Goal: Task Accomplishment & Management: Complete application form

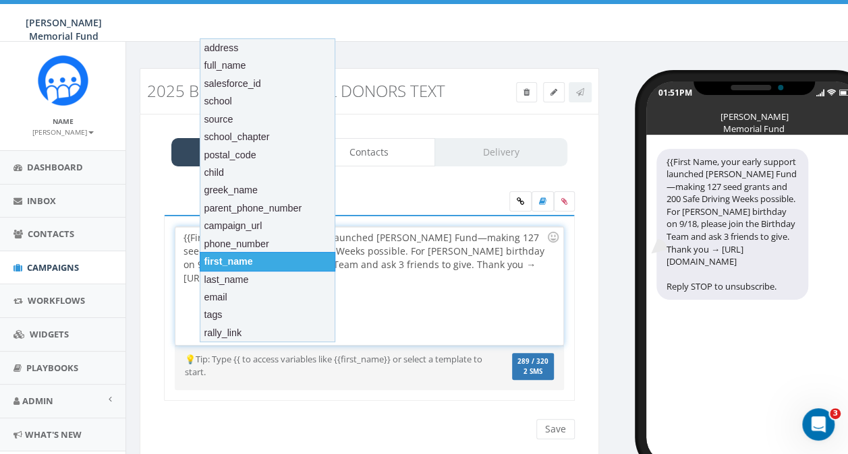
click at [240, 262] on div "first_name" at bounding box center [268, 261] width 136 height 19
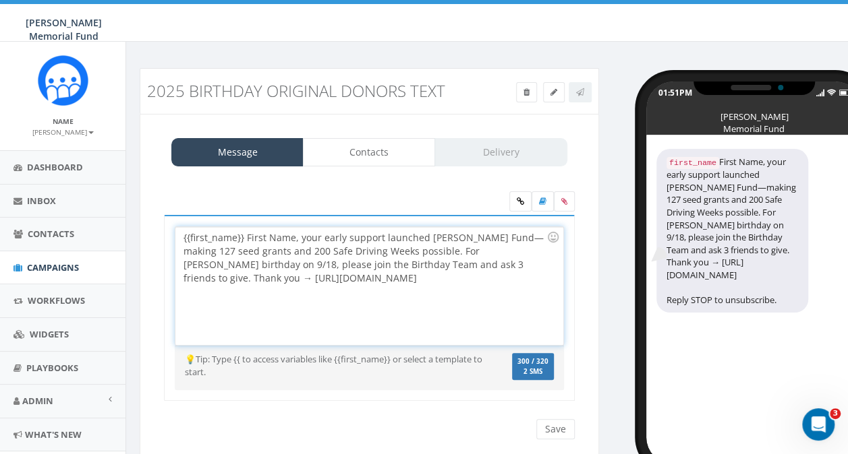
click at [243, 236] on div "{{first_name}} First Name, your early support launched Hunter’s Fund—making 127…" at bounding box center [368, 286] width 387 height 118
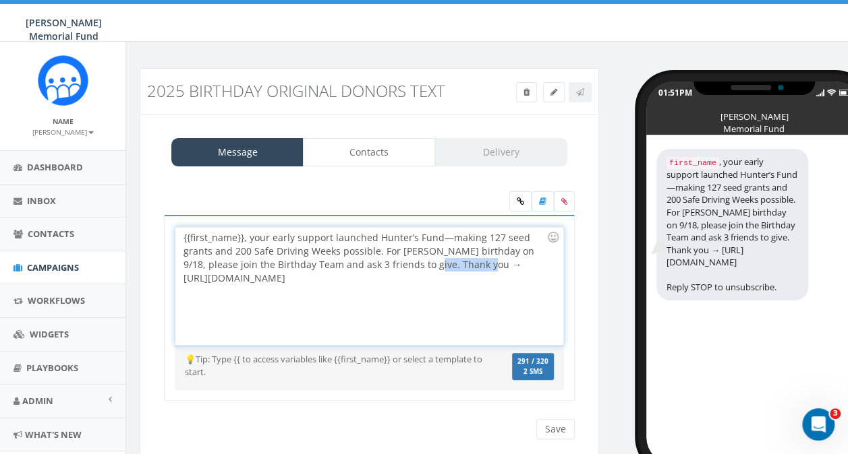
drag, startPoint x: 397, startPoint y: 262, endPoint x: 459, endPoint y: 262, distance: 62.7
click at [459, 262] on div "{{first_name}}, your early support launched Hunter’s Fund—making 127 seed grant…" at bounding box center [368, 286] width 387 height 118
click at [183, 277] on div "{{first_name}}, your early support launched Hunter’s Fund—making 127 seed grant…" at bounding box center [368, 286] width 387 height 118
drag, startPoint x: 183, startPoint y: 277, endPoint x: 394, endPoint y: 282, distance: 211.1
click at [394, 282] on div "{{first_name}}, your early support launched Hunter’s Fund—making 127 seed grant…" at bounding box center [368, 286] width 387 height 118
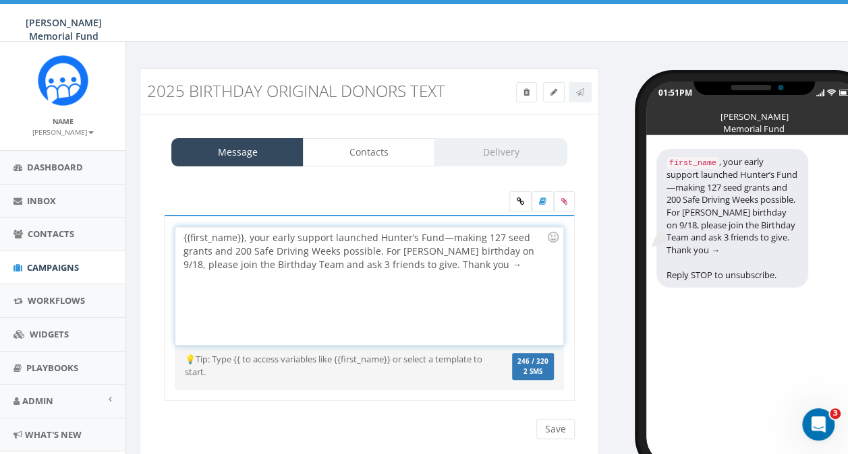
click at [391, 263] on div "{{first_name}}, your early support launched Hunter’s Fund—making 127 seed grant…" at bounding box center [368, 286] width 387 height 118
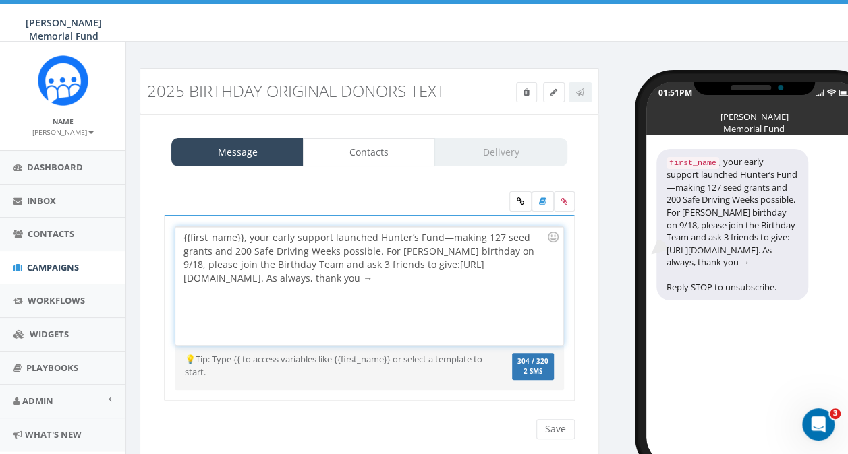
drag, startPoint x: 491, startPoint y: 274, endPoint x: 501, endPoint y: 274, distance: 10.1
click at [501, 274] on div "{{first_name}}, your early support launched Hunter’s Fund—making 127 seed grant…" at bounding box center [368, 286] width 387 height 118
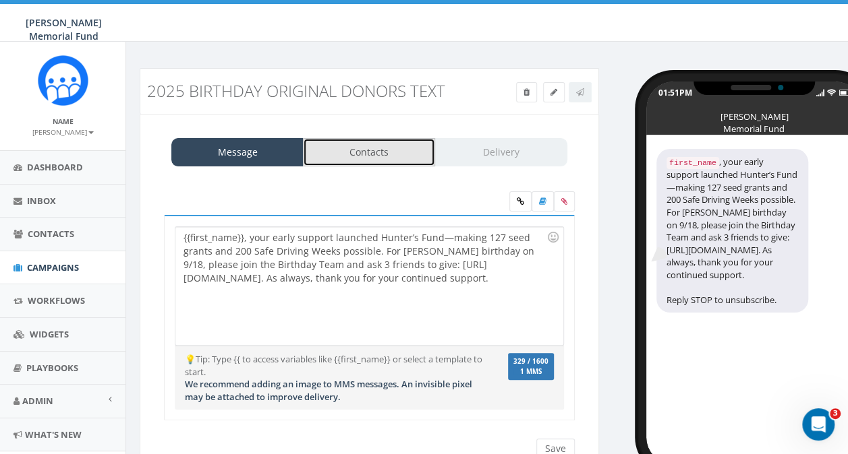
click at [361, 159] on link "Contacts" at bounding box center [369, 152] width 132 height 28
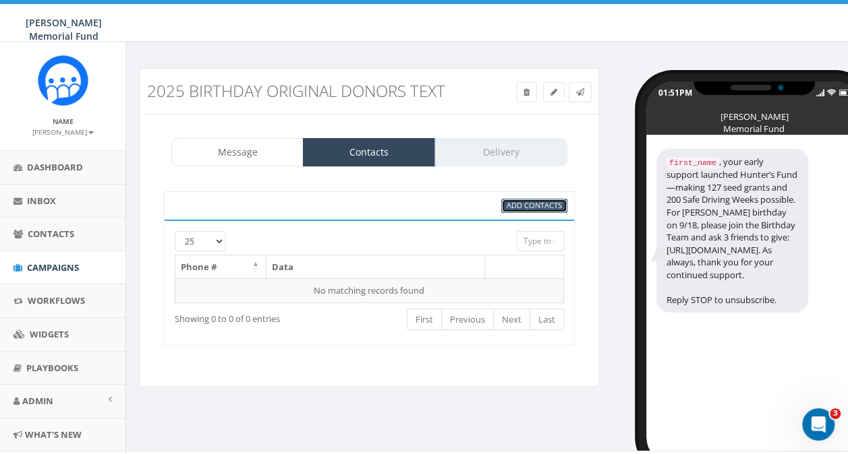
click at [508, 205] on span "Add Contacts" at bounding box center [533, 205] width 55 height 10
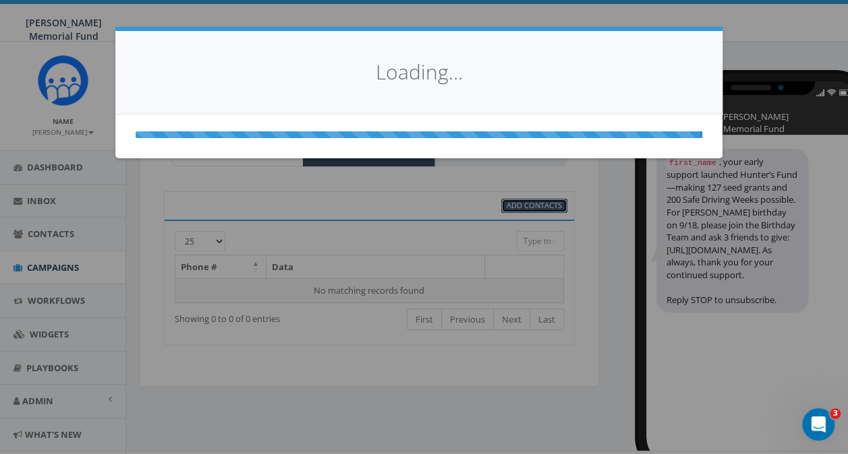
select select
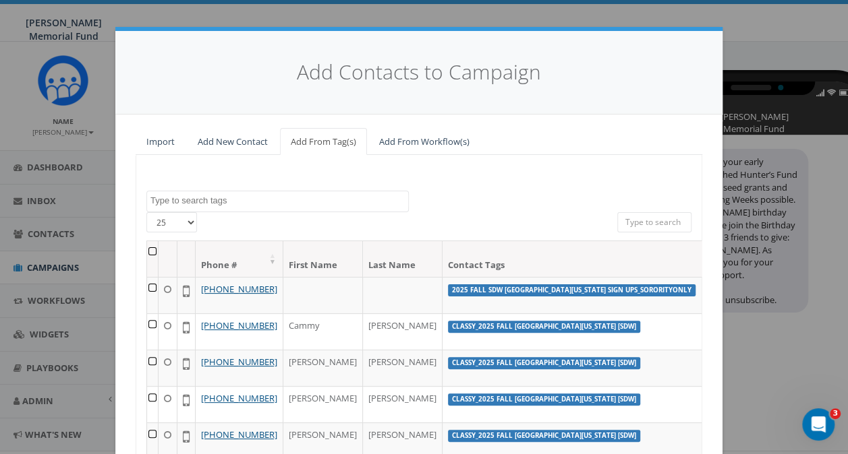
click at [271, 202] on textarea "Search" at bounding box center [279, 201] width 258 height 12
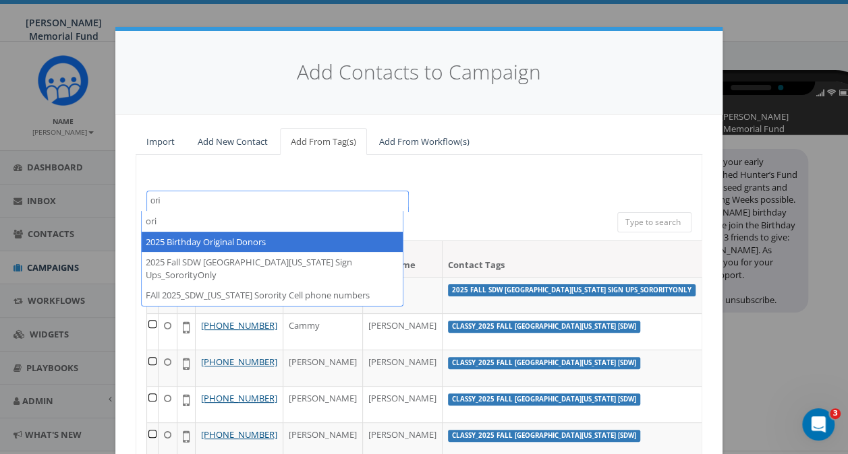
type textarea "ori"
select select "2025 Birthday Original Donors"
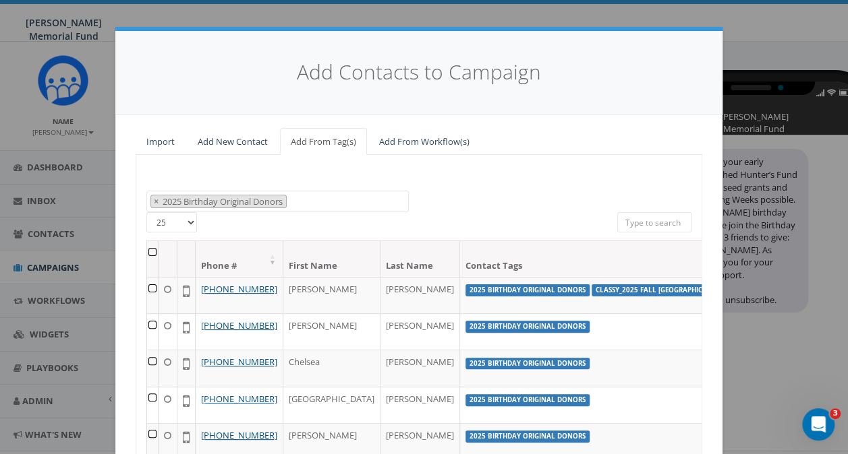
click at [147, 249] on th at bounding box center [152, 259] width 11 height 36
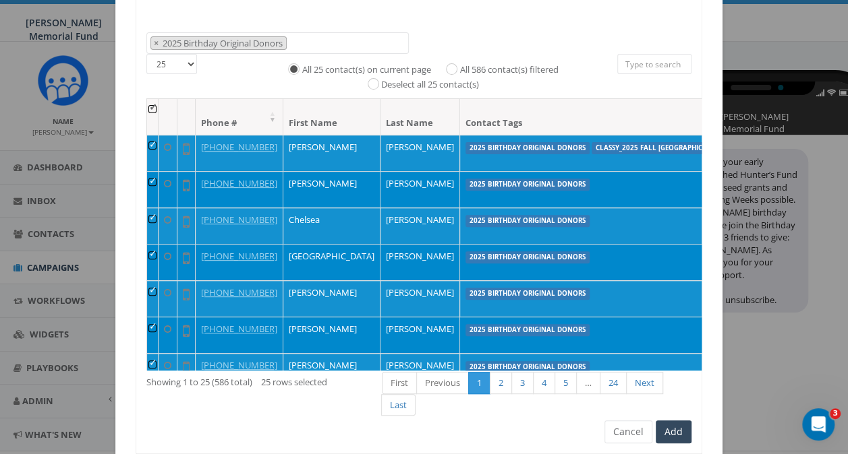
scroll to position [138, 0]
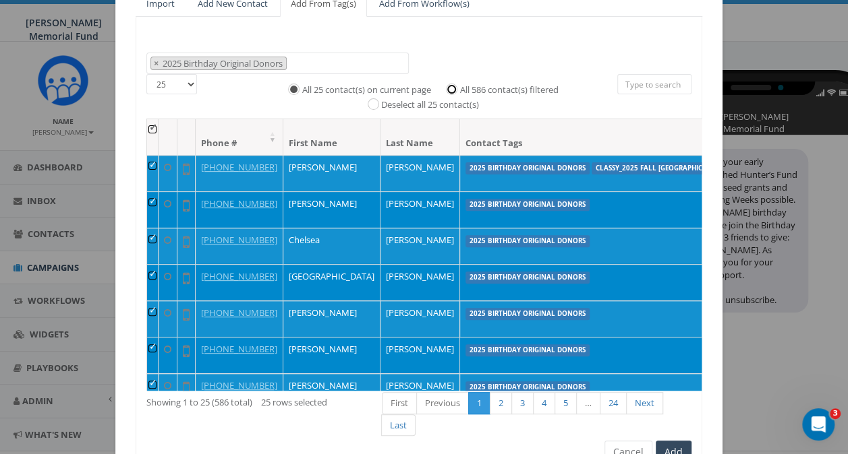
click at [450, 85] on input "All 586 contact(s) filtered" at bounding box center [454, 88] width 9 height 9
radio input "true"
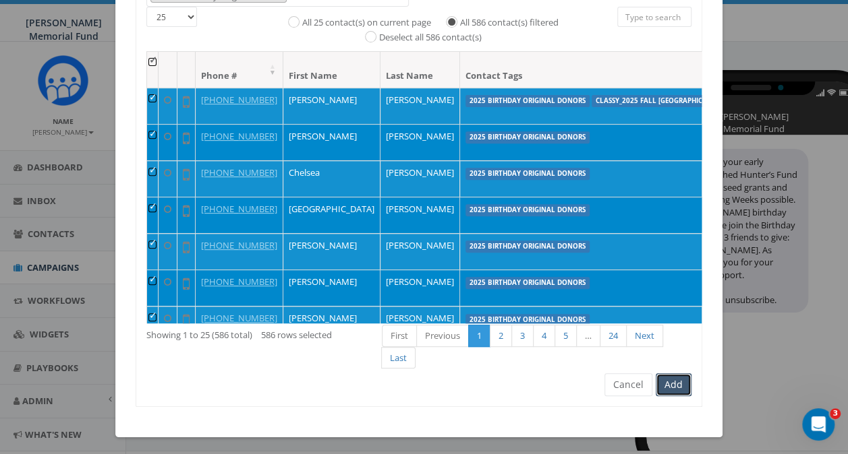
click at [672, 381] on button "Add" at bounding box center [673, 385] width 36 height 23
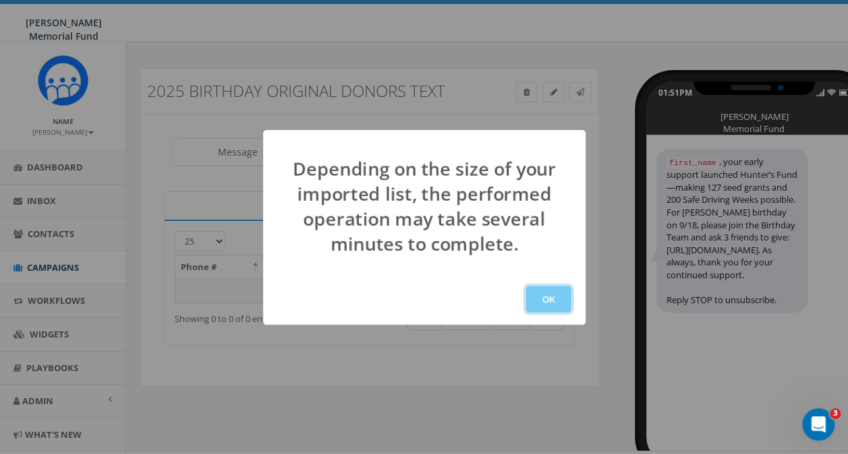
click at [549, 295] on button "OK" at bounding box center [548, 299] width 46 height 27
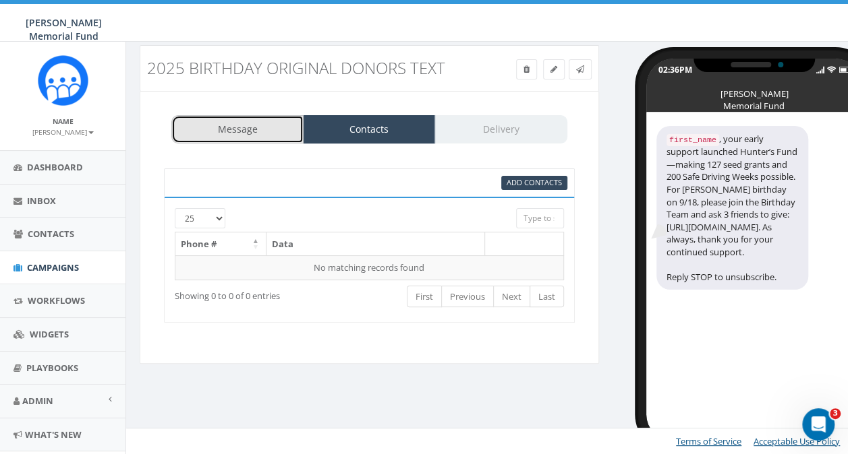
click at [245, 125] on link "Message" at bounding box center [237, 129] width 132 height 28
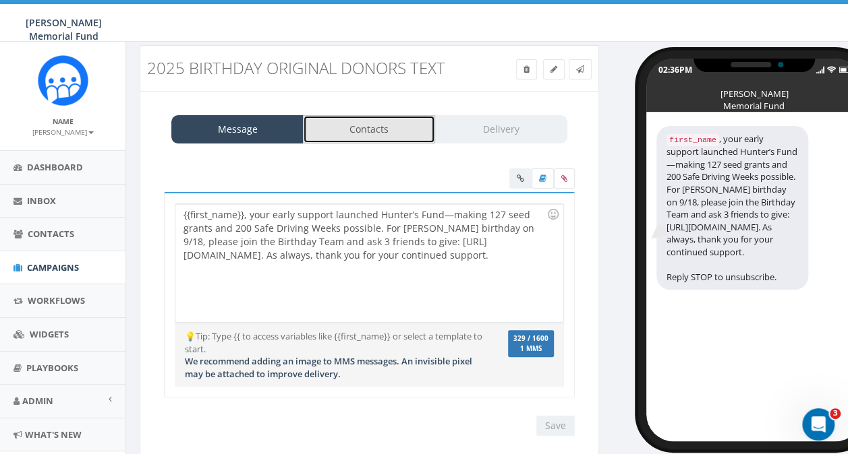
click at [357, 129] on link "Contacts" at bounding box center [369, 129] width 132 height 28
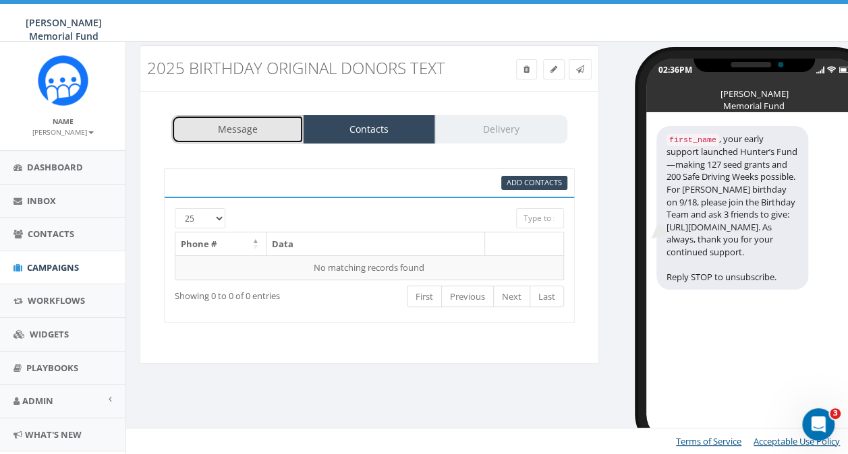
click at [233, 127] on link "Message" at bounding box center [237, 129] width 132 height 28
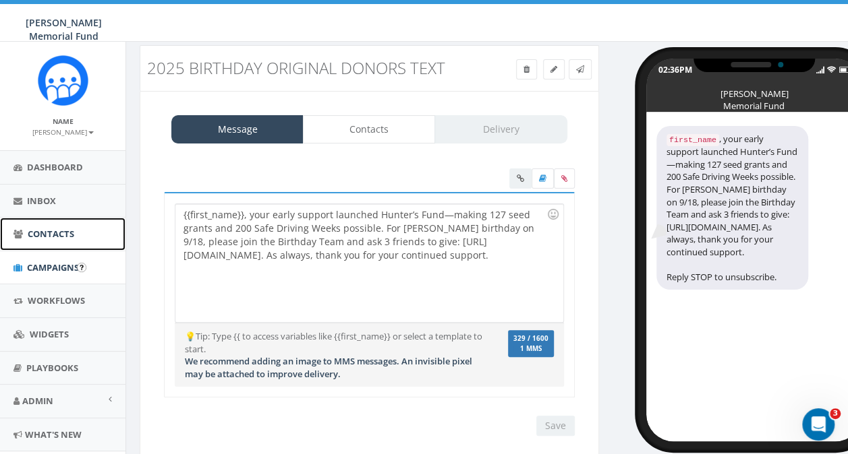
click at [35, 238] on span "Contacts" at bounding box center [51, 234] width 47 height 12
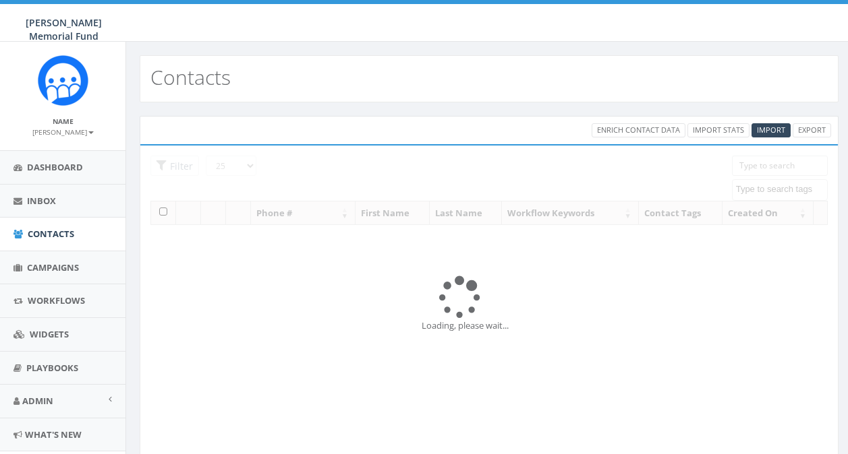
select select
click at [38, 264] on span "Campaigns" at bounding box center [53, 268] width 52 height 12
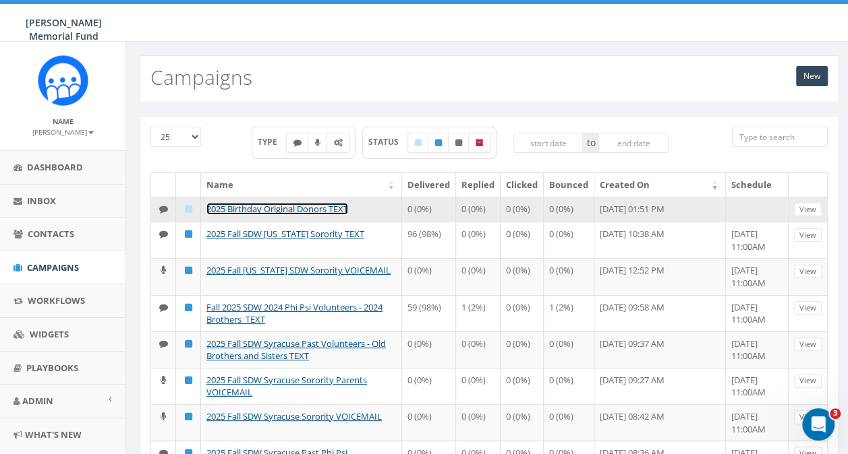
click at [276, 210] on link "2025 Birthday Original Donors TEXT" at bounding box center [277, 209] width 142 height 12
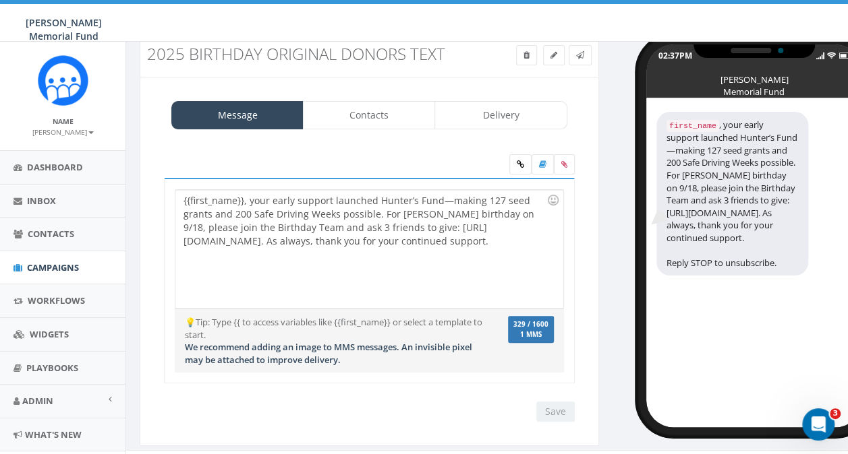
scroll to position [57, 0]
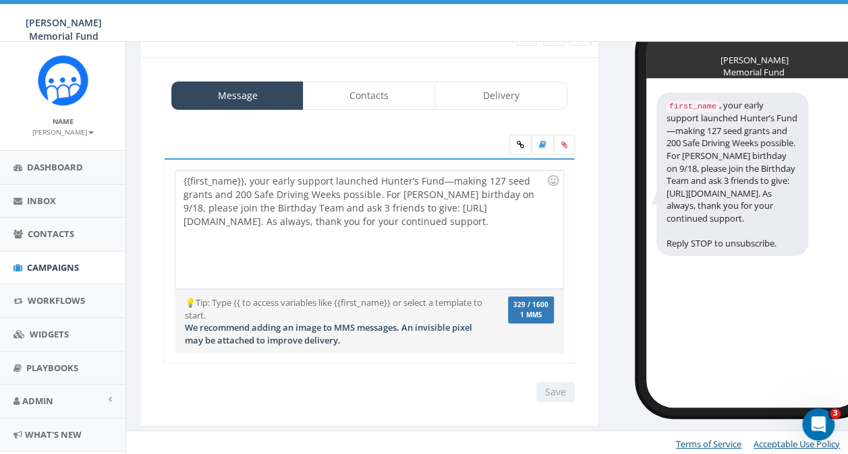
click at [562, 392] on div "Save Next" at bounding box center [551, 392] width 45 height 20
click at [40, 265] on span "Campaigns" at bounding box center [53, 268] width 52 height 12
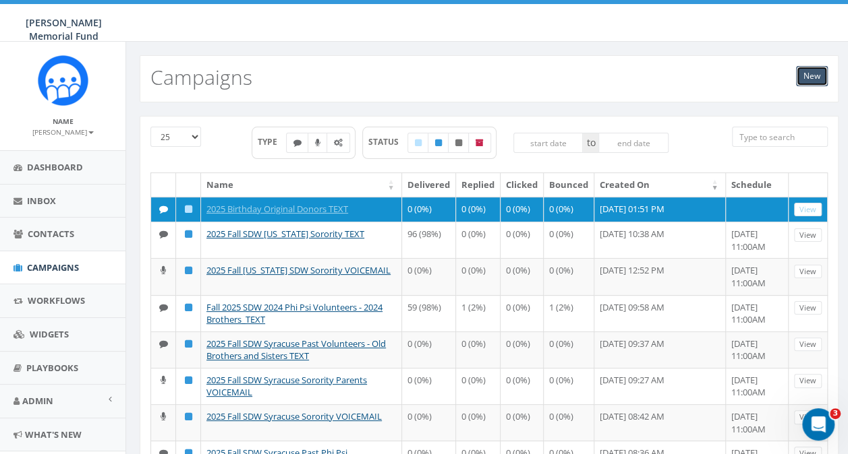
click at [802, 77] on link "New" at bounding box center [812, 76] width 32 height 20
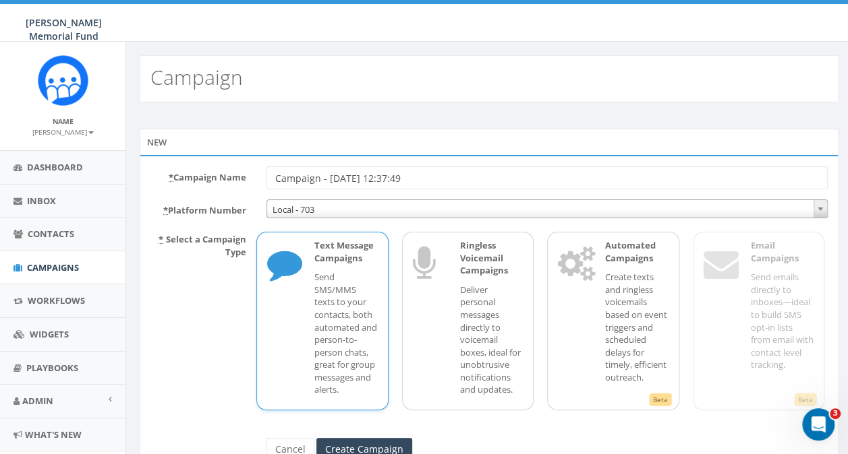
drag, startPoint x: 445, startPoint y: 178, endPoint x: 254, endPoint y: 173, distance: 190.9
click at [254, 173] on div "* Campaign Name Campaign - [DATE] 12:37:49" at bounding box center [488, 178] width 697 height 23
paste input "Former Birthday Donors - 2025"
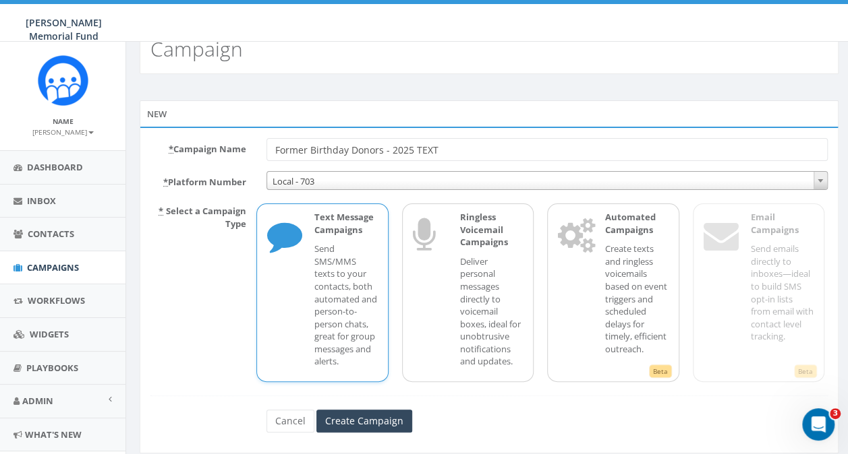
scroll to position [56, 0]
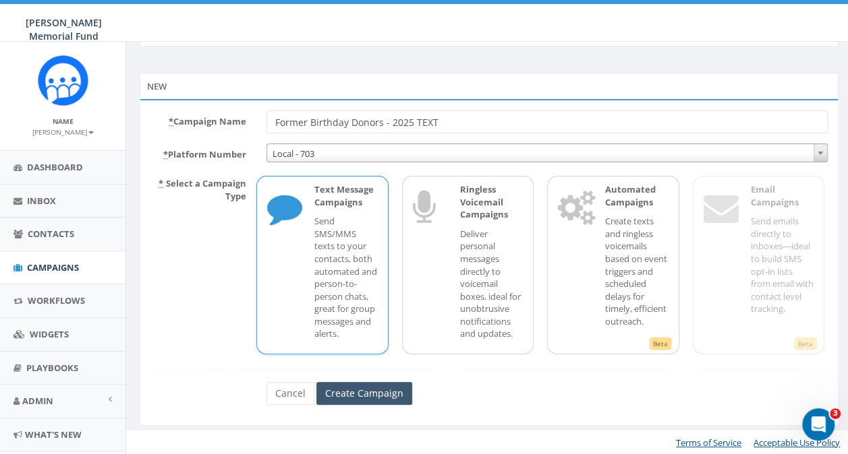
type input "Former Birthday Donors - 2025 TEXT"
click at [367, 394] on input "Create Campaign" at bounding box center [364, 393] width 96 height 23
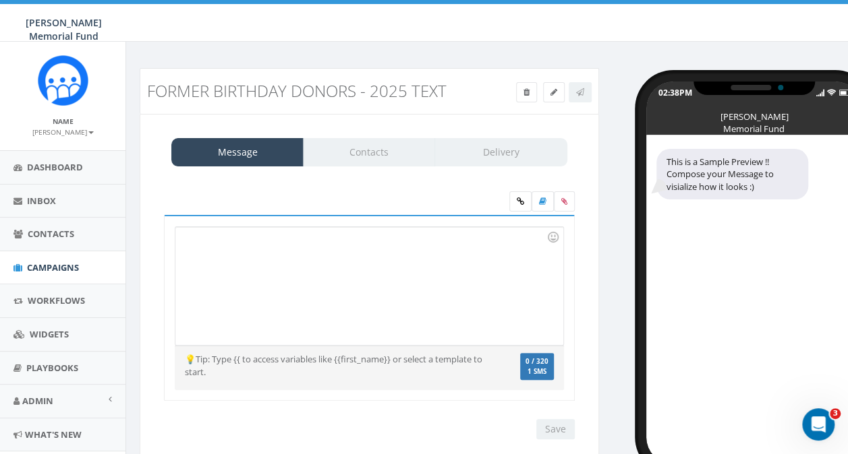
click at [360, 247] on div at bounding box center [368, 286] width 387 height 118
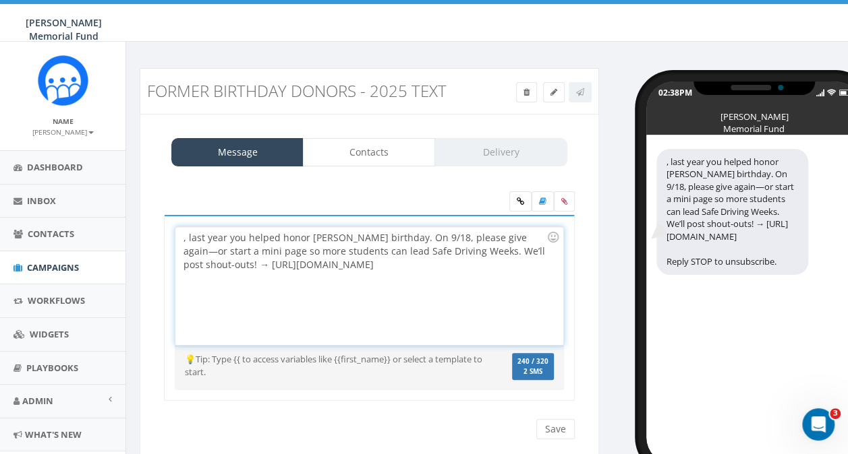
click at [181, 236] on div ", last year you helped honor [PERSON_NAME] birthday. On 9/18, please give again…" at bounding box center [368, 286] width 387 height 118
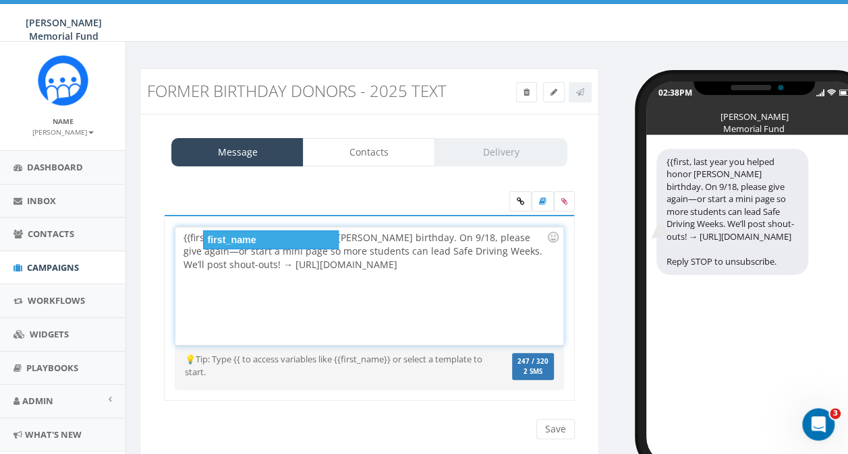
click at [232, 236] on div "first_name" at bounding box center [271, 240] width 136 height 19
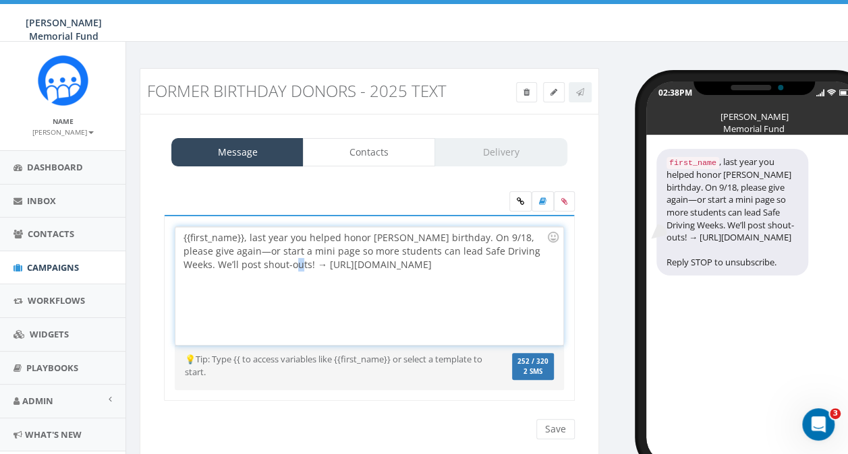
drag, startPoint x: 258, startPoint y: 263, endPoint x: 267, endPoint y: 260, distance: 9.8
click at [267, 260] on div "{{first_name}}, last year you helped honor [PERSON_NAME] birthday. On 9/18, ple…" at bounding box center [368, 286] width 387 height 118
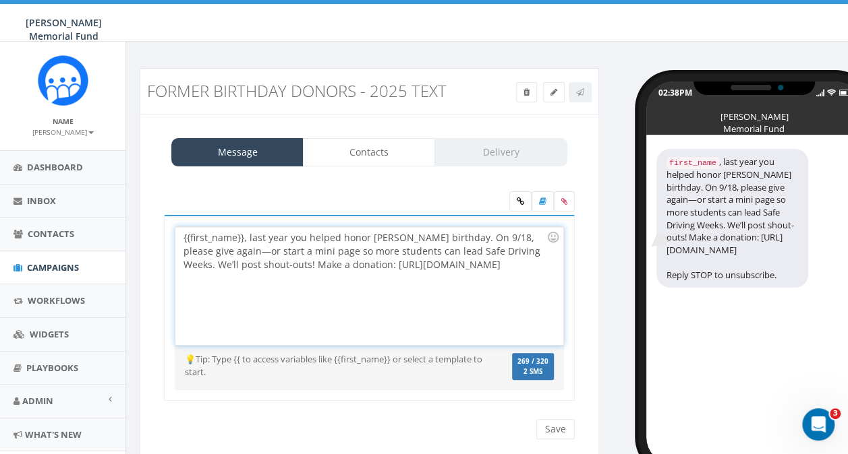
click at [546, 264] on div "{{first_name}}, last year you helped honor [PERSON_NAME] birthday. On 9/18, ple…" at bounding box center [368, 286] width 387 height 118
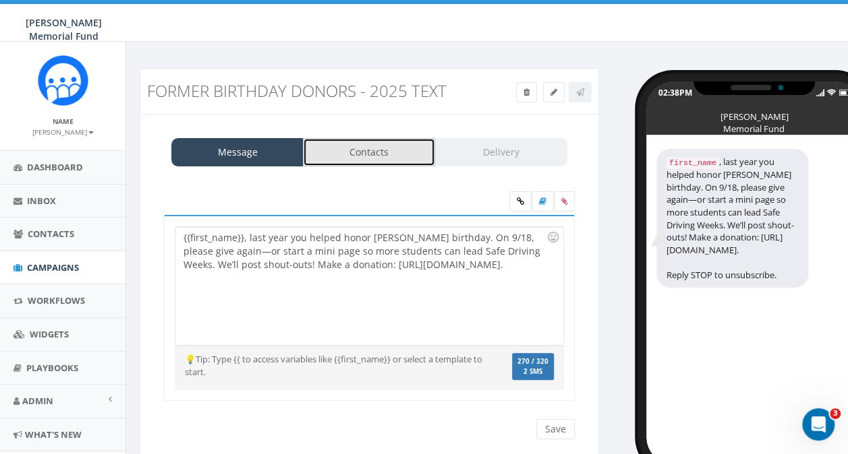
click at [368, 154] on link "Contacts" at bounding box center [369, 152] width 132 height 28
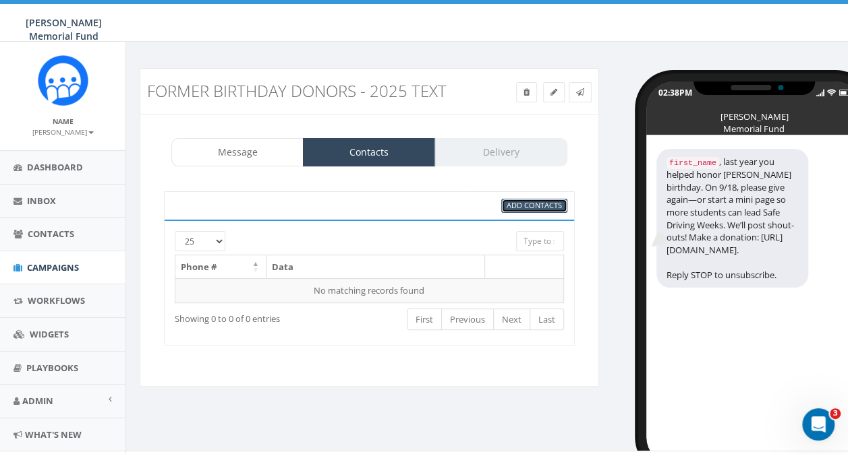
click at [527, 202] on span "Add Contacts" at bounding box center [533, 205] width 55 height 10
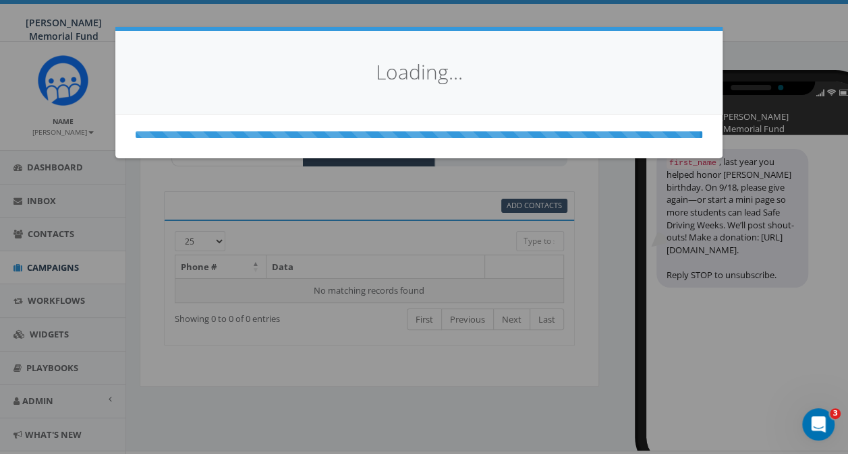
select select
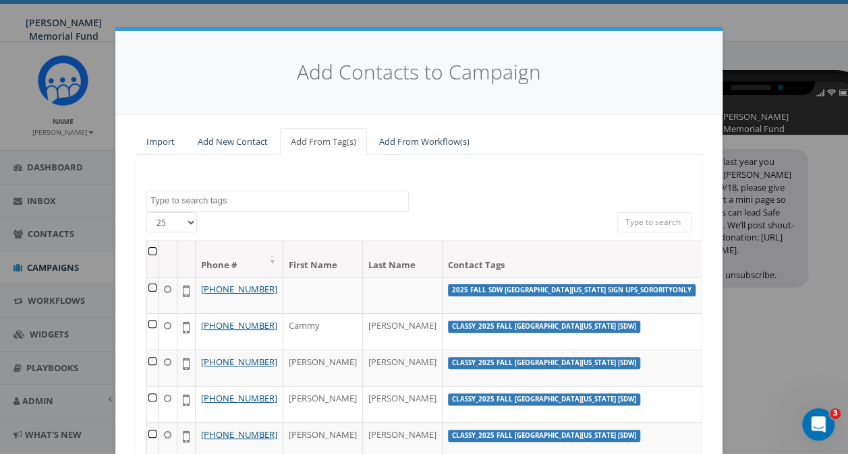
click at [285, 203] on textarea "Search" at bounding box center [279, 201] width 258 height 12
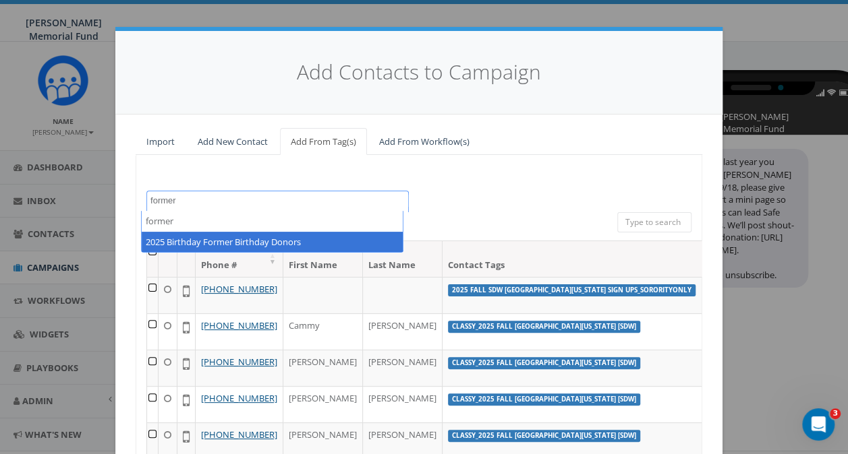
type textarea "former"
select select "2025 Birthday Former Birthday Donors"
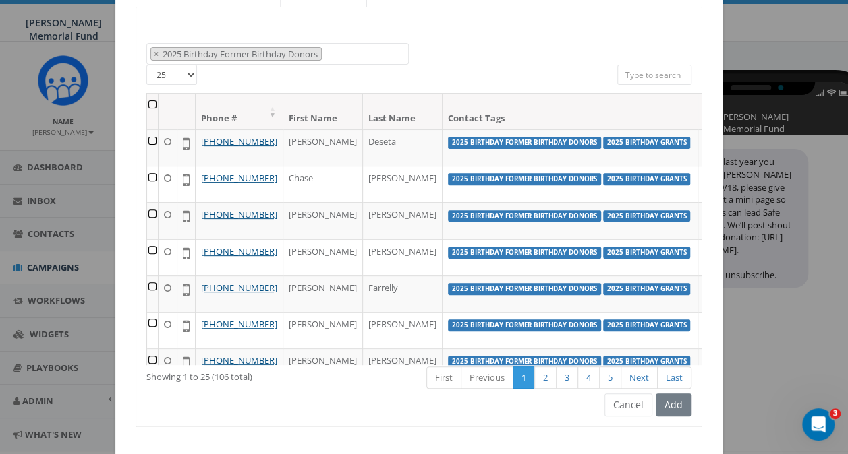
scroll to position [169, 0]
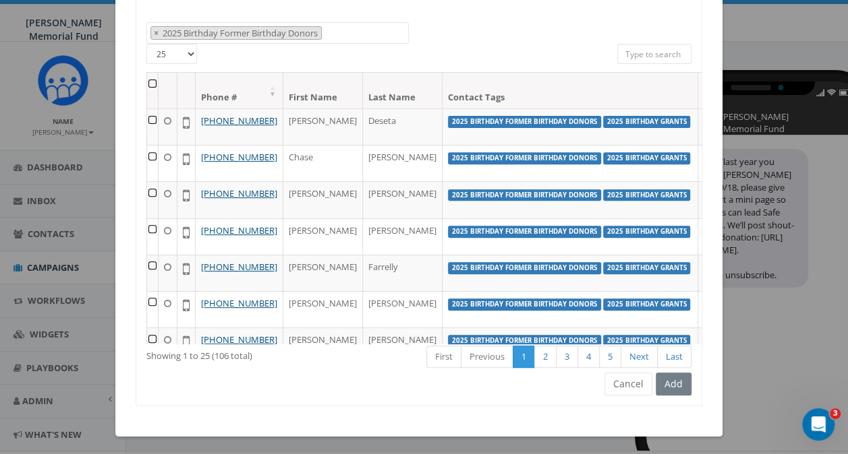
click at [147, 78] on th at bounding box center [152, 91] width 11 height 36
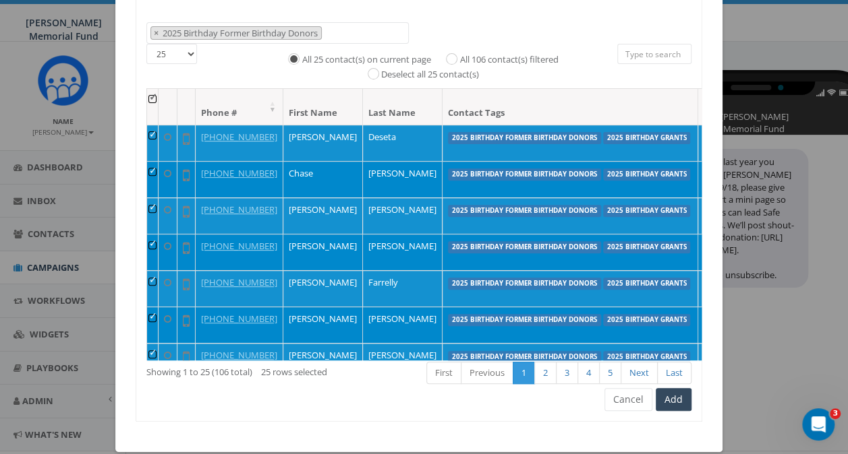
click at [459, 57] on label "All 106 contact(s) filtered" at bounding box center [508, 59] width 98 height 13
click at [450, 57] on input "All 106 contact(s) filtered" at bounding box center [454, 57] width 9 height 9
radio input "true"
click at [676, 399] on button "Add" at bounding box center [673, 399] width 36 height 23
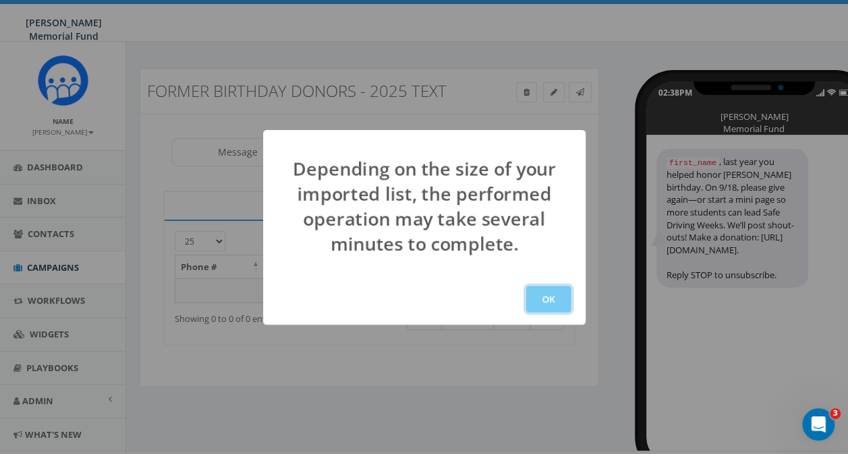
click at [548, 303] on button "OK" at bounding box center [548, 299] width 46 height 27
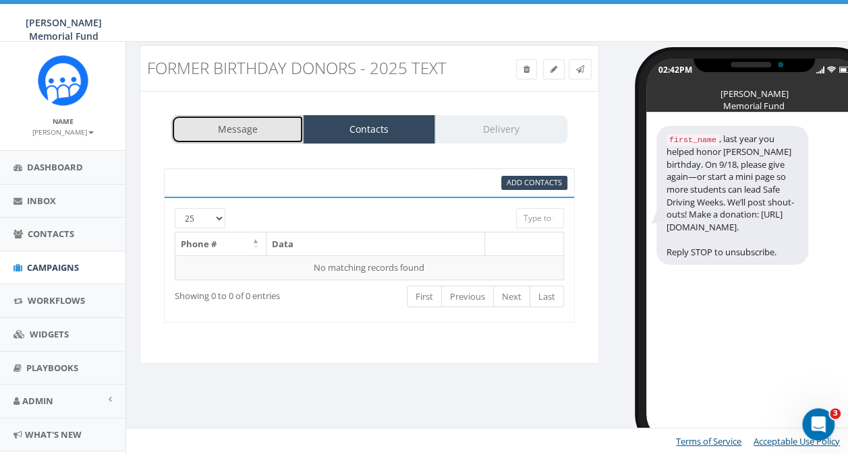
click at [241, 127] on link "Message" at bounding box center [237, 129] width 132 height 28
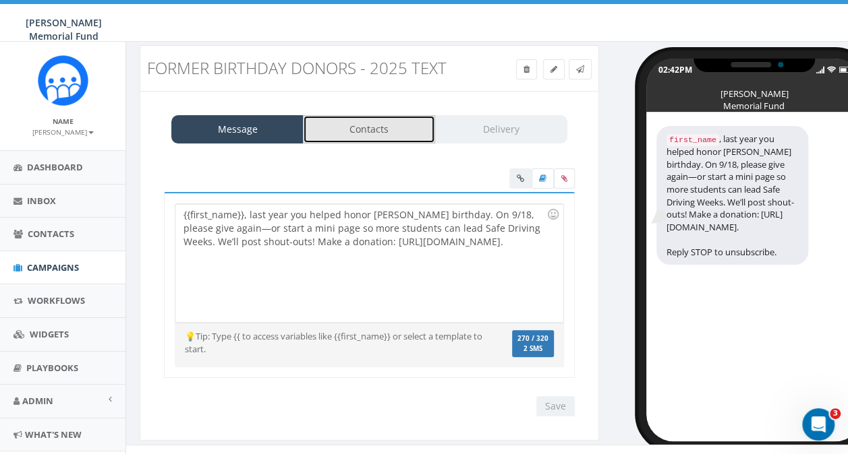
click at [374, 133] on link "Contacts" at bounding box center [369, 129] width 132 height 28
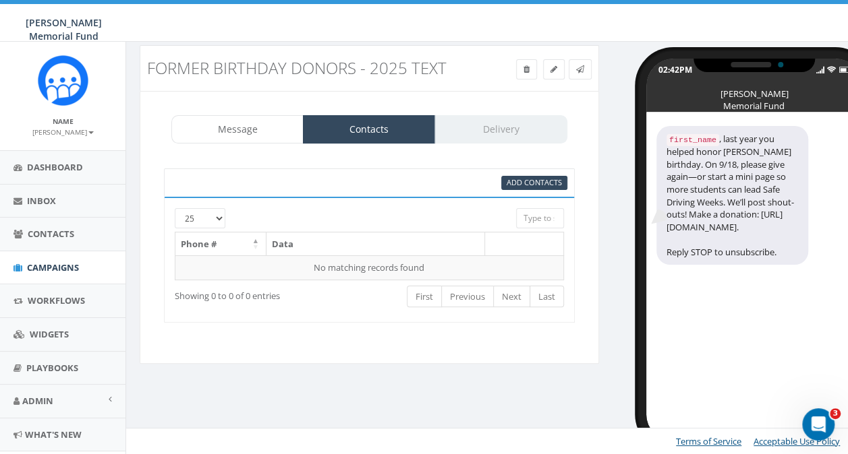
click at [481, 128] on div "Message Contacts Delivery" at bounding box center [369, 129] width 396 height 28
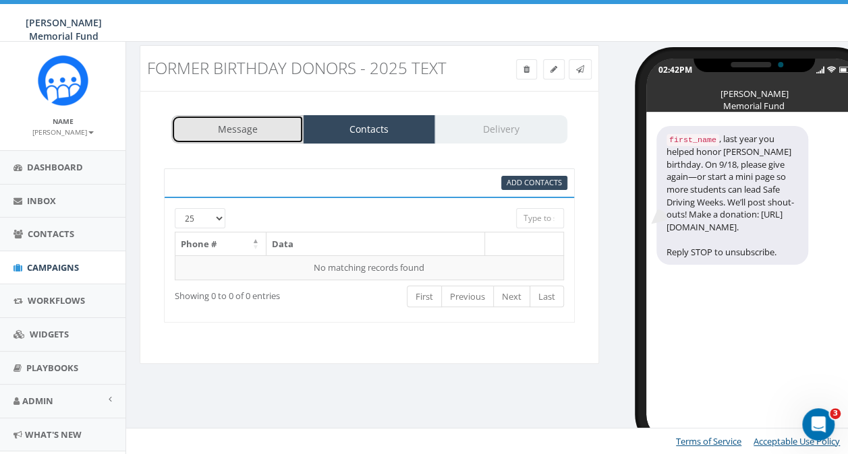
click at [255, 123] on link "Message" at bounding box center [237, 129] width 132 height 28
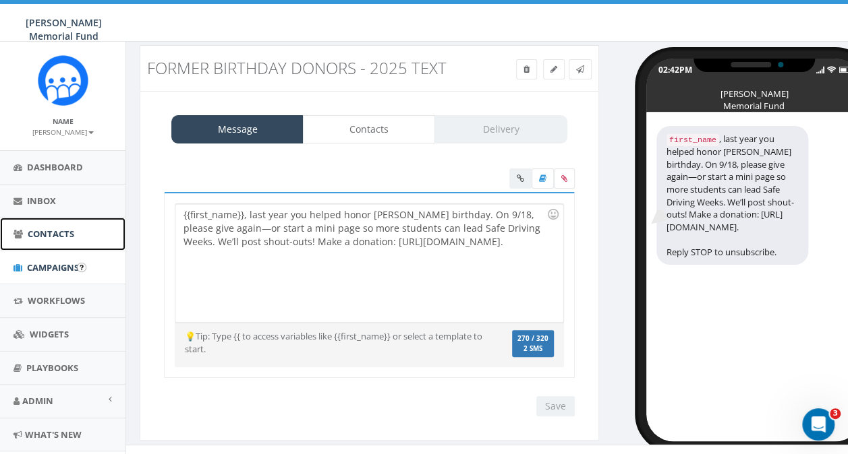
click at [44, 231] on span "Contacts" at bounding box center [51, 234] width 47 height 12
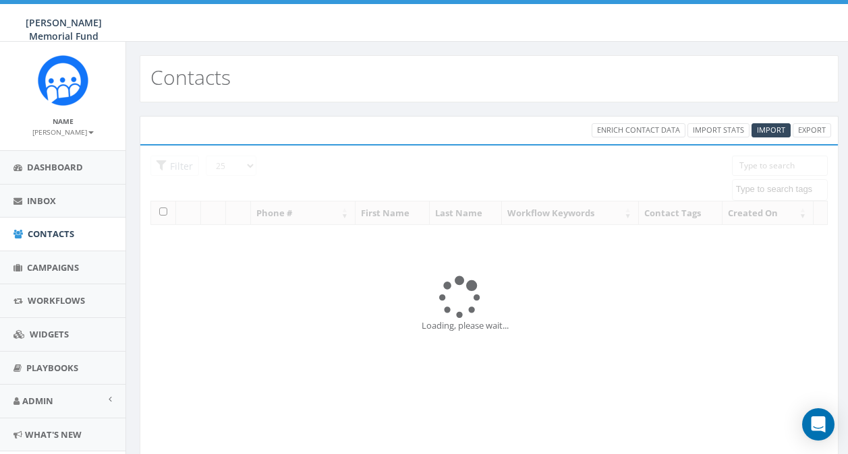
select select
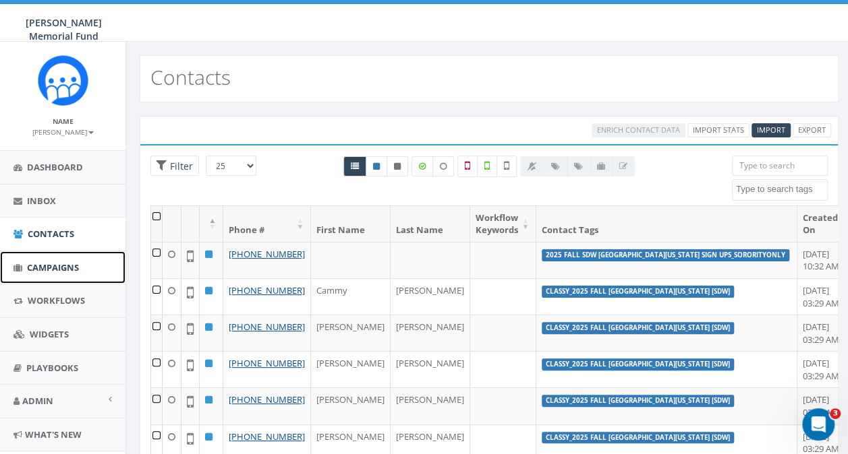
click at [49, 269] on span "Campaigns" at bounding box center [53, 268] width 52 height 12
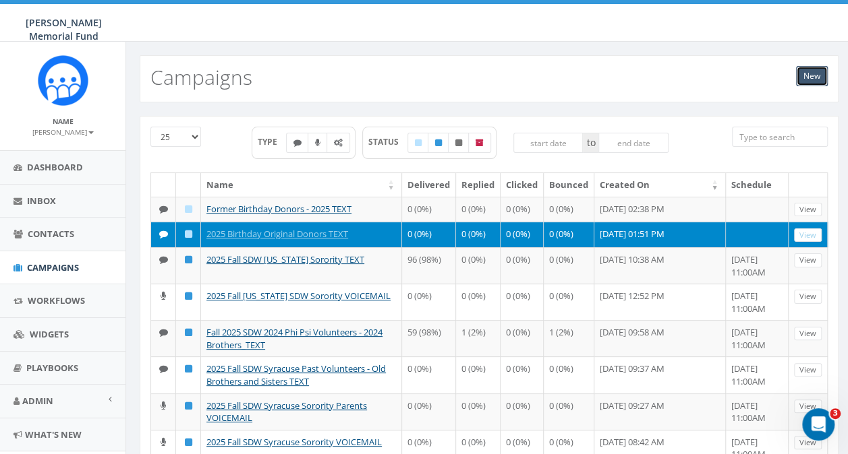
click at [808, 75] on link "New" at bounding box center [812, 76] width 32 height 20
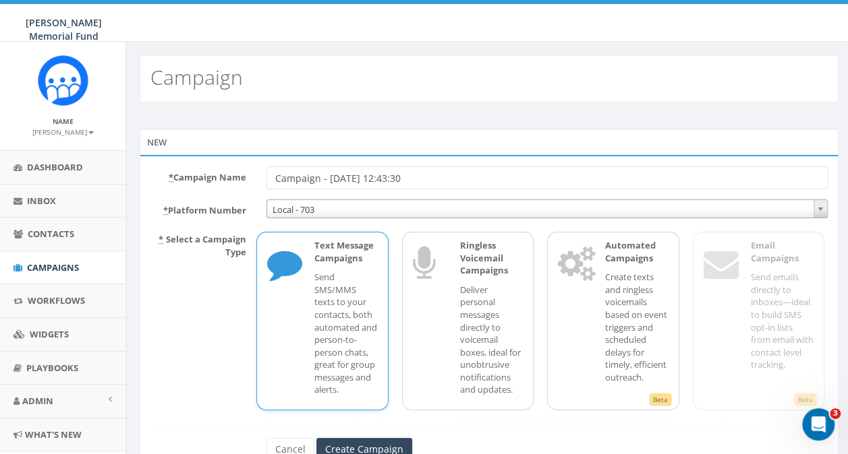
drag, startPoint x: 425, startPoint y: 179, endPoint x: 158, endPoint y: 177, distance: 267.7
click at [158, 177] on div "* Campaign Name Campaign - [DATE] 12:43:30" at bounding box center [488, 178] width 697 height 23
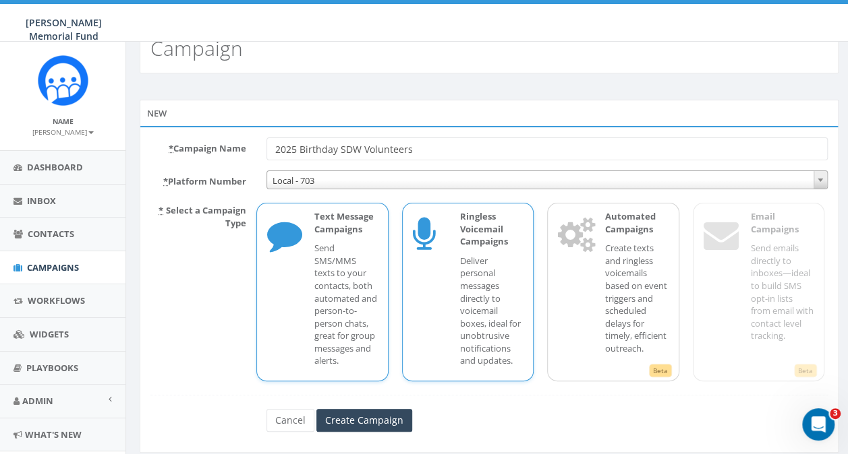
scroll to position [56, 0]
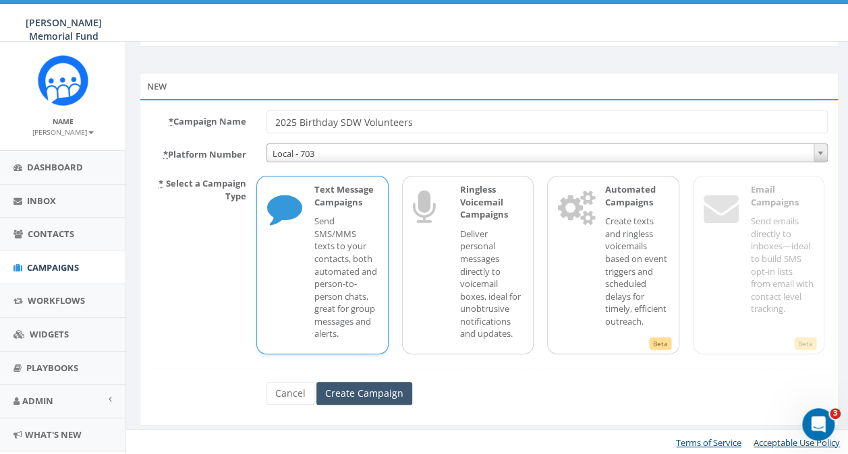
type input "2025 Birthday SDW Volunteers"
click at [361, 393] on input "Create Campaign" at bounding box center [364, 393] width 96 height 23
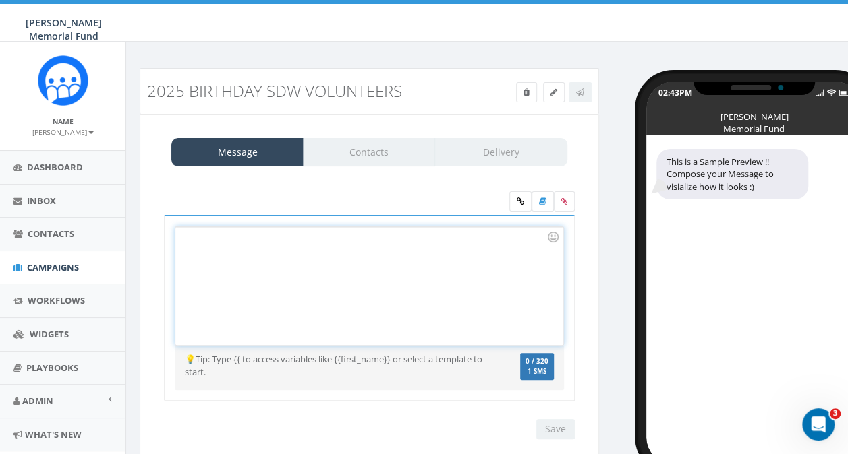
click at [394, 229] on div at bounding box center [368, 286] width 387 height 118
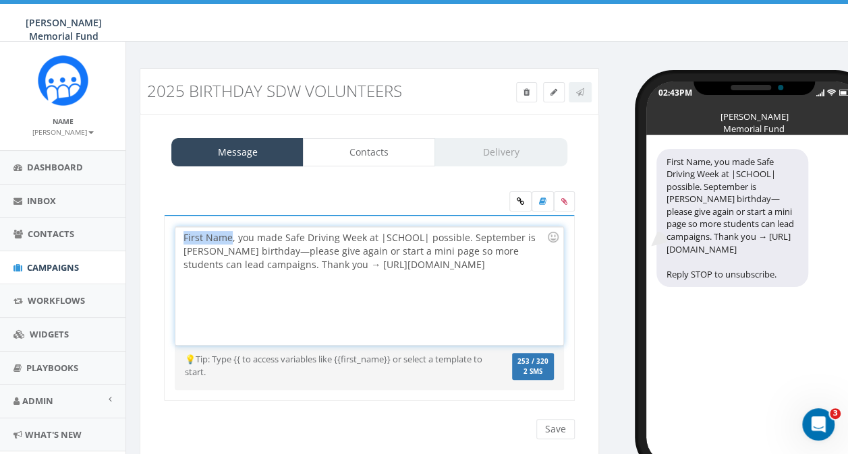
drag, startPoint x: 196, startPoint y: 233, endPoint x: 231, endPoint y: 235, distance: 35.1
click at [231, 235] on div "First Name, you made Safe Driving Week at |SCHOOL| possible. September is Hunte…" at bounding box center [368, 286] width 387 height 118
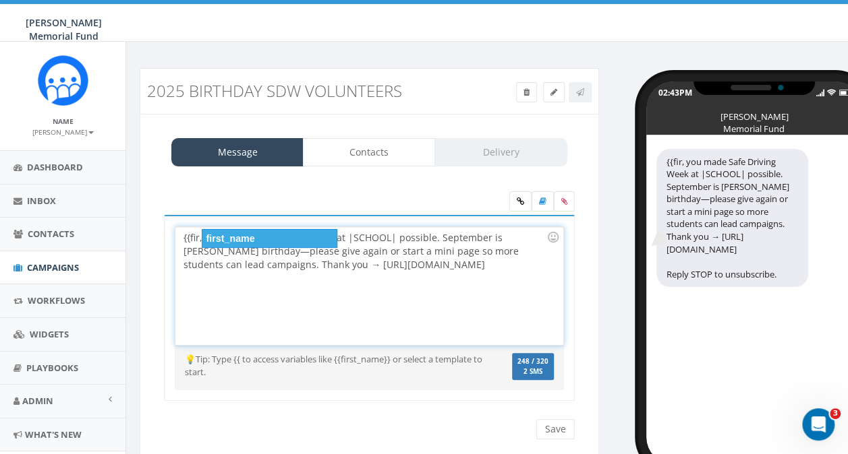
click at [230, 236] on div "first_name" at bounding box center [270, 238] width 136 height 19
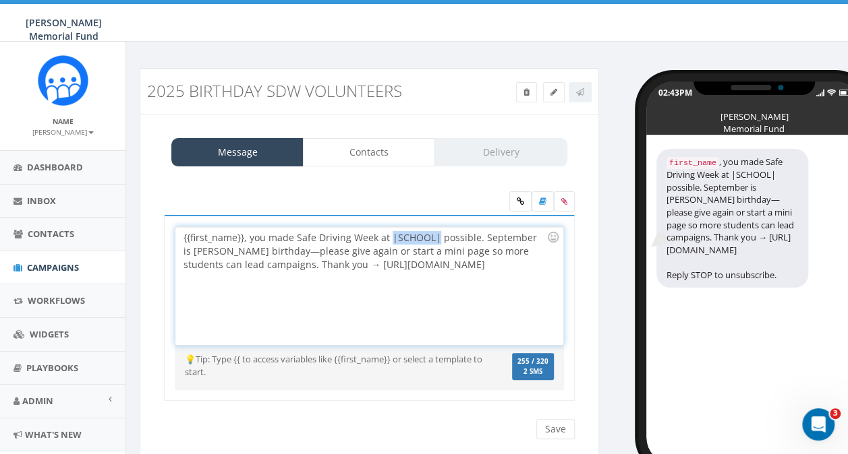
drag, startPoint x: 388, startPoint y: 239, endPoint x: 434, endPoint y: 241, distance: 45.9
click at [434, 241] on div "{{first_name}}, you made Safe Driving Week at |SCHOOL| possible. September is H…" at bounding box center [368, 286] width 387 height 118
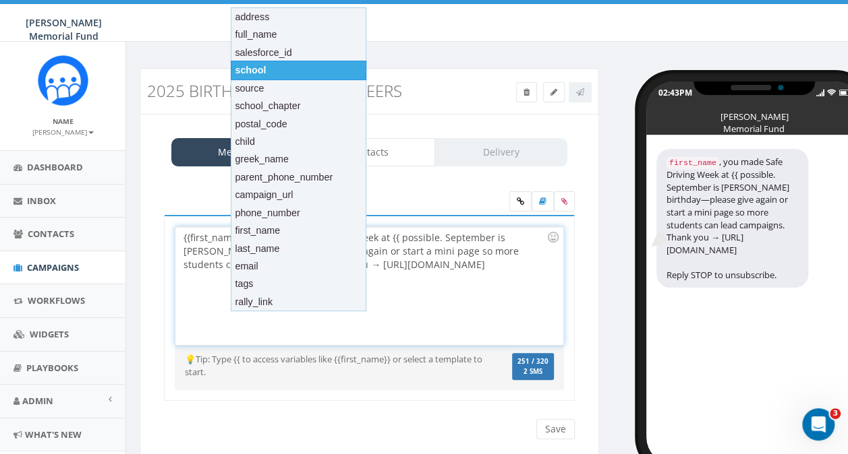
click at [287, 73] on div "school" at bounding box center [299, 70] width 136 height 19
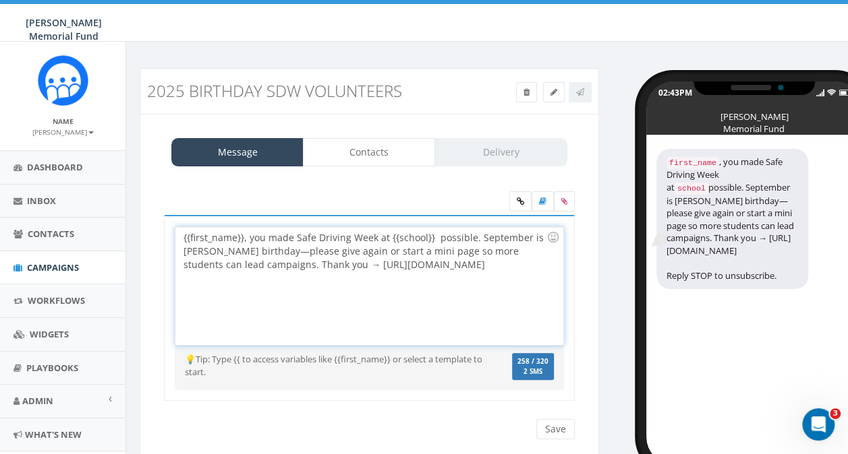
click at [437, 239] on div "{{first_name}}, you made Safe Driving Week at {{school}} possible. September is…" at bounding box center [368, 286] width 387 height 118
click at [258, 248] on div "{{first_name}}, you made Safe Driving Week at {{school}} possible. September is…" at bounding box center [368, 286] width 387 height 118
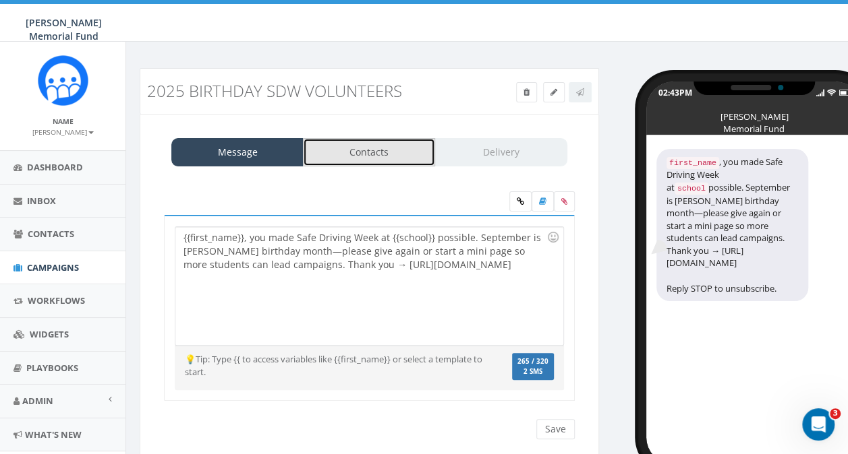
click at [388, 152] on link "Contacts" at bounding box center [369, 152] width 132 height 28
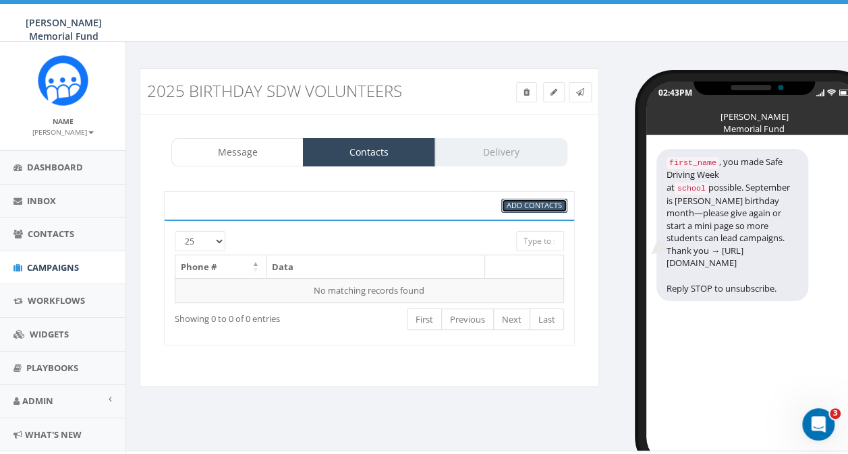
click at [516, 203] on span "Add Contacts" at bounding box center [533, 205] width 55 height 10
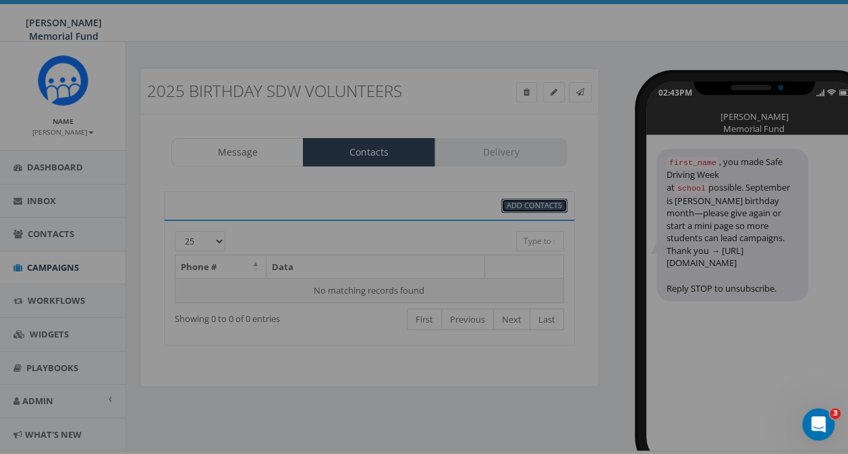
select select
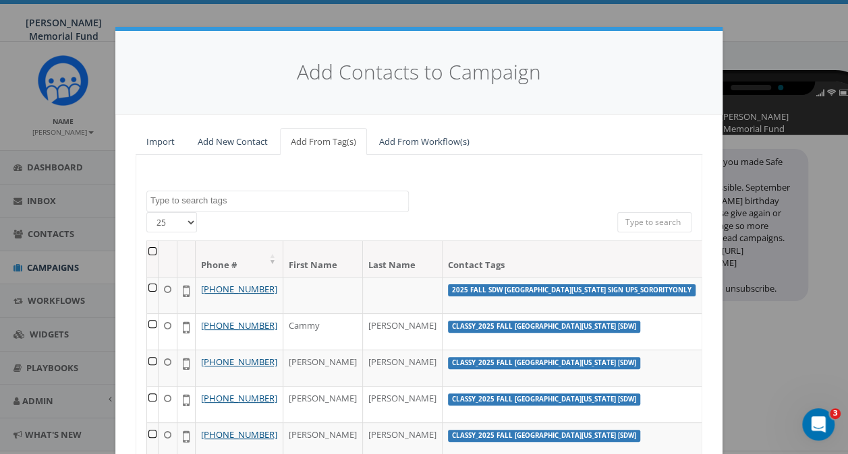
click at [262, 200] on textarea "Search" at bounding box center [279, 201] width 258 height 12
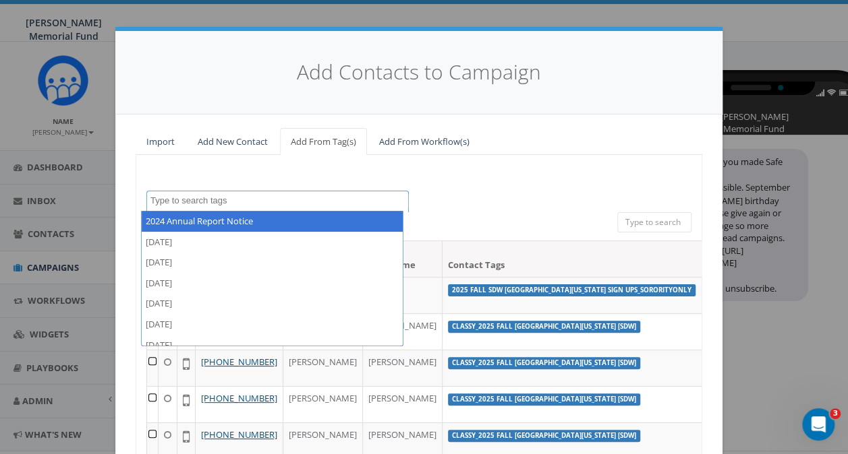
type textarea "2"
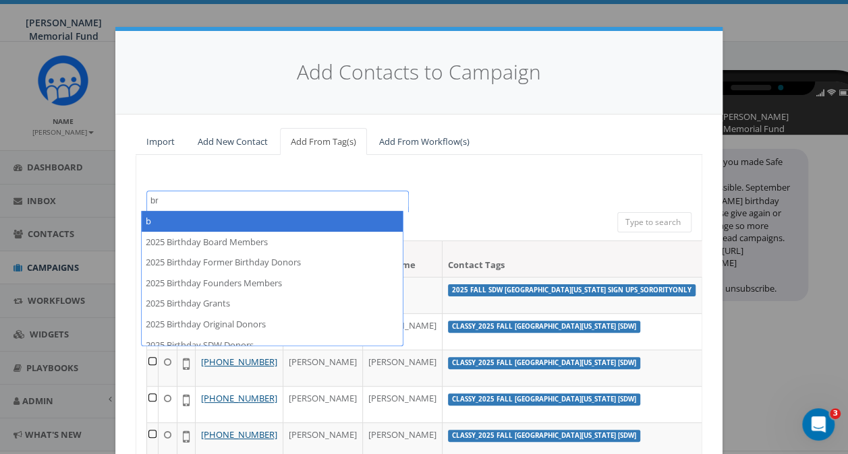
type textarea "b"
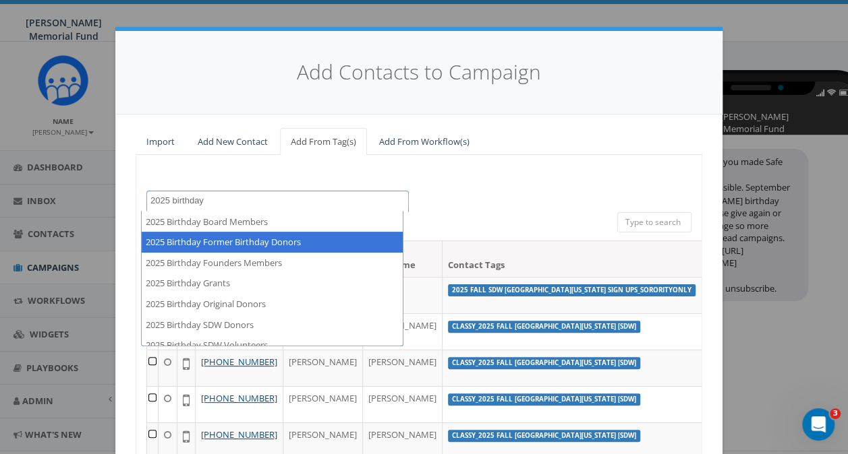
scroll to position [30, 0]
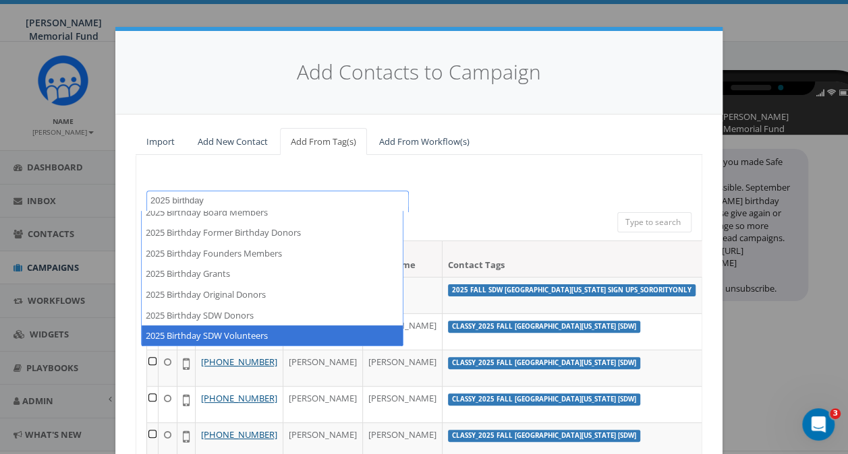
type textarea "2025 birthday"
select select "2025 Birthday SDW Volunteers"
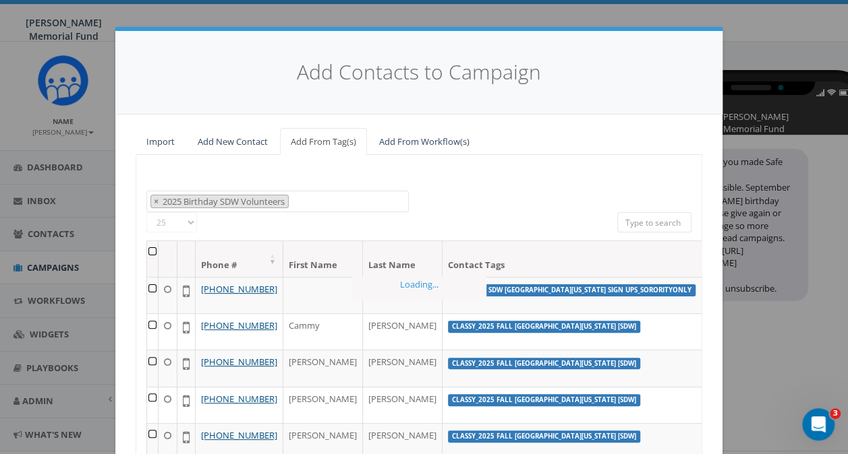
scroll to position [195, 0]
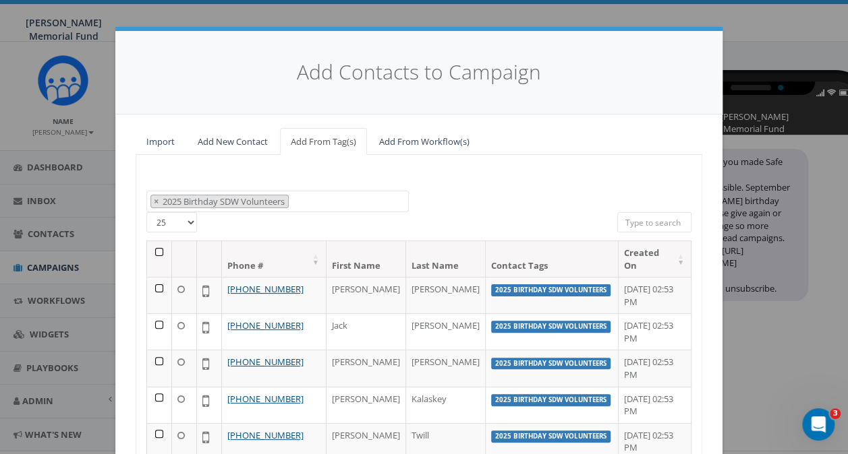
click at [409, 221] on div "All 0 contact(s) on current page All 8013 contact(s) filtered" at bounding box center [419, 226] width 20 height 15
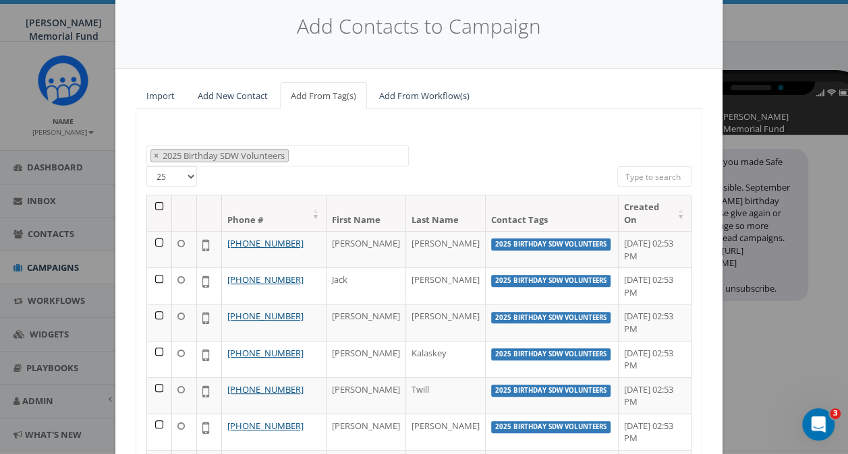
scroll to position [67, 0]
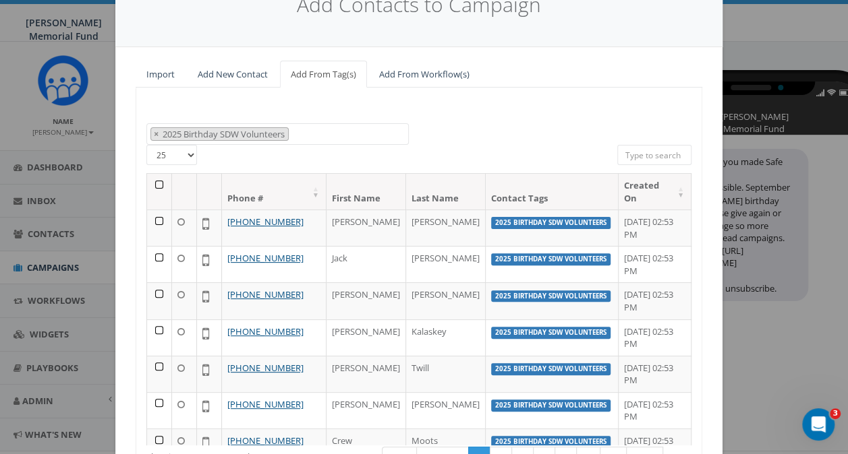
click at [154, 187] on th at bounding box center [159, 192] width 25 height 36
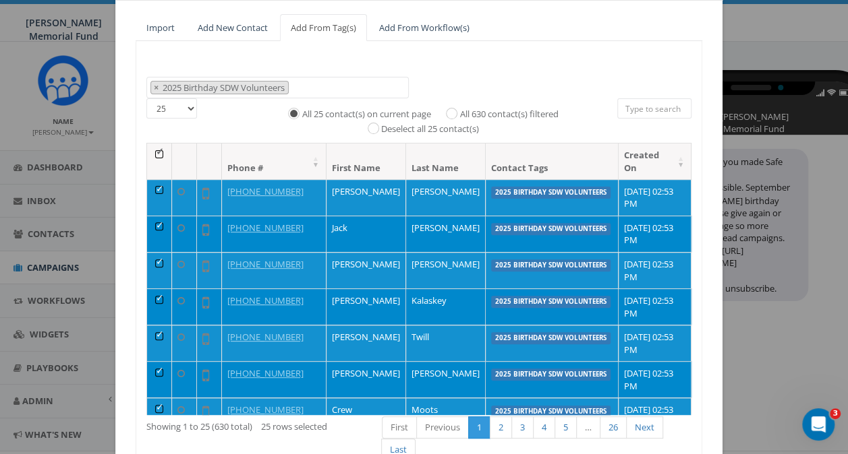
scroll to position [135, 0]
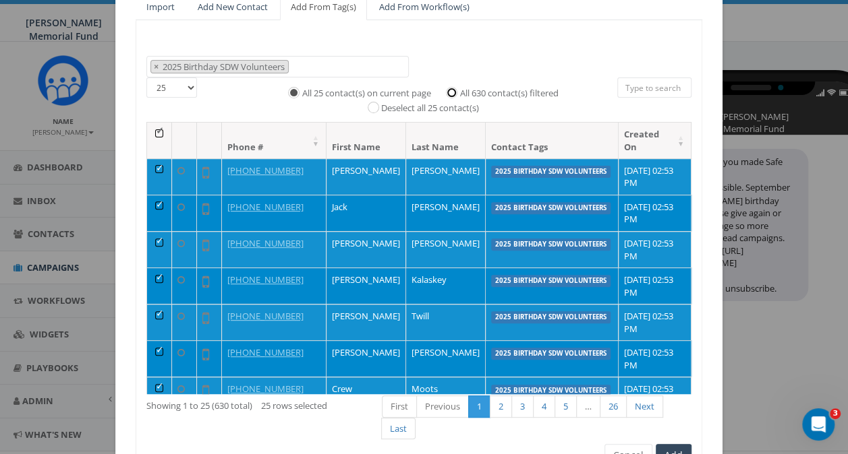
click at [450, 94] on input "All 630 contact(s) filtered" at bounding box center [454, 91] width 9 height 9
radio input "true"
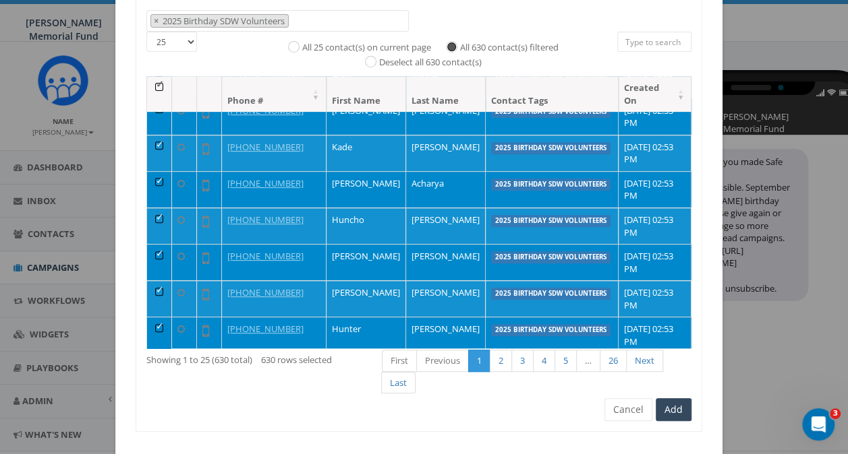
scroll to position [206, 0]
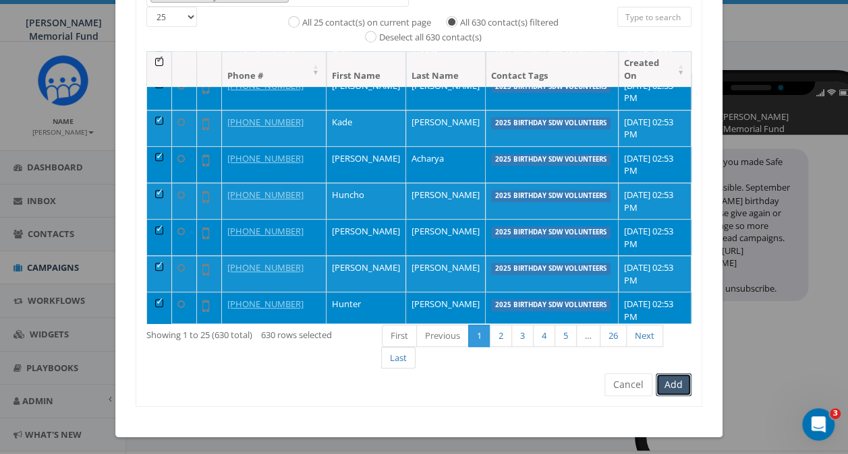
click at [670, 382] on button "Add" at bounding box center [673, 385] width 36 height 23
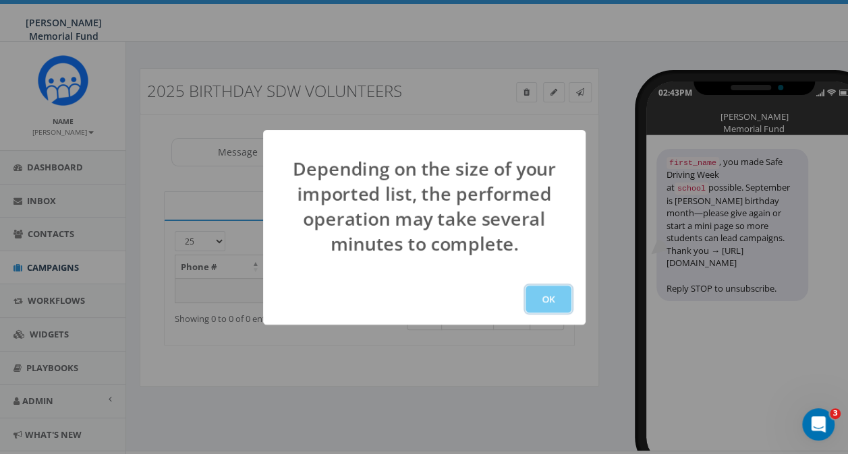
click at [552, 297] on button "OK" at bounding box center [548, 299] width 46 height 27
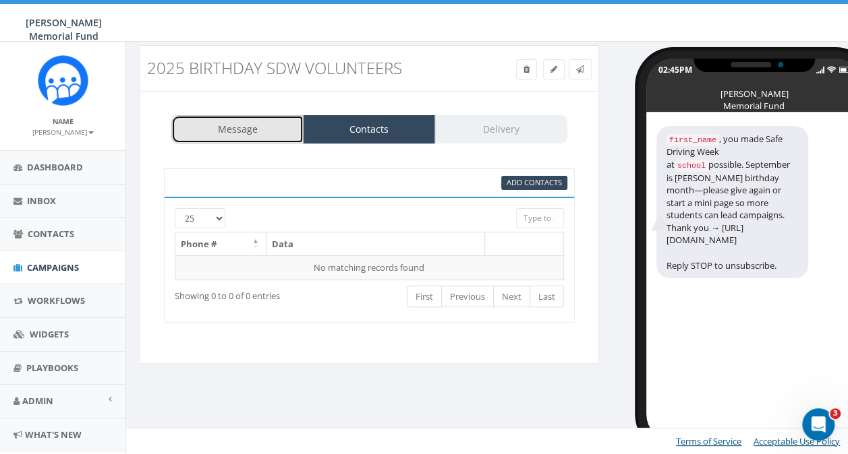
click at [227, 129] on link "Message" at bounding box center [237, 129] width 132 height 28
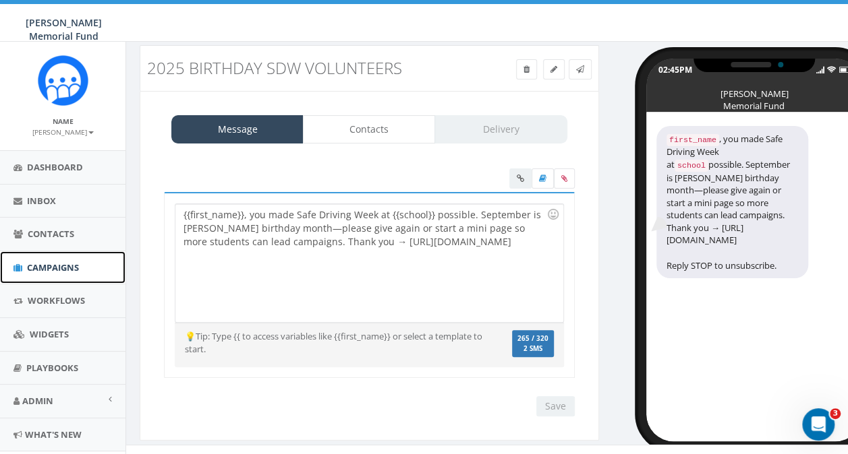
click at [38, 267] on span "Campaigns" at bounding box center [53, 268] width 52 height 12
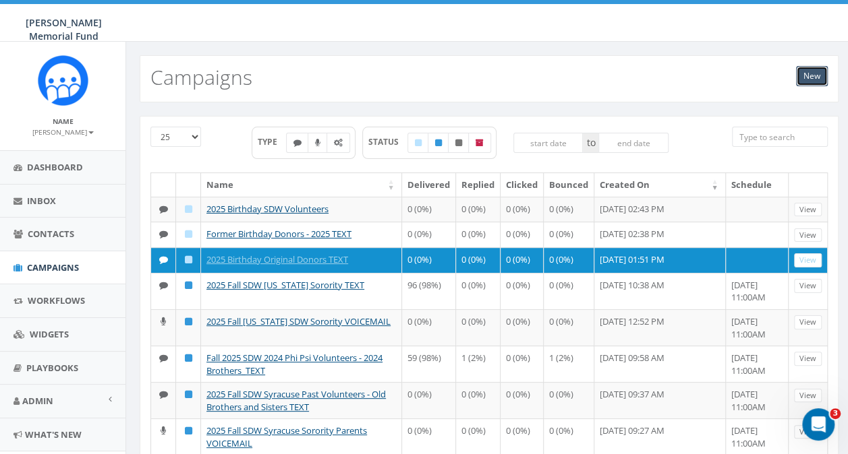
click at [823, 80] on link "New" at bounding box center [812, 76] width 32 height 20
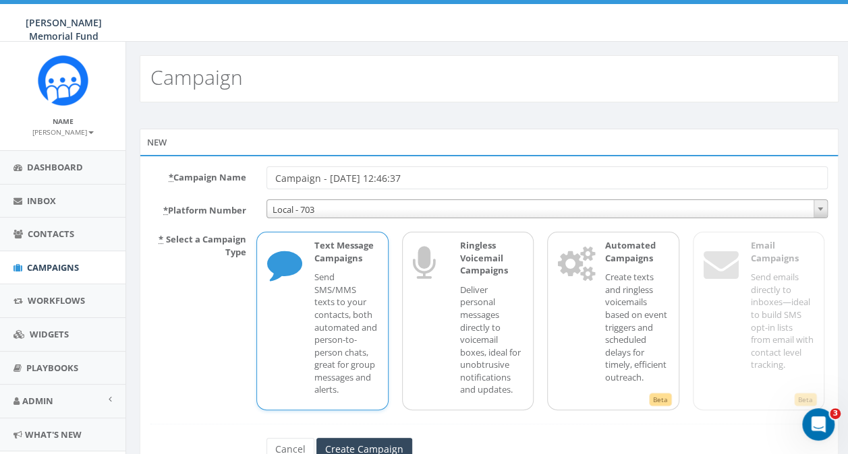
drag, startPoint x: 433, startPoint y: 177, endPoint x: 220, endPoint y: 185, distance: 213.2
click at [220, 185] on div "* Campaign Name Campaign - 09/05/2025, 12:46:37" at bounding box center [488, 178] width 697 height 23
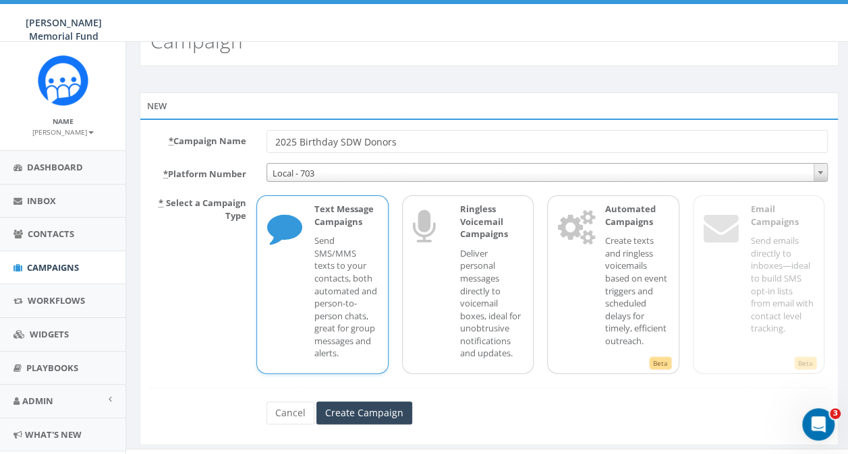
scroll to position [56, 0]
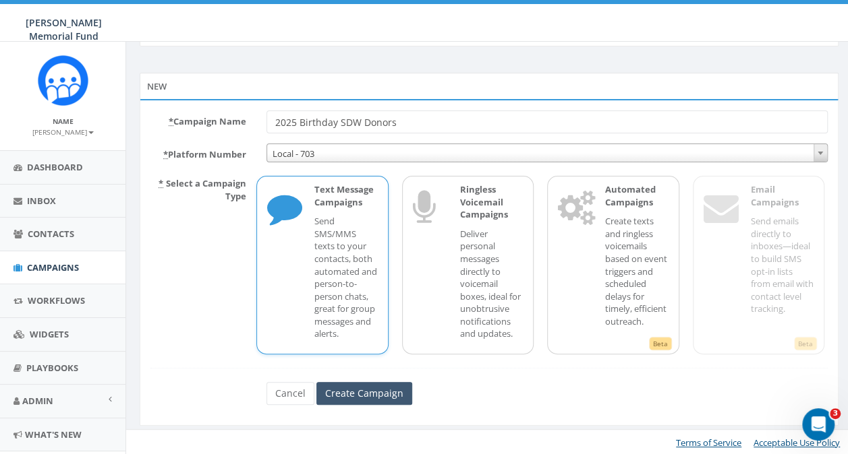
type input "2025 Birthday SDW Donors"
click at [366, 388] on input "Create Campaign" at bounding box center [364, 393] width 96 height 23
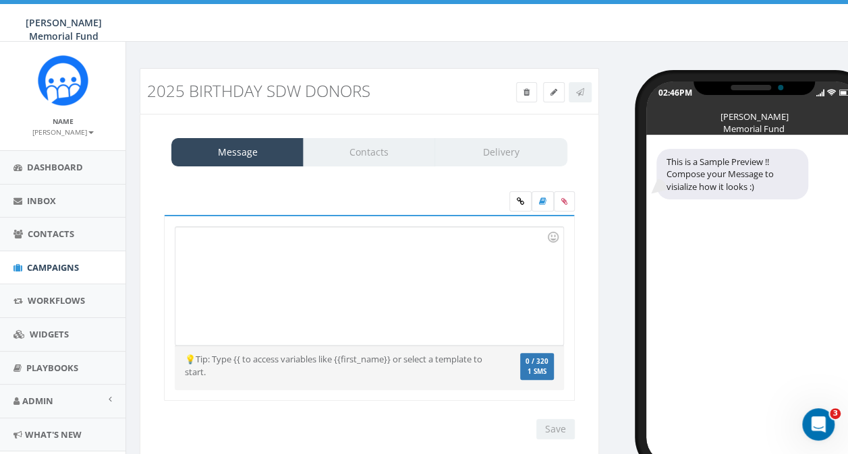
click at [263, 237] on div at bounding box center [368, 286] width 387 height 118
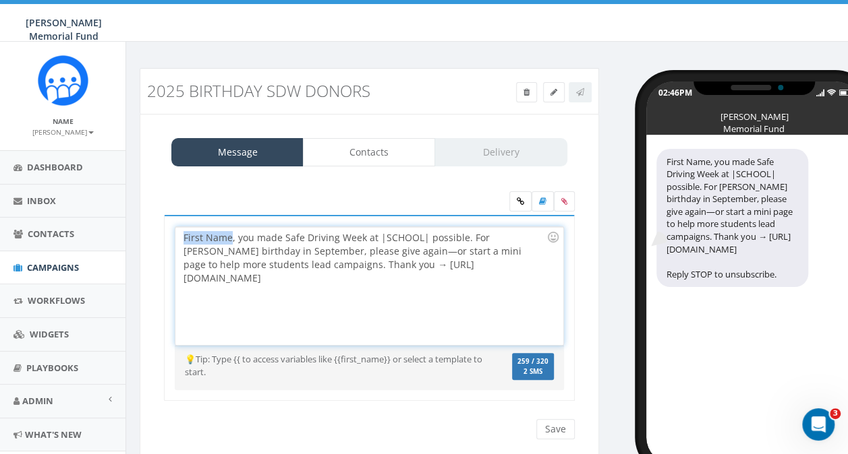
drag, startPoint x: 185, startPoint y: 235, endPoint x: 229, endPoint y: 232, distance: 44.6
click at [229, 232] on div "First Name, you made Safe Driving Week at |SCHOOL| possible. For Hunter’s birth…" at bounding box center [368, 286] width 387 height 118
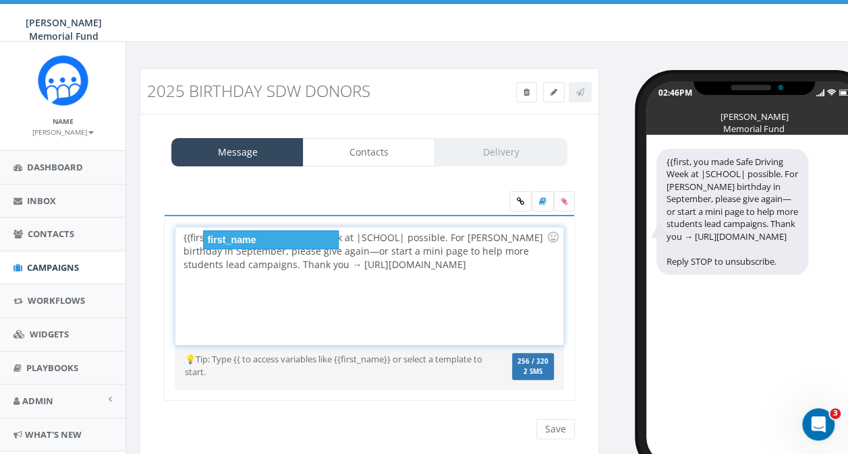
click at [229, 232] on div "first_name" at bounding box center [271, 240] width 136 height 19
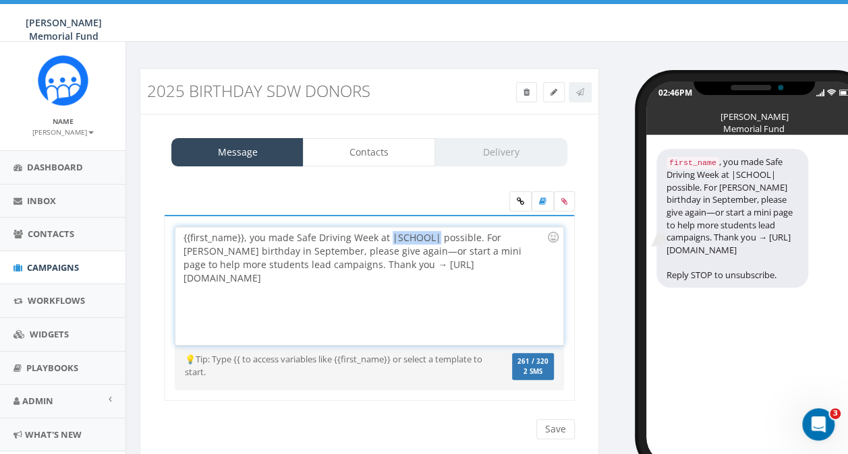
drag, startPoint x: 389, startPoint y: 236, endPoint x: 434, endPoint y: 235, distance: 45.2
click at [434, 235] on div "{{first_name}}, you made Safe Driving Week at |SCHOOL| possible. For Hunter’s b…" at bounding box center [368, 286] width 387 height 118
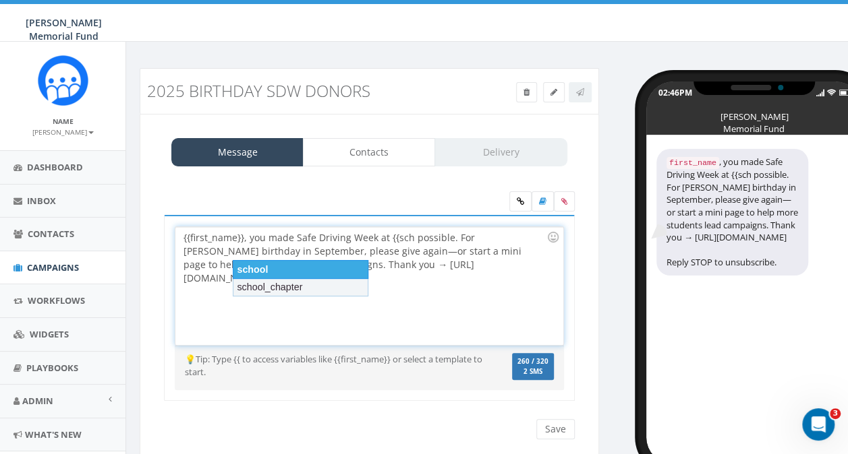
click at [309, 268] on div "school" at bounding box center [301, 269] width 136 height 19
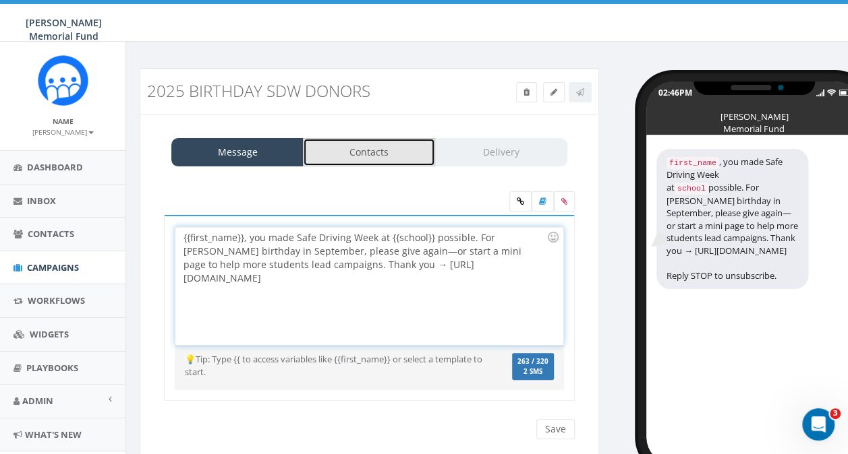
click at [378, 146] on link "Contacts" at bounding box center [369, 152] width 132 height 28
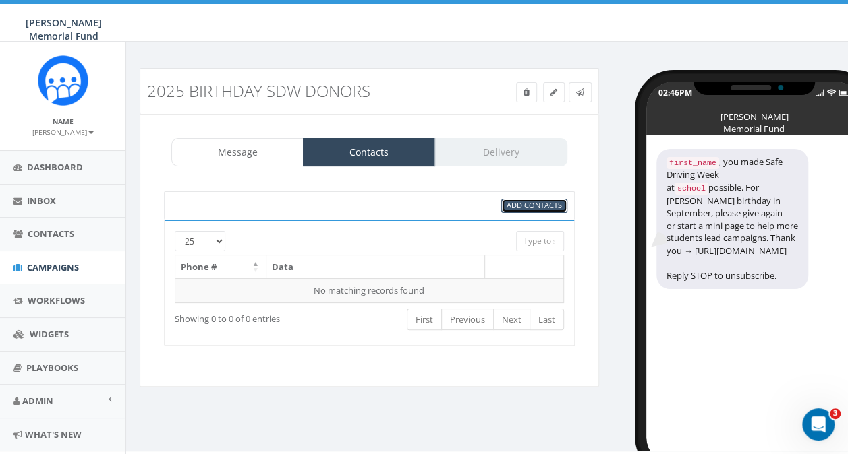
click at [529, 208] on span "Add Contacts" at bounding box center [533, 205] width 55 height 10
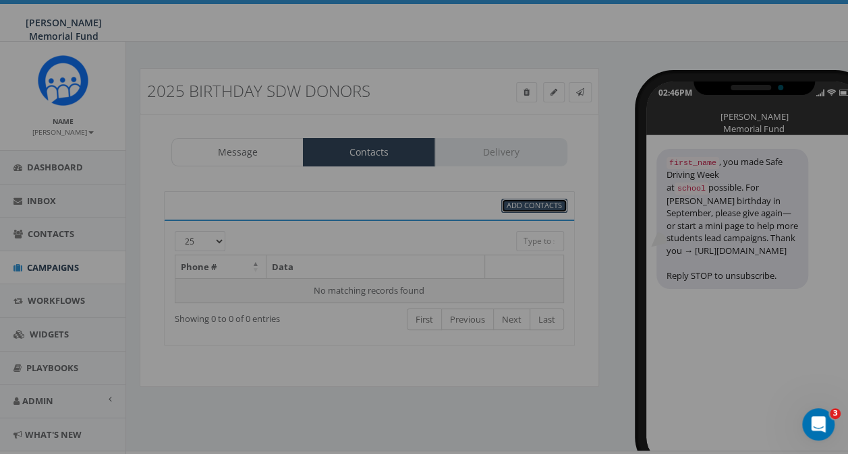
select select
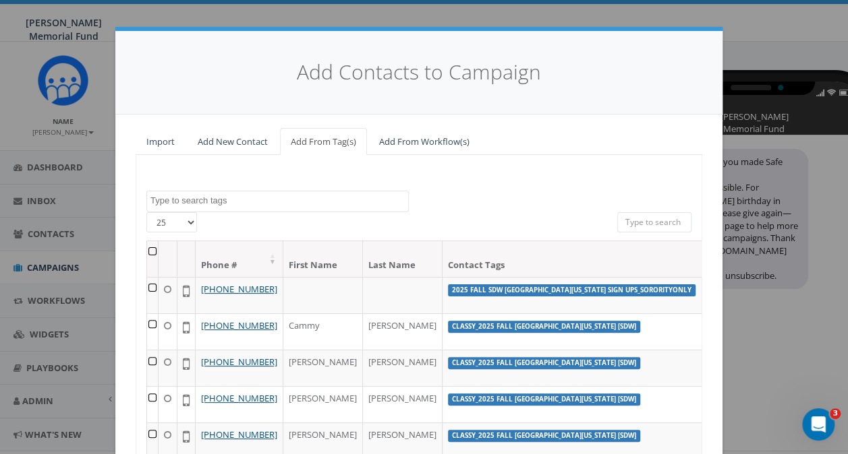
click at [231, 201] on textarea "Search" at bounding box center [279, 201] width 258 height 12
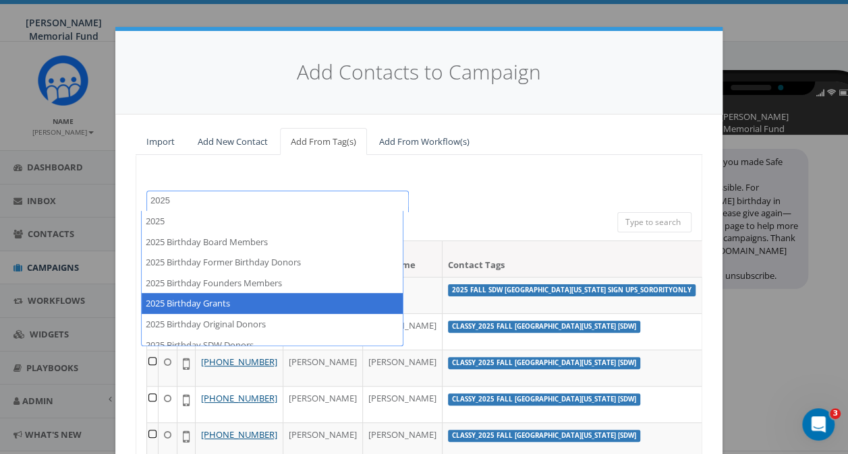
scroll to position [67, 0]
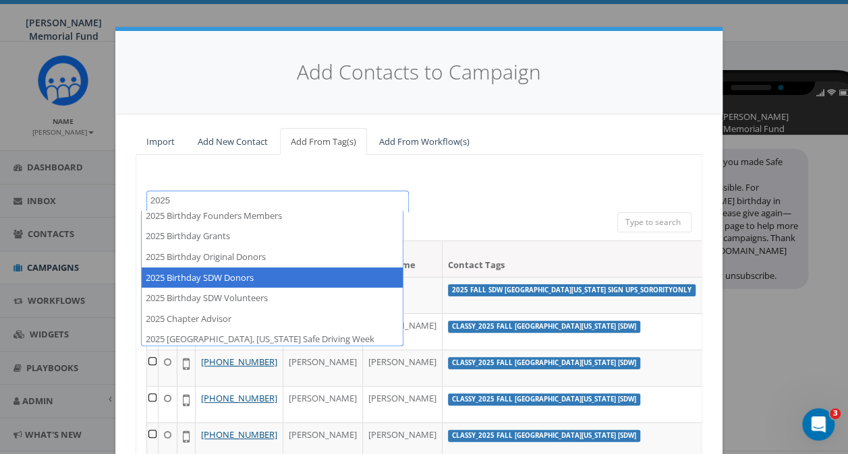
type textarea "2025"
select select "2025 Birthday SDW Donors"
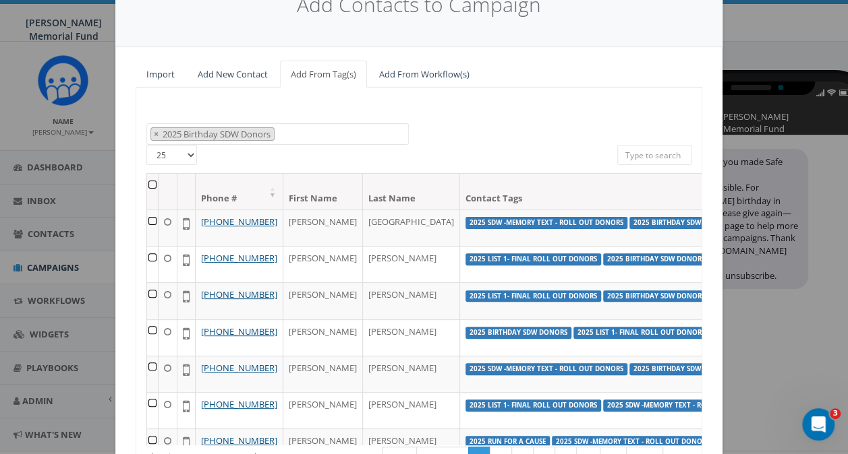
click at [150, 183] on th at bounding box center [152, 192] width 11 height 36
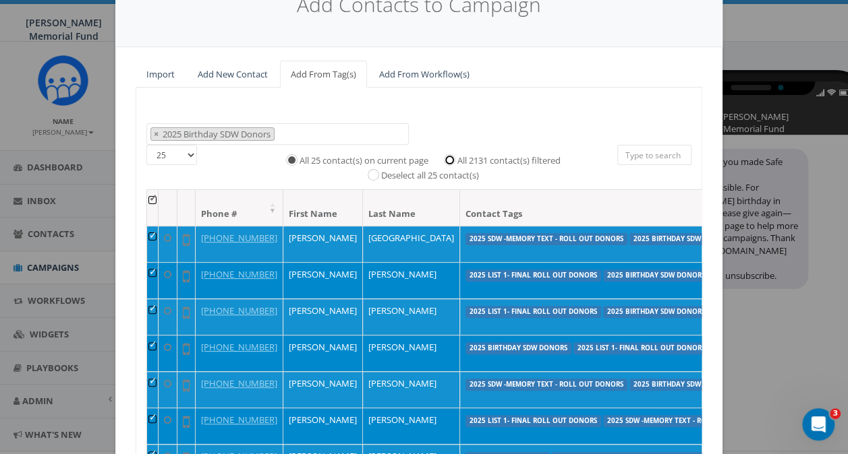
click at [448, 159] on input "All 2131 contact(s) filtered" at bounding box center [452, 158] width 9 height 9
radio input "true"
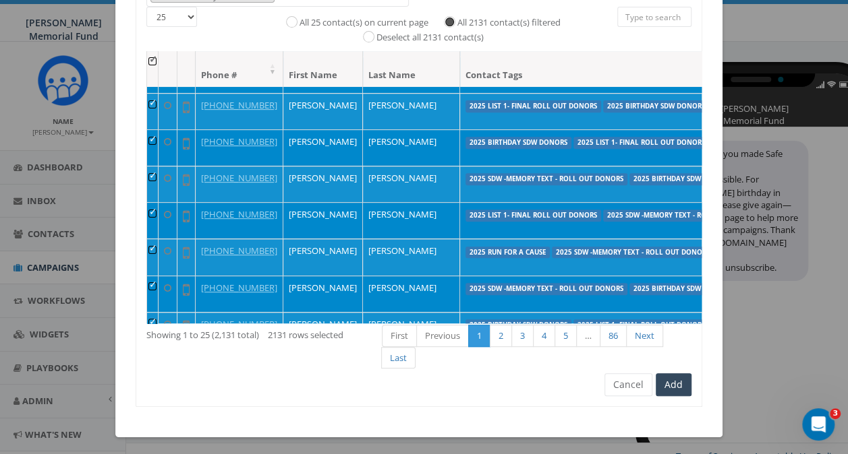
scroll to position [23, 0]
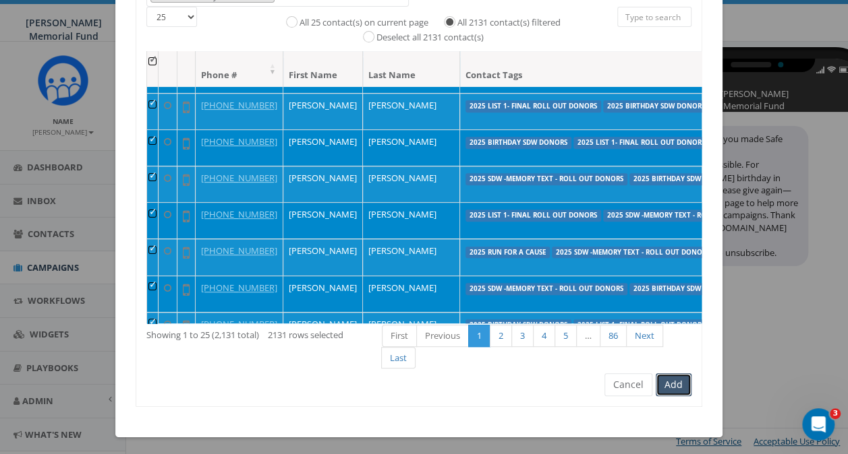
click at [662, 381] on button "Add" at bounding box center [673, 385] width 36 height 23
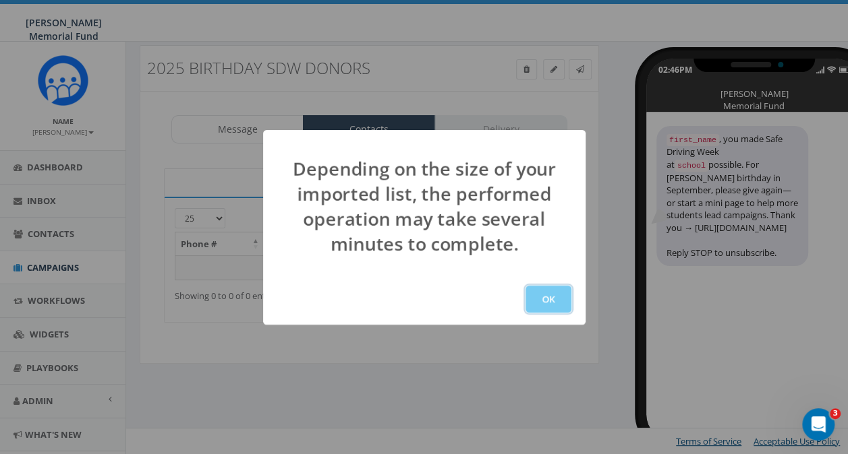
click at [543, 297] on button "OK" at bounding box center [548, 299] width 46 height 27
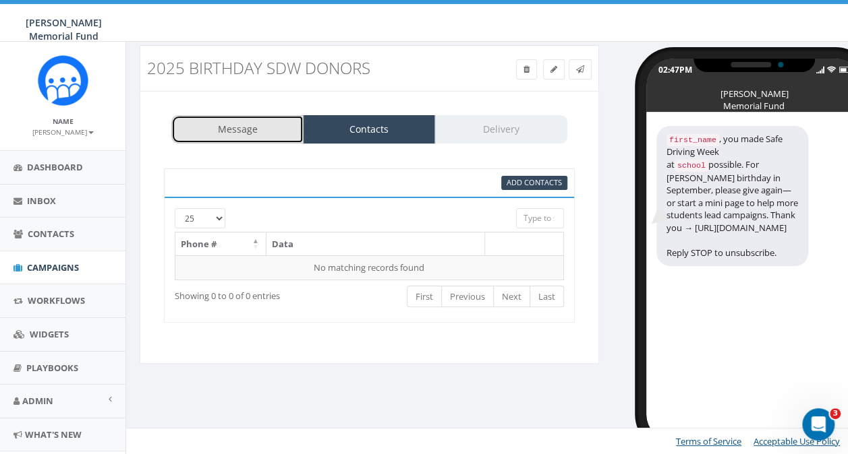
click at [223, 128] on link "Message" at bounding box center [237, 129] width 132 height 28
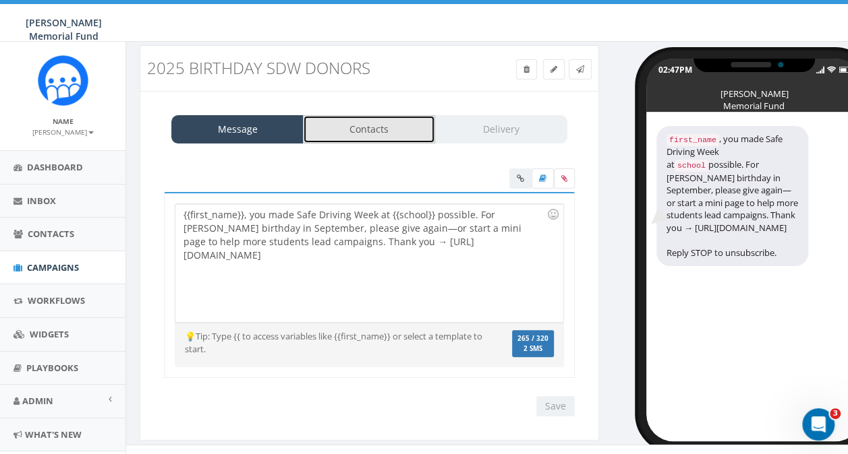
click at [360, 126] on link "Contacts" at bounding box center [369, 129] width 132 height 28
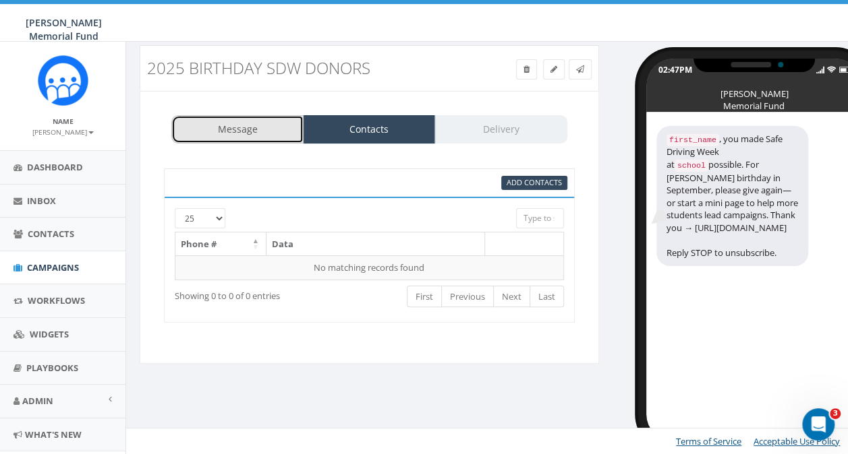
click at [232, 127] on link "Message" at bounding box center [237, 129] width 132 height 28
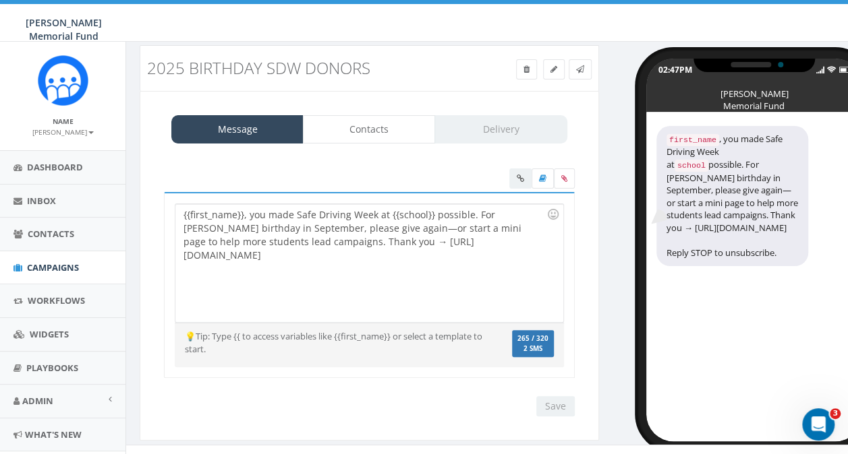
click at [514, 127] on div "Message Contacts Delivery" at bounding box center [369, 129] width 396 height 28
click at [50, 262] on span "Campaigns" at bounding box center [53, 268] width 52 height 12
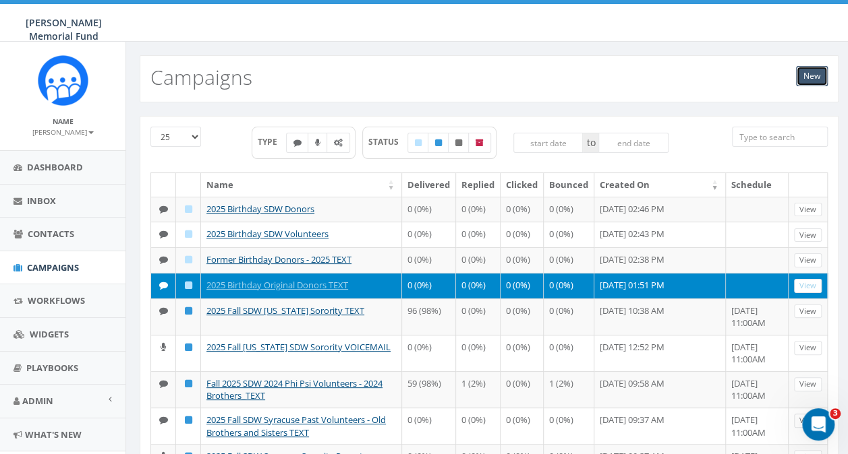
click at [814, 82] on link "New" at bounding box center [812, 76] width 32 height 20
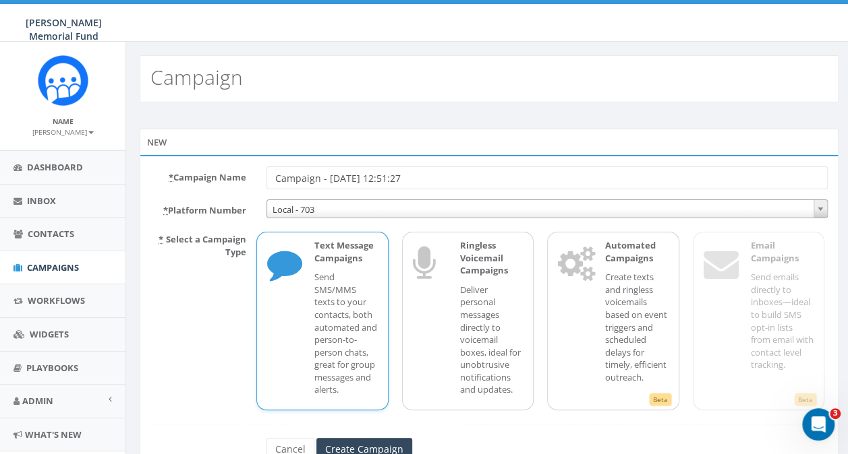
drag, startPoint x: 453, startPoint y: 175, endPoint x: 207, endPoint y: 179, distance: 246.2
click at [207, 179] on div "* Campaign Name Campaign - [DATE] 12:51:27" at bounding box center [488, 178] width 697 height 23
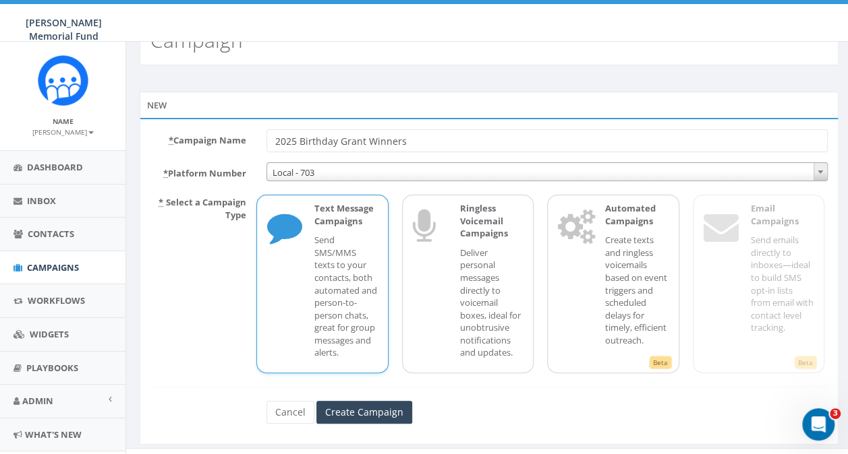
scroll to position [56, 0]
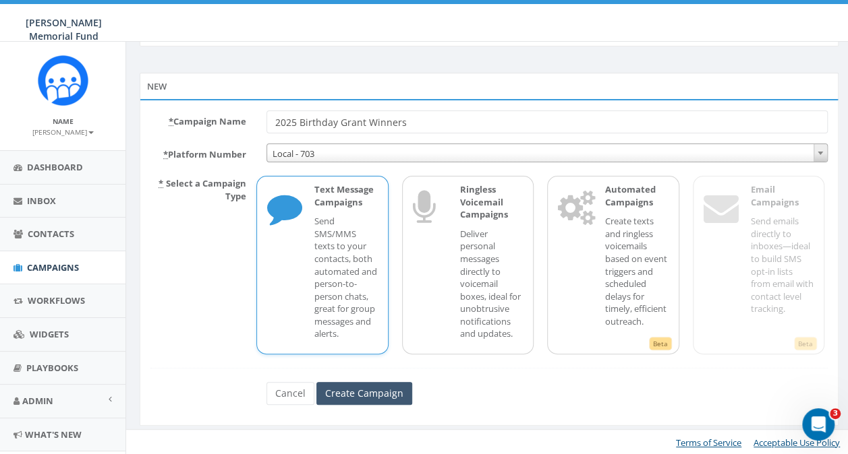
type input "2025 Birthday Grant Winners"
click at [343, 390] on input "Create Campaign" at bounding box center [364, 393] width 96 height 23
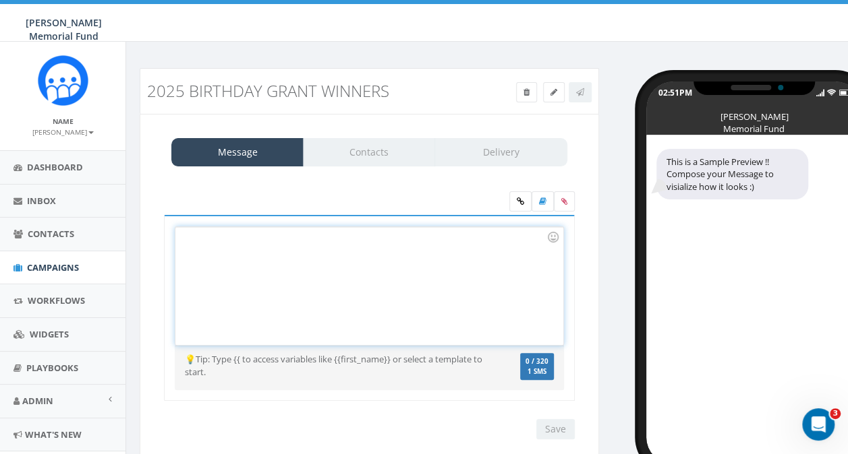
click at [243, 240] on div at bounding box center [368, 286] width 387 height 118
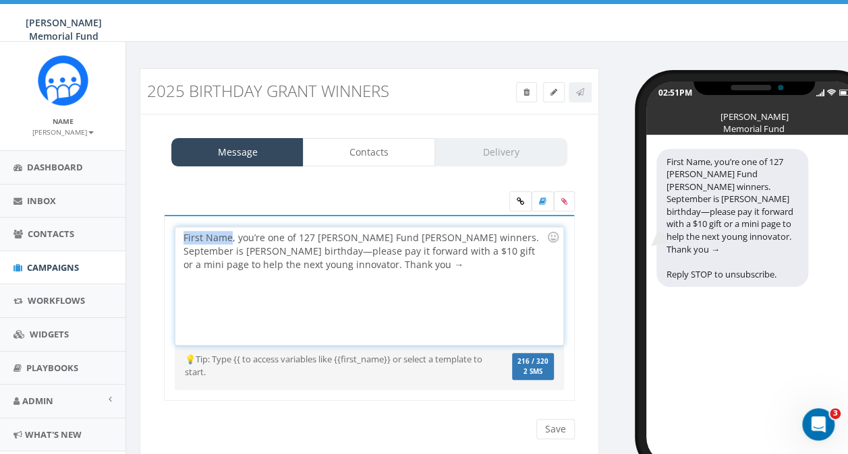
drag, startPoint x: 181, startPoint y: 234, endPoint x: 229, endPoint y: 237, distance: 48.7
click at [229, 237] on div "First Name, you’re one of 127 [PERSON_NAME] Fund [PERSON_NAME] winners. Septemb…" at bounding box center [368, 286] width 387 height 118
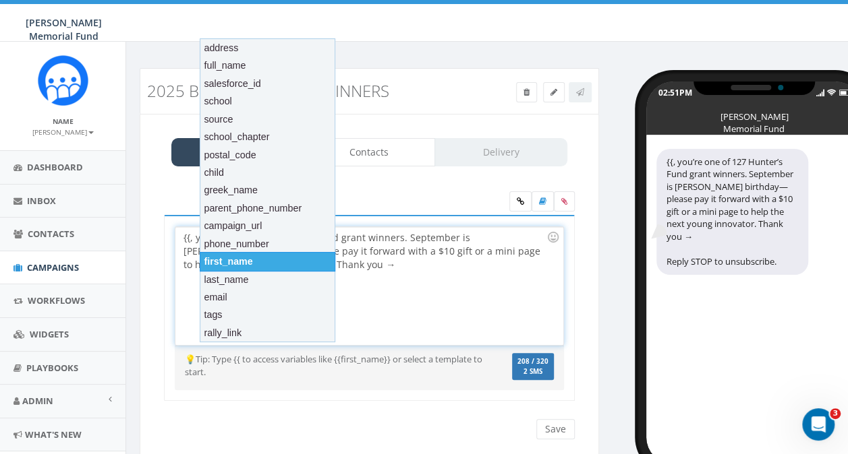
click at [233, 261] on div "first_name" at bounding box center [268, 261] width 136 height 19
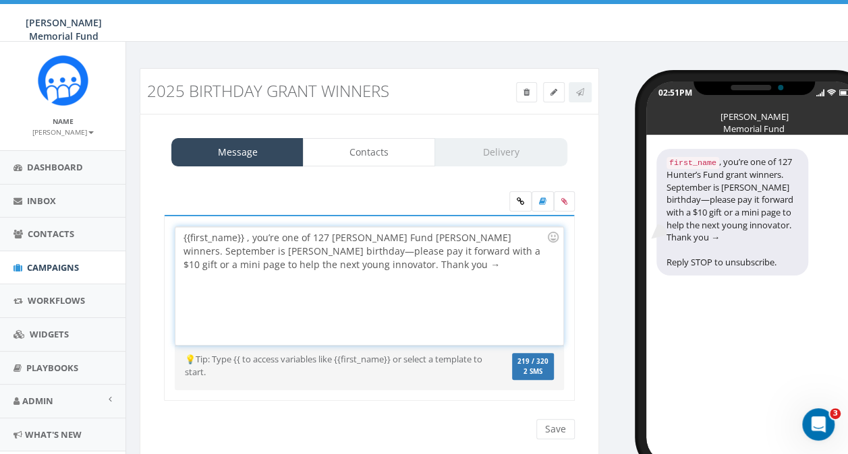
click at [245, 236] on div "{{first_name}} , you’re one of 127 [PERSON_NAME] Fund [PERSON_NAME] winners. Se…" at bounding box center [368, 286] width 387 height 118
click at [345, 262] on div "{{first_name}}, you’re one of 127 [PERSON_NAME] Fund [PERSON_NAME] winners. Sep…" at bounding box center [368, 286] width 387 height 118
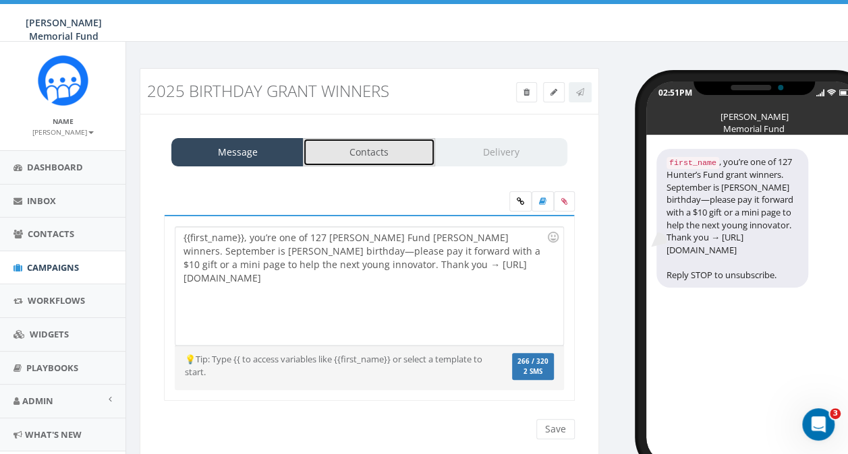
click at [359, 151] on link "Contacts" at bounding box center [369, 152] width 132 height 28
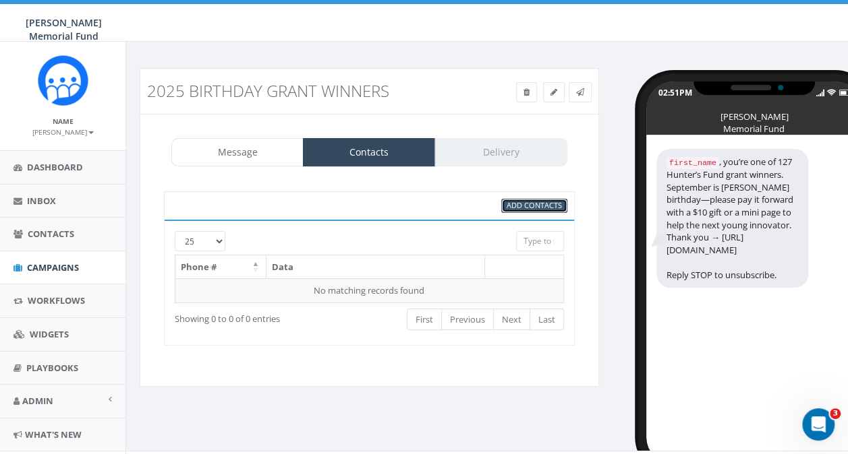
click at [511, 205] on span "Add Contacts" at bounding box center [533, 205] width 55 height 10
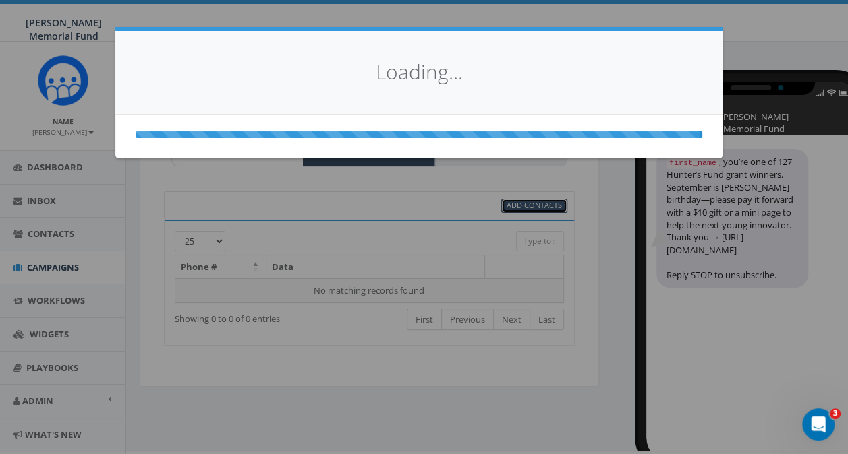
select select
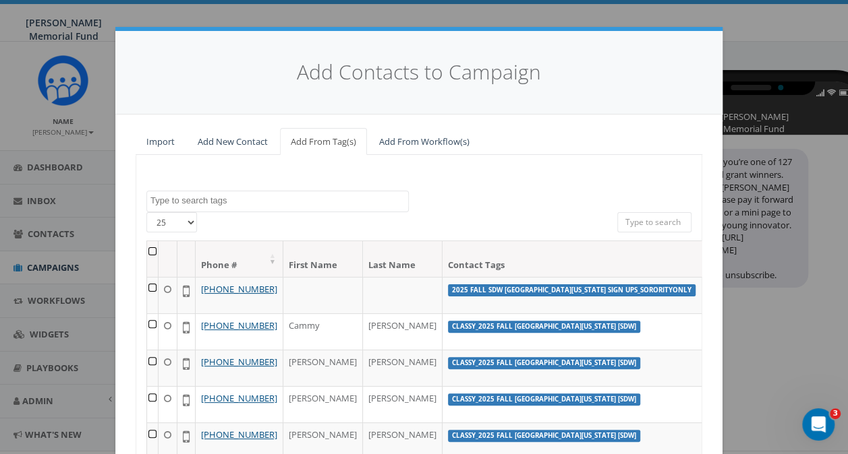
click at [220, 199] on textarea "Search" at bounding box center [279, 201] width 258 height 12
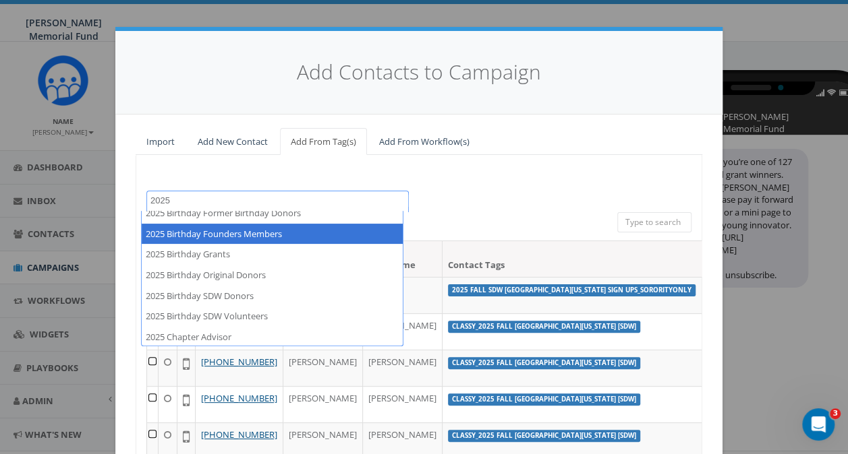
scroll to position [67, 0]
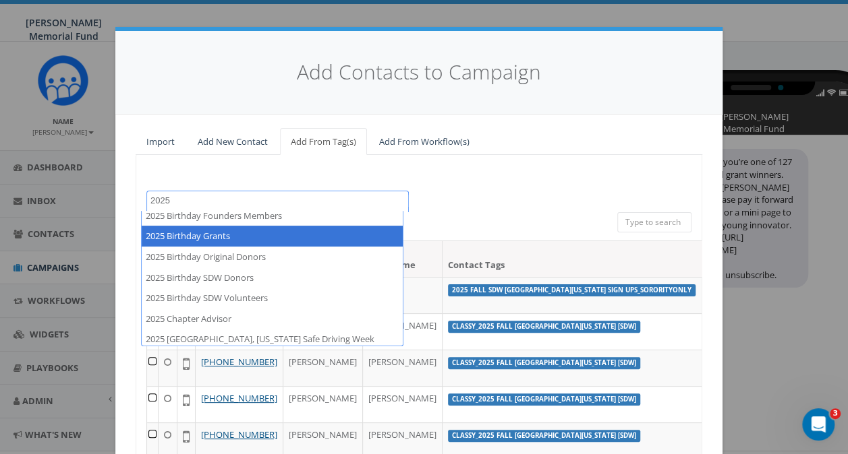
type textarea "2025"
select select "2025 Birthday Grants"
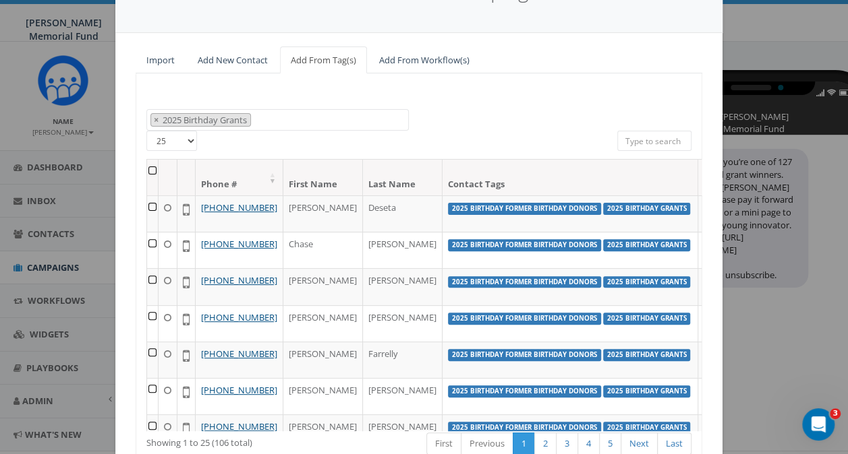
scroll to position [0, 0]
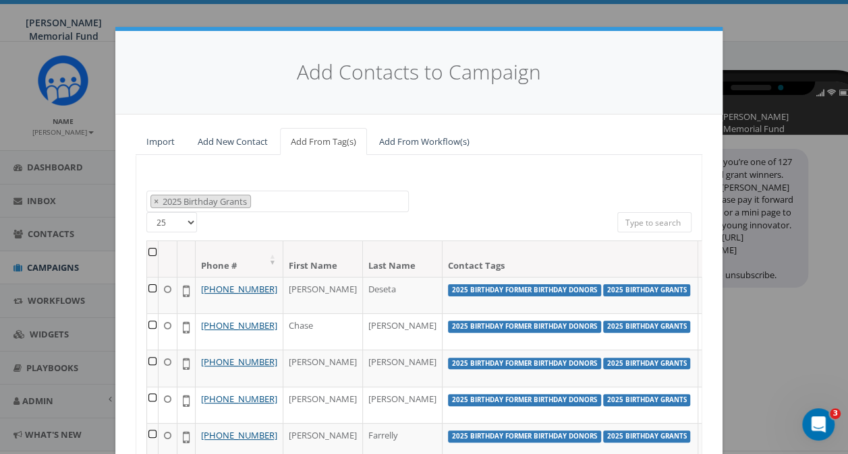
click at [150, 252] on th at bounding box center [152, 259] width 11 height 36
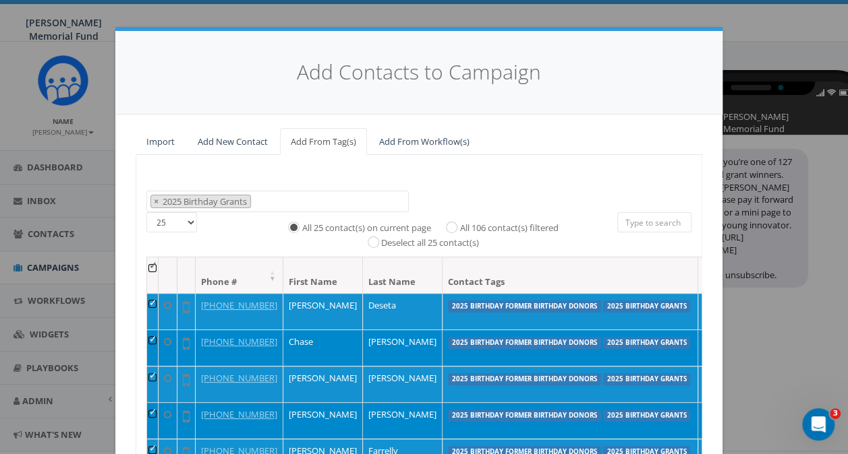
click at [459, 228] on label "All 106 contact(s) filtered" at bounding box center [508, 228] width 98 height 13
click at [450, 228] on input "All 106 contact(s) filtered" at bounding box center [454, 226] width 9 height 9
radio input "true"
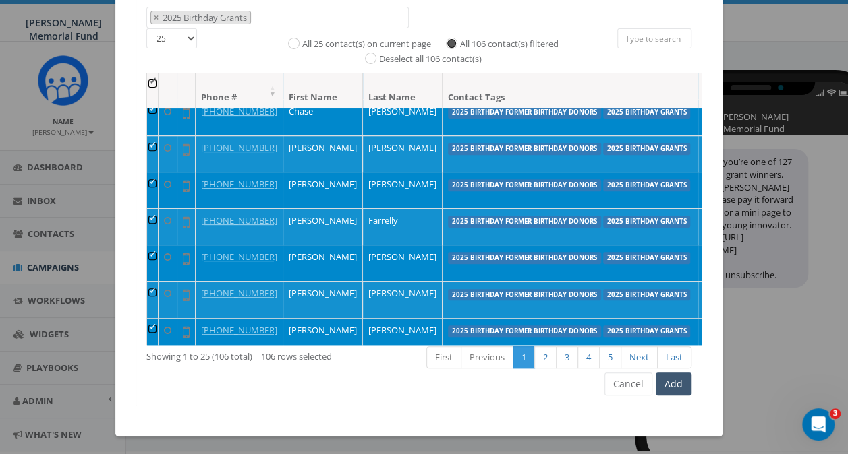
scroll to position [67, 0]
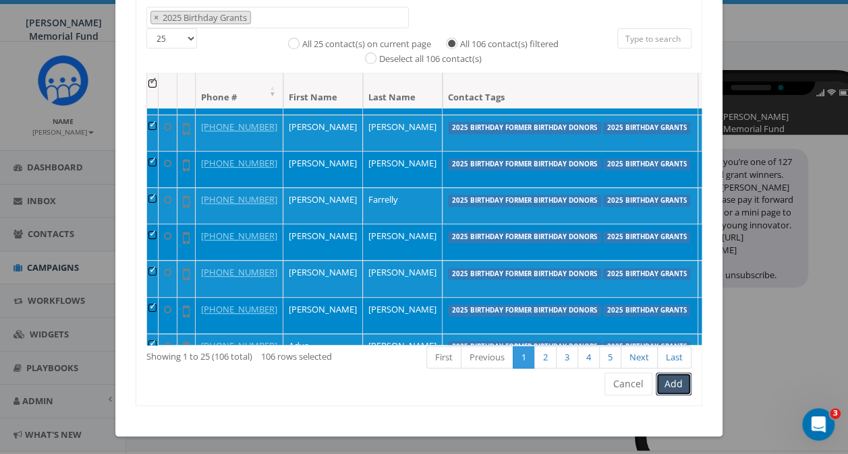
click at [672, 384] on button "Add" at bounding box center [673, 384] width 36 height 23
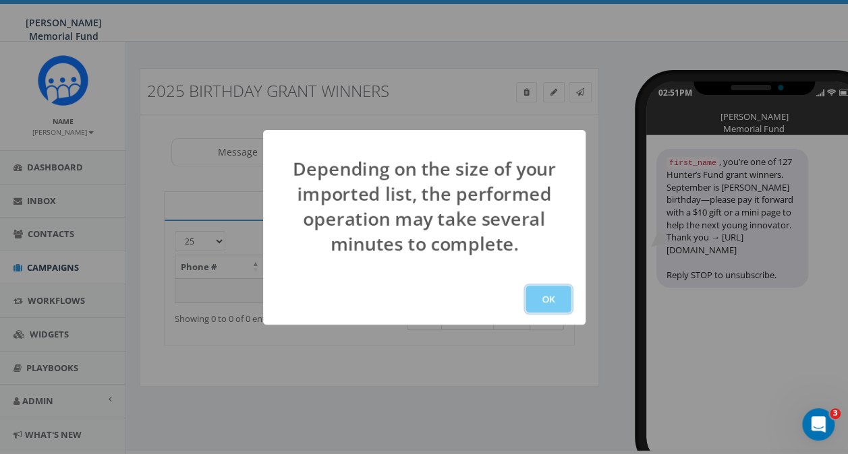
click at [541, 295] on button "OK" at bounding box center [548, 299] width 46 height 27
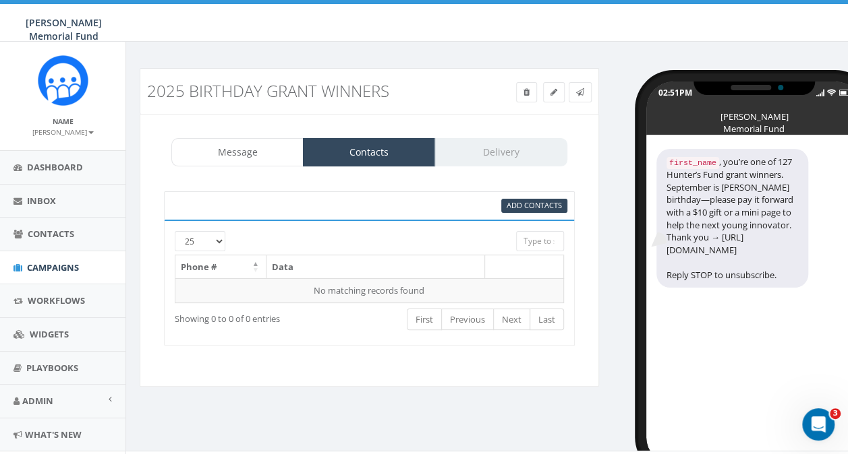
scroll to position [23, 0]
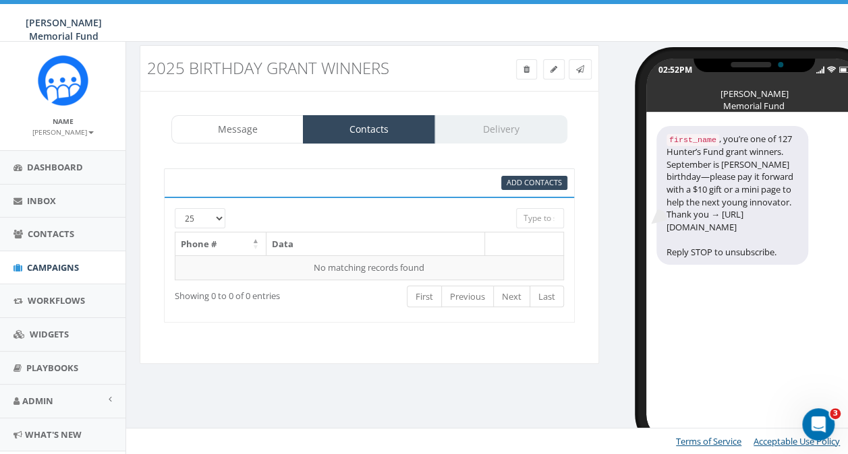
click at [388, 66] on h3 "2025 Birthday Grant Winners" at bounding box center [311, 68] width 328 height 18
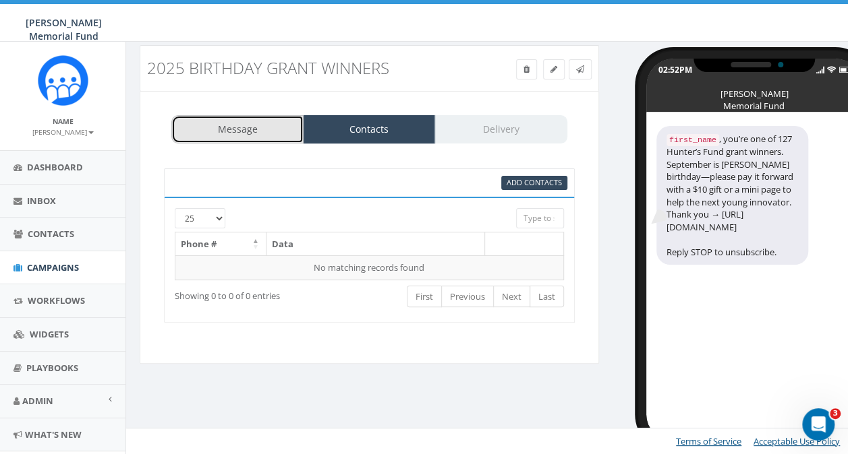
click at [264, 127] on link "Message" at bounding box center [237, 129] width 132 height 28
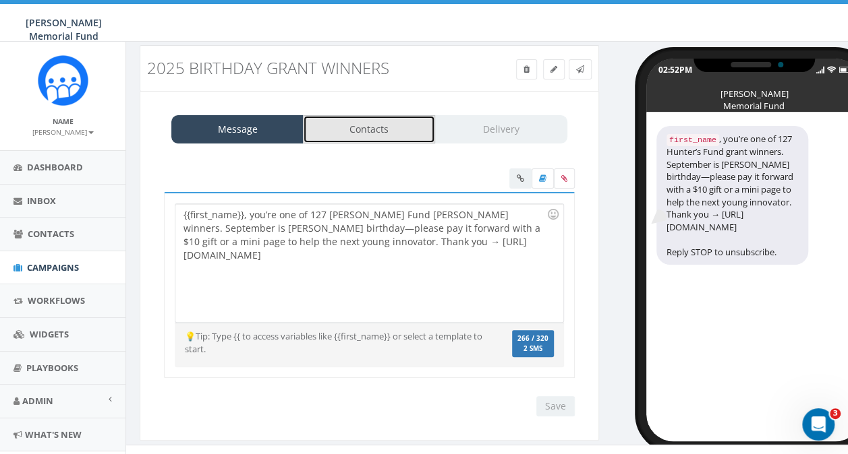
click at [363, 121] on link "Contacts" at bounding box center [369, 129] width 132 height 28
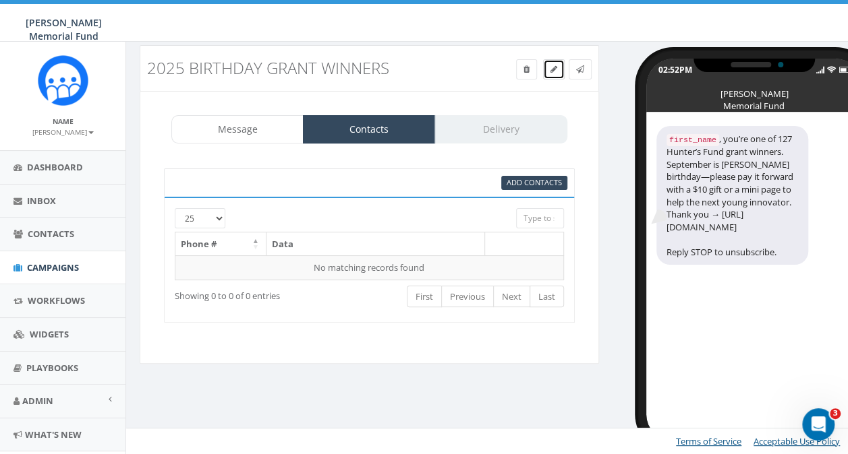
click at [555, 74] on link at bounding box center [554, 69] width 22 height 20
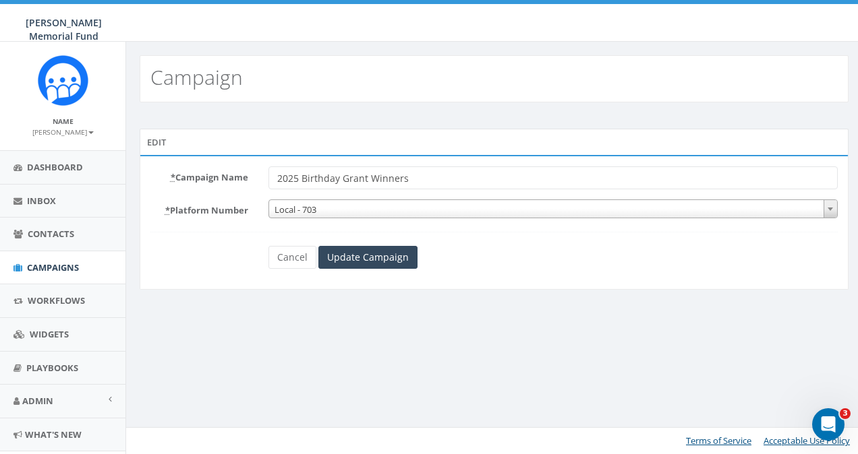
click at [438, 175] on input "2025 Birthday Grant Winners" at bounding box center [552, 178] width 569 height 23
type input "2025 Birthday Grant Winners TEXT"
click at [386, 254] on input "Update Campaign" at bounding box center [367, 257] width 99 height 23
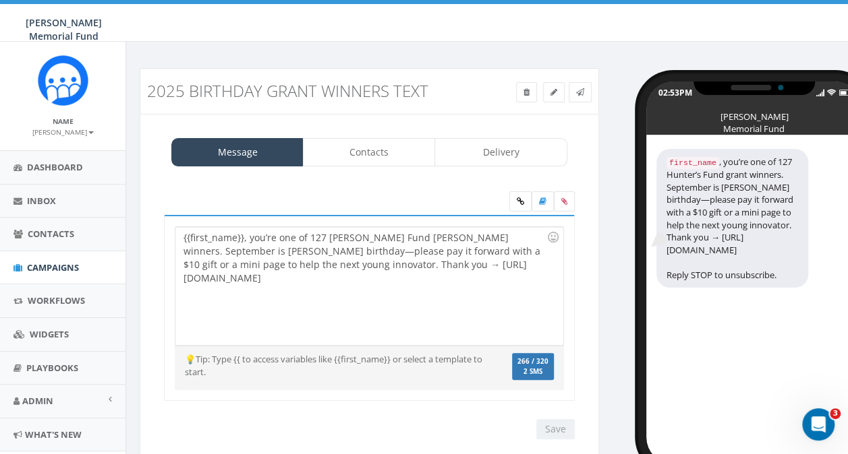
scroll to position [37, 0]
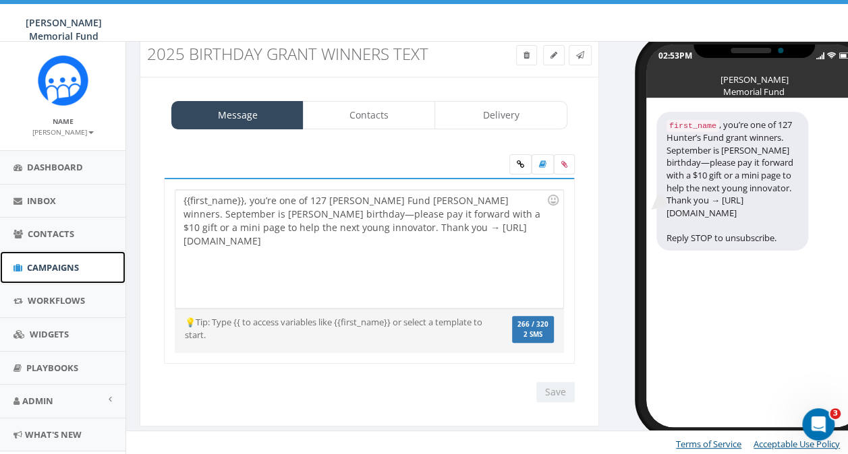
click at [42, 267] on span "Campaigns" at bounding box center [53, 268] width 52 height 12
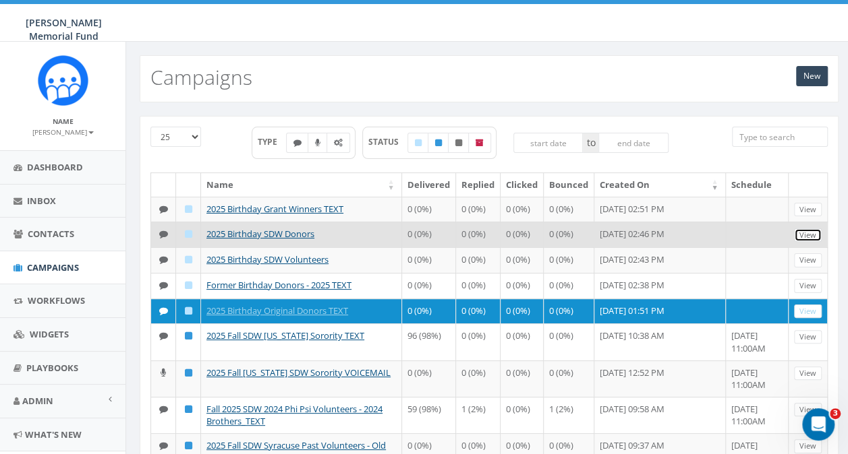
click at [816, 243] on link "View" at bounding box center [808, 236] width 28 height 14
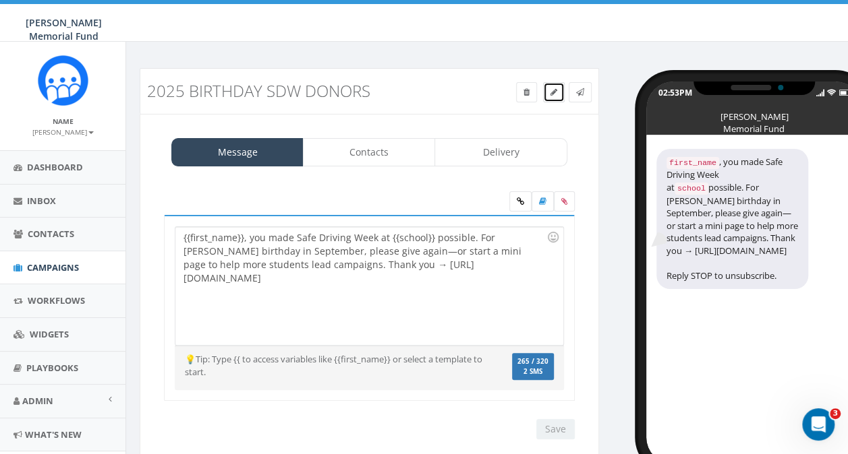
click at [548, 96] on link at bounding box center [554, 92] width 22 height 20
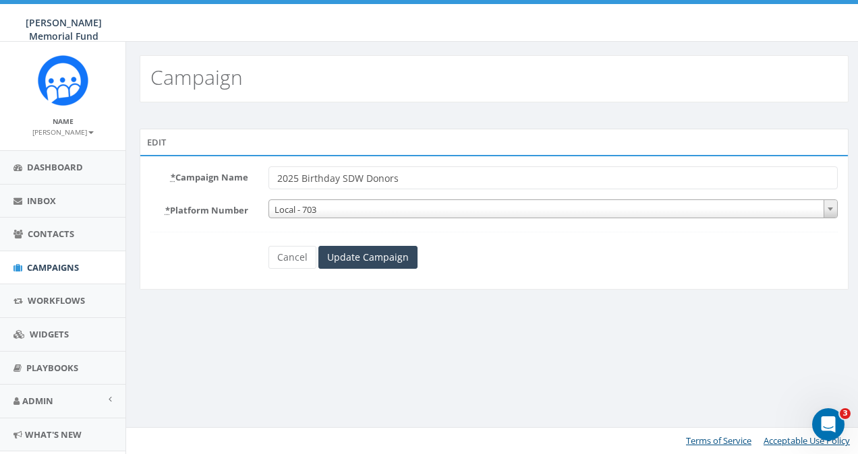
click at [417, 178] on input "2025 Birthday SDW Donors" at bounding box center [552, 178] width 569 height 23
type input "2025 Birthday SDW Donors TEXT"
click at [361, 256] on input "Update Campaign" at bounding box center [367, 257] width 99 height 23
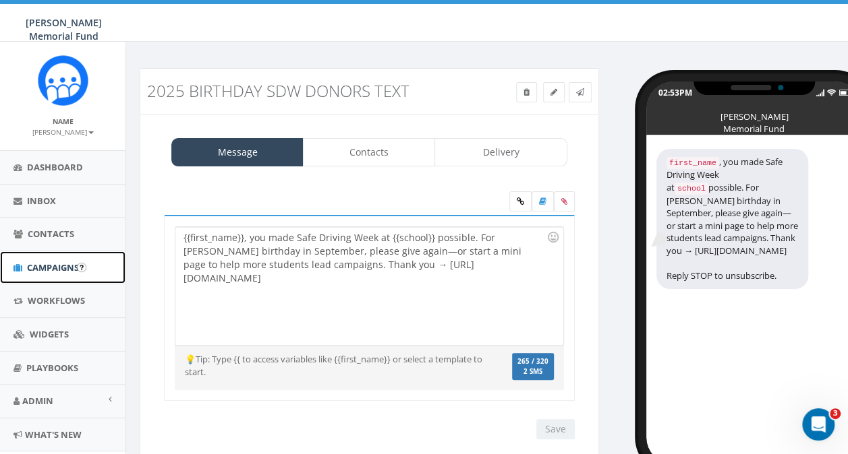
click at [42, 274] on link "Campaigns" at bounding box center [62, 268] width 125 height 33
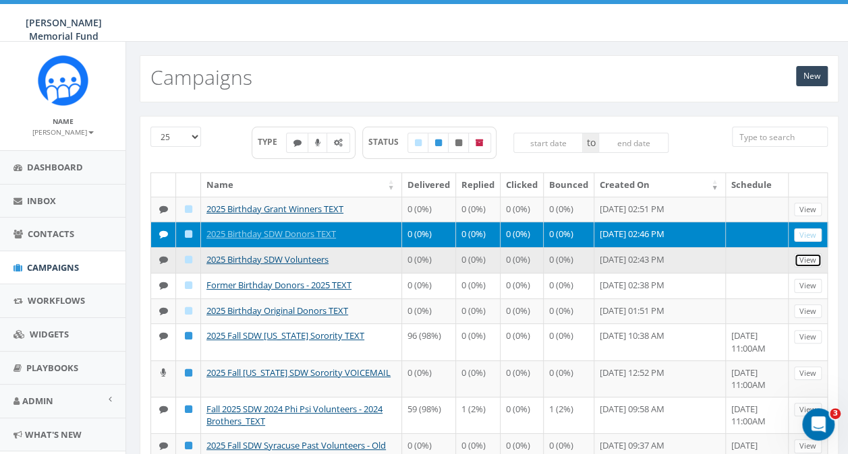
click at [811, 268] on link "View" at bounding box center [808, 261] width 28 height 14
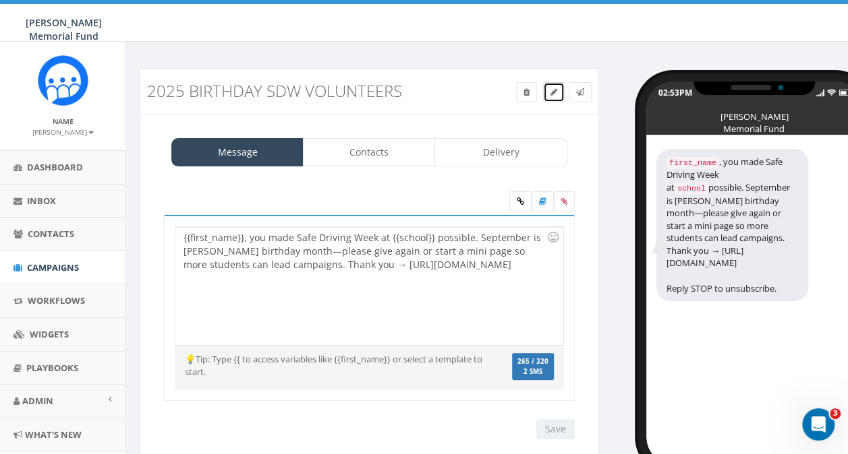
click at [550, 94] on icon at bounding box center [553, 92] width 7 height 8
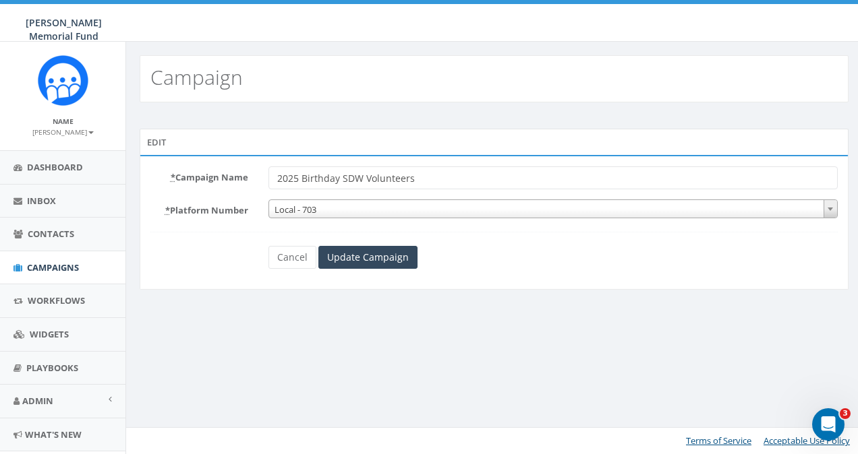
click at [425, 179] on input "2025 Birthday SDW Volunteers" at bounding box center [552, 178] width 569 height 23
type input "2025 Birthday SDW Volunteers TEXT"
click at [376, 254] on input "Update Campaign" at bounding box center [367, 257] width 99 height 23
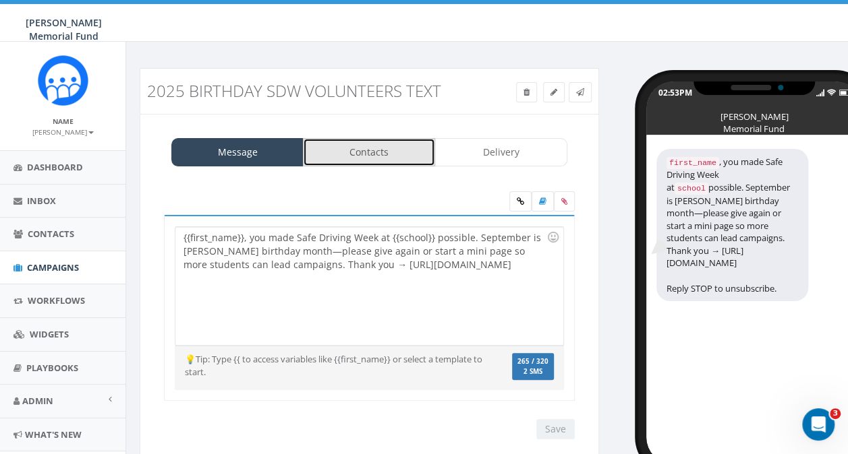
click at [354, 158] on link "Contacts" at bounding box center [369, 152] width 132 height 28
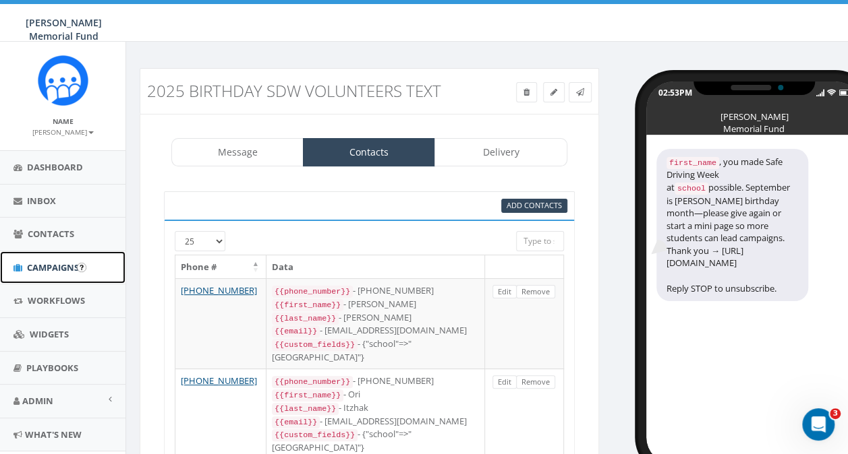
click at [42, 264] on span "Campaigns" at bounding box center [53, 268] width 52 height 12
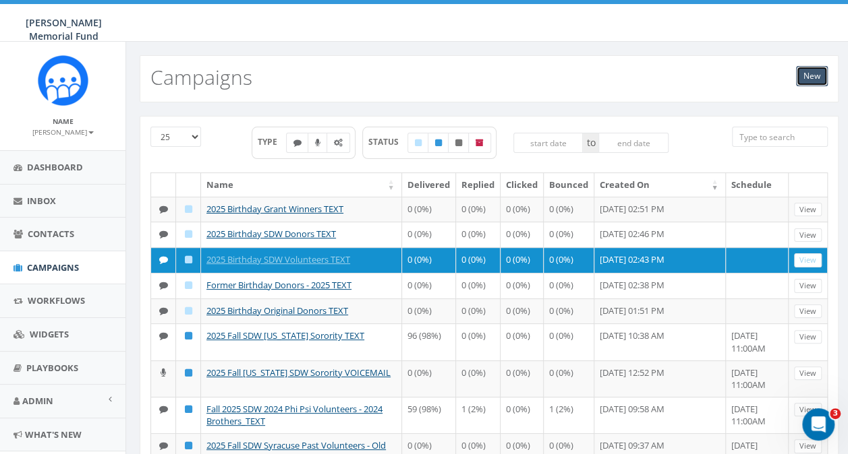
click at [809, 75] on link "New" at bounding box center [812, 76] width 32 height 20
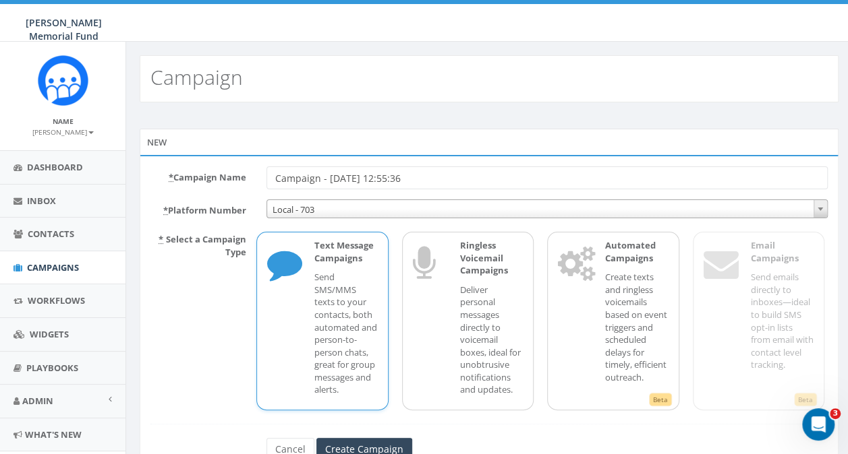
drag, startPoint x: 429, startPoint y: 176, endPoint x: 251, endPoint y: 177, distance: 178.0
click at [252, 177] on div "* Campaign Name Campaign - [DATE] 12:55:36" at bounding box center [488, 178] width 697 height 23
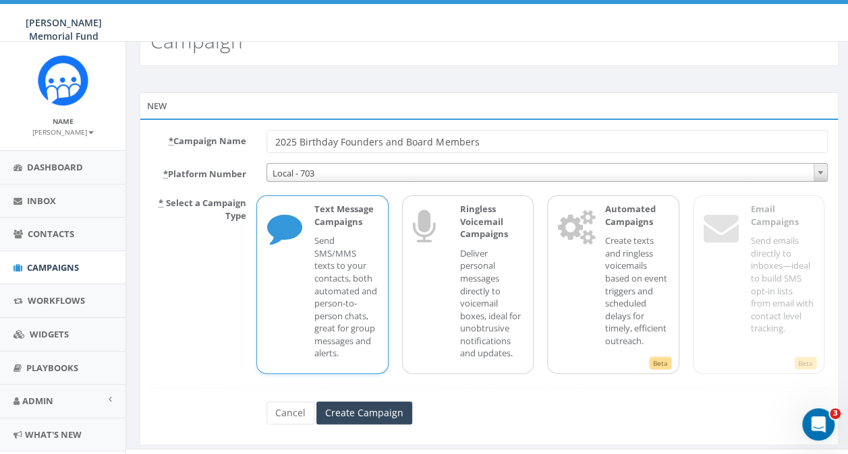
scroll to position [56, 0]
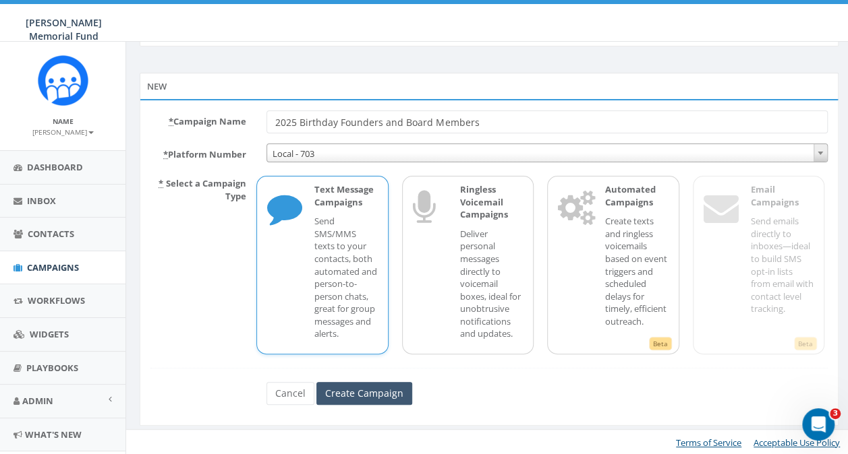
type input "2025 Birthday Founders and Board Members"
click at [351, 390] on input "Create Campaign" at bounding box center [364, 393] width 96 height 23
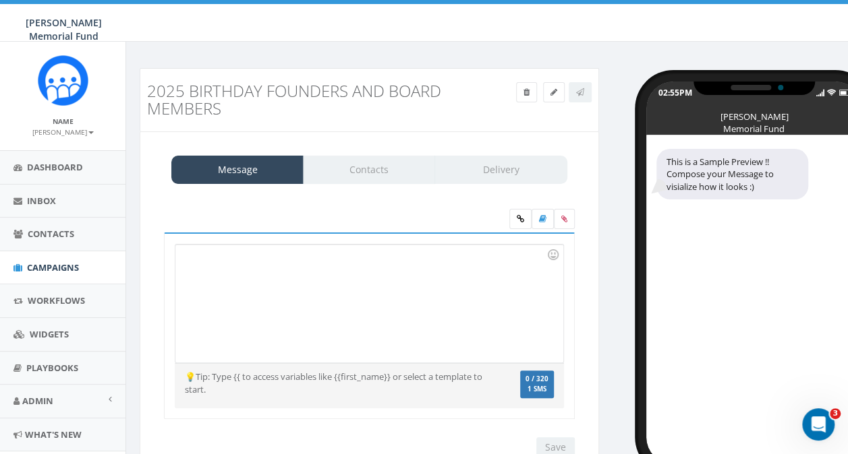
click at [356, 272] on div at bounding box center [368, 304] width 387 height 118
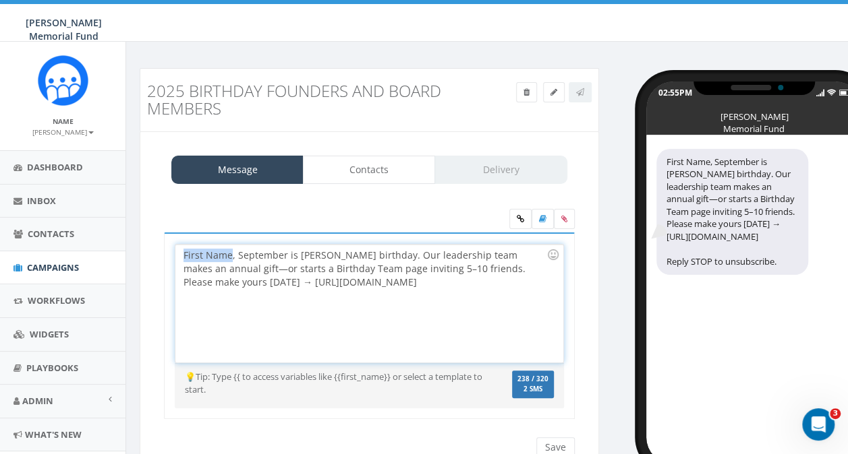
drag, startPoint x: 183, startPoint y: 254, endPoint x: 230, endPoint y: 252, distance: 46.6
click at [230, 252] on div "First Name, September is Hunter’s birthday. Our leadership team makes an annual…" at bounding box center [368, 304] width 387 height 118
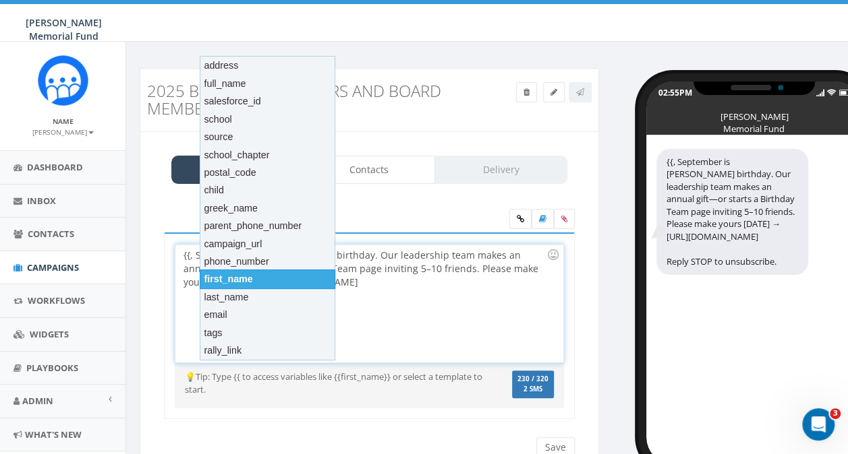
click at [232, 272] on div "first_name" at bounding box center [268, 279] width 136 height 19
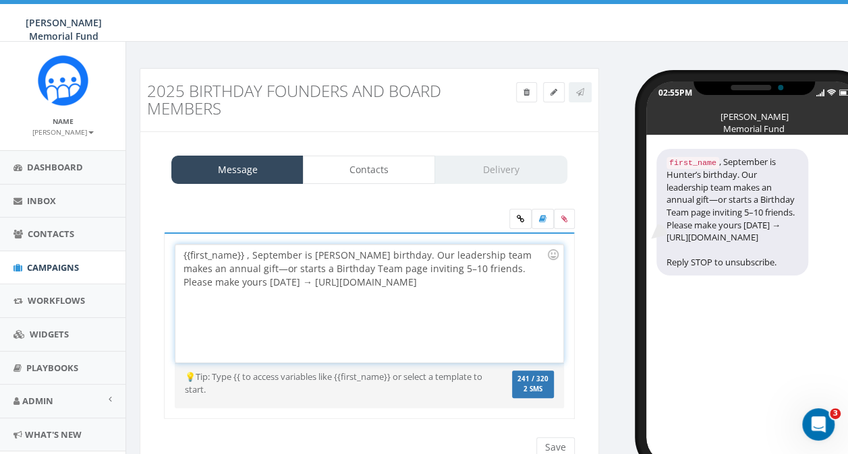
click at [244, 258] on div "{{first_name}} , September is Hunter’s birthday. Our leadership team makes an a…" at bounding box center [368, 304] width 387 height 118
click at [389, 254] on div "{{first_name}}, September is Hunter’s birthday. Our leadership team makes an an…" at bounding box center [368, 304] width 387 height 118
click at [386, 255] on div "{{first_name}}, September is Hunter’s birthday. Our leadership team makes an an…" at bounding box center [368, 304] width 387 height 118
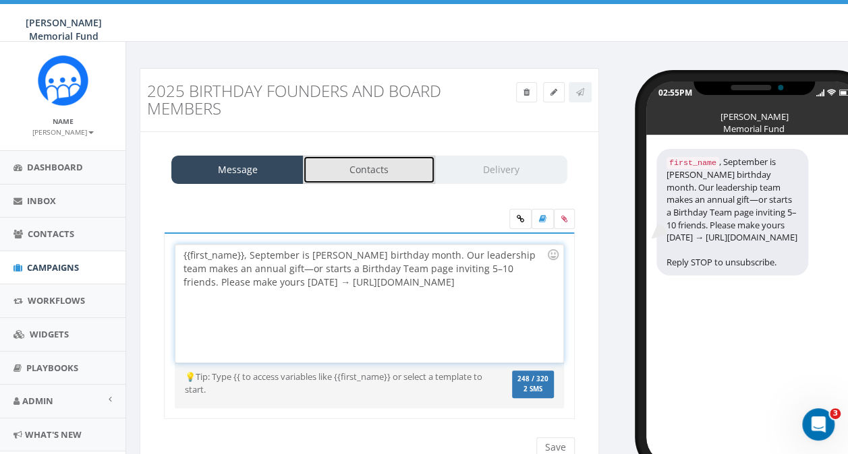
click at [380, 168] on link "Contacts" at bounding box center [369, 170] width 132 height 28
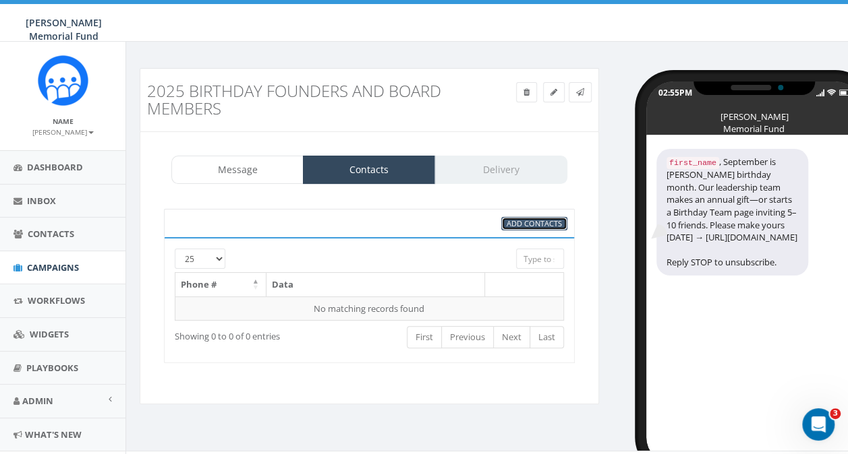
click at [511, 222] on span "Add Contacts" at bounding box center [533, 223] width 55 height 10
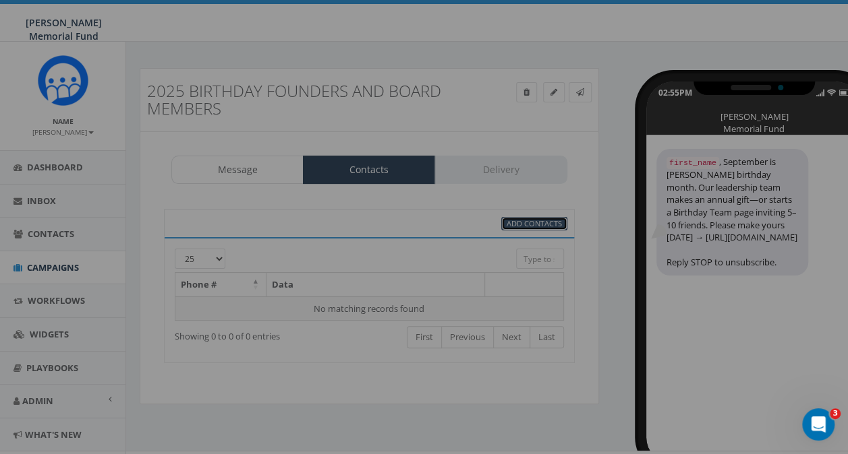
select select
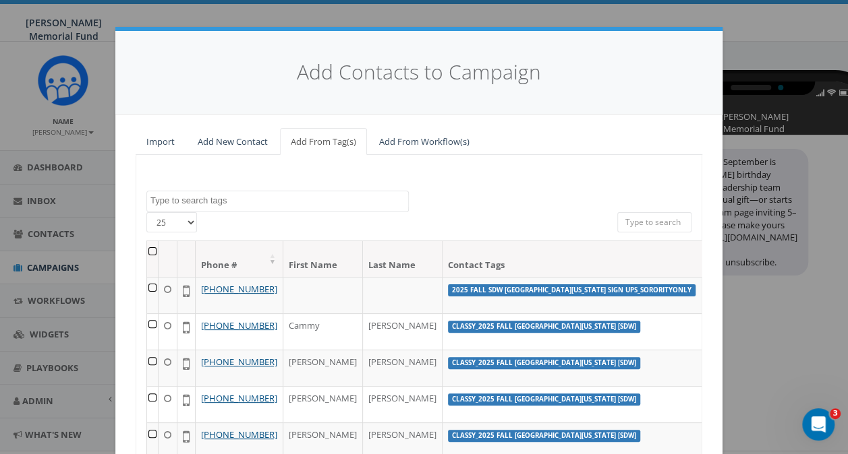
click at [251, 200] on textarea "Search" at bounding box center [279, 201] width 258 height 12
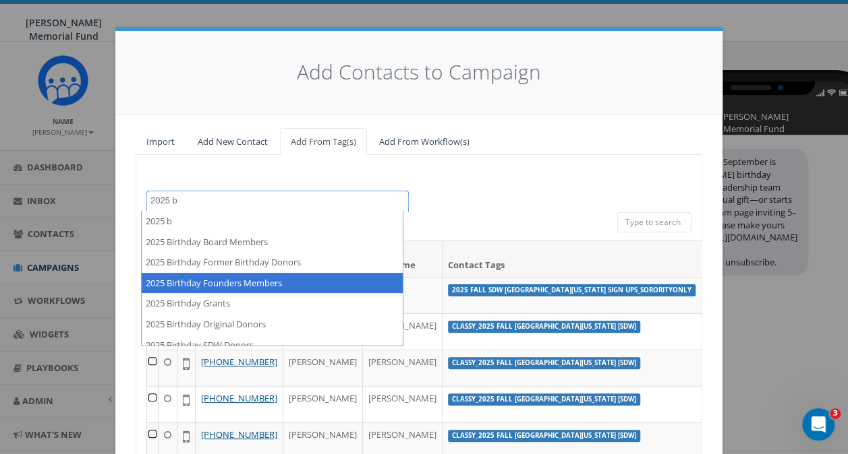
type textarea "2025 b"
select select "2025 Birthday Founders Members"
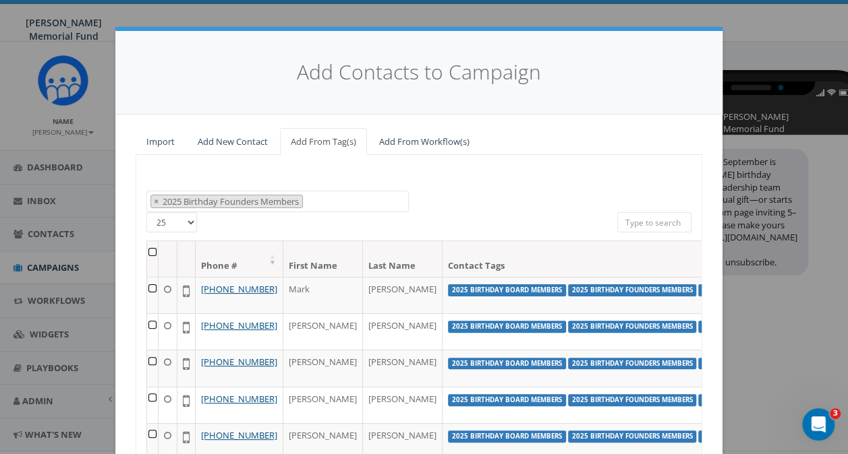
click at [147, 252] on th at bounding box center [152, 259] width 11 height 36
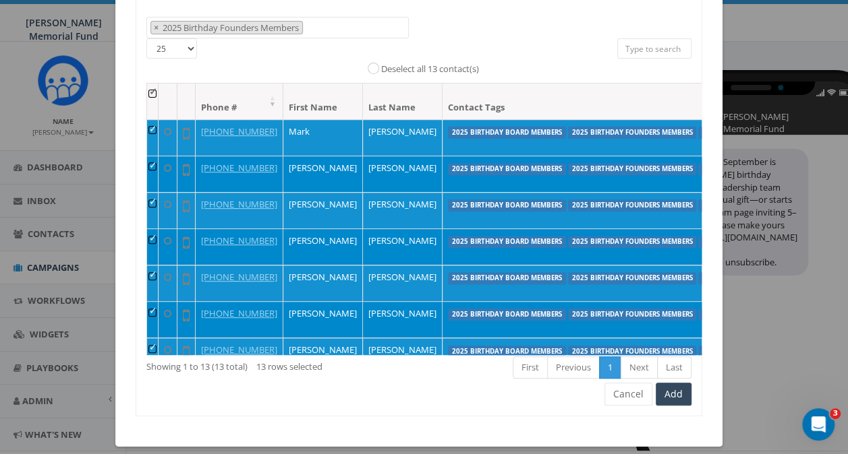
scroll to position [184, 0]
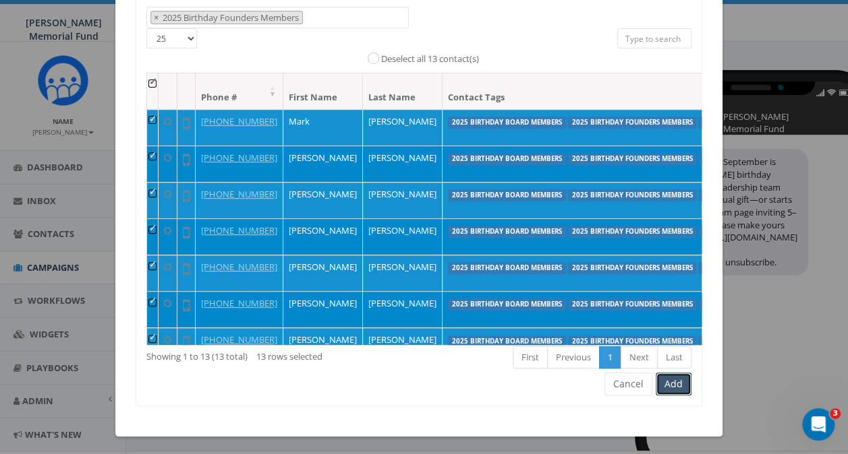
click at [673, 386] on button "Add" at bounding box center [673, 384] width 36 height 23
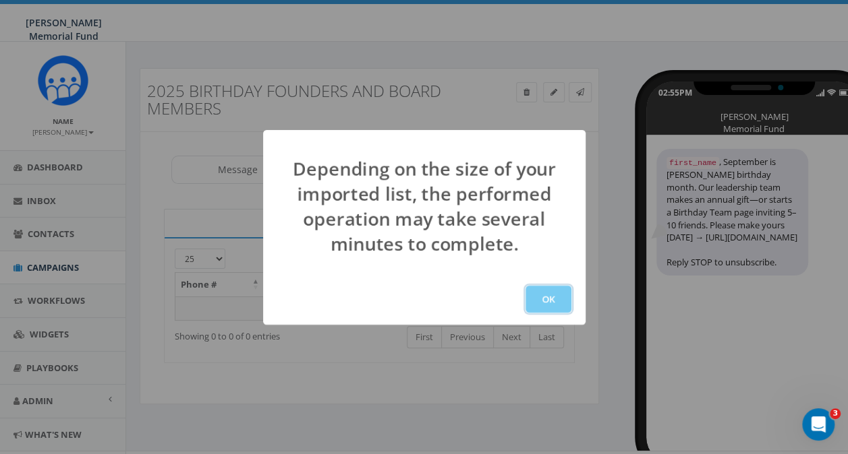
click at [543, 294] on button "OK" at bounding box center [548, 299] width 46 height 27
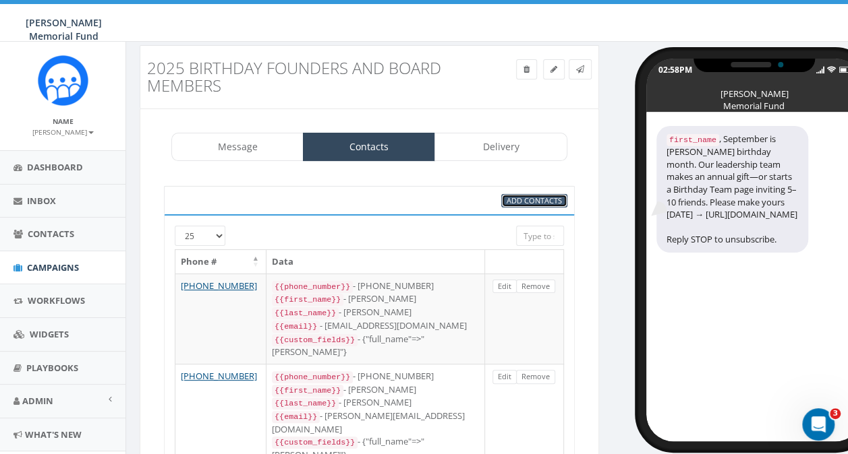
click at [523, 200] on span "Add Contacts" at bounding box center [533, 201] width 55 height 10
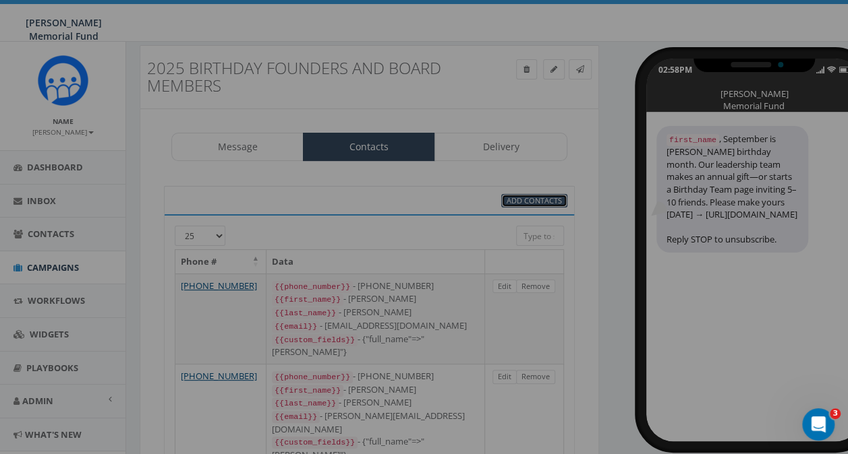
select select
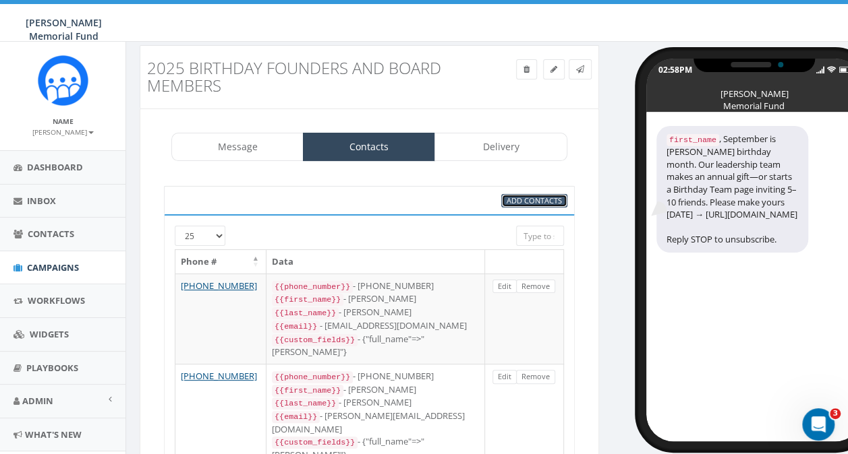
click at [531, 198] on span "Add Contacts" at bounding box center [533, 201] width 55 height 10
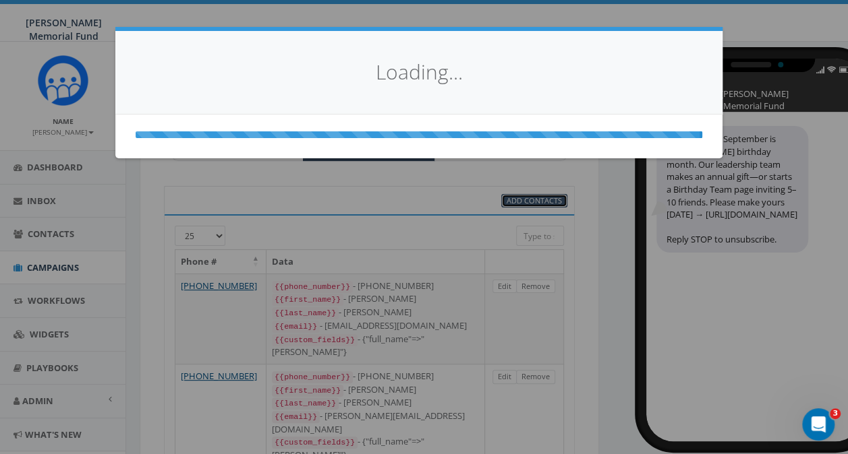
select select
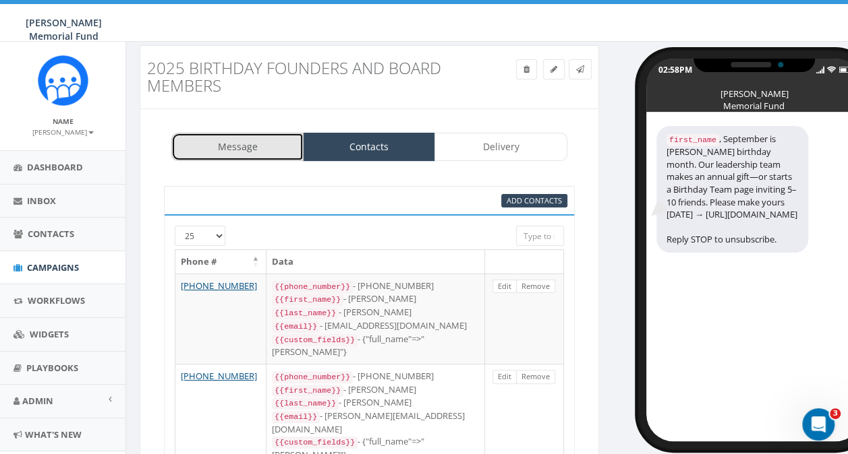
click at [247, 147] on link "Message" at bounding box center [237, 147] width 132 height 28
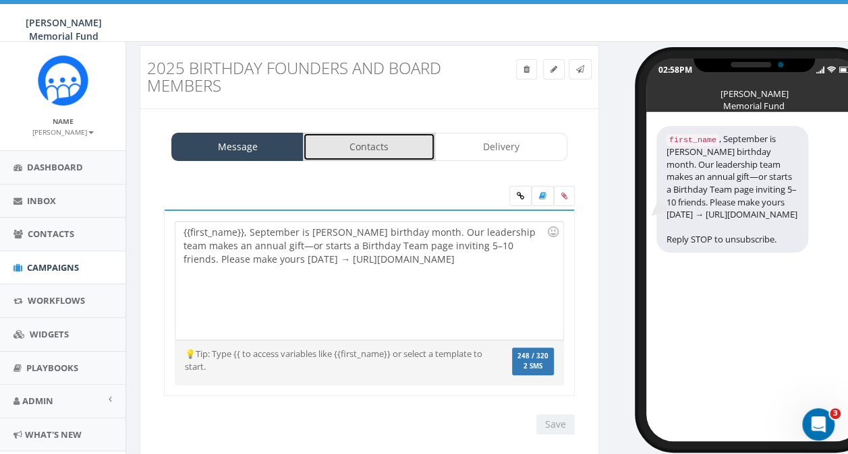
click at [336, 144] on link "Contacts" at bounding box center [369, 147] width 132 height 28
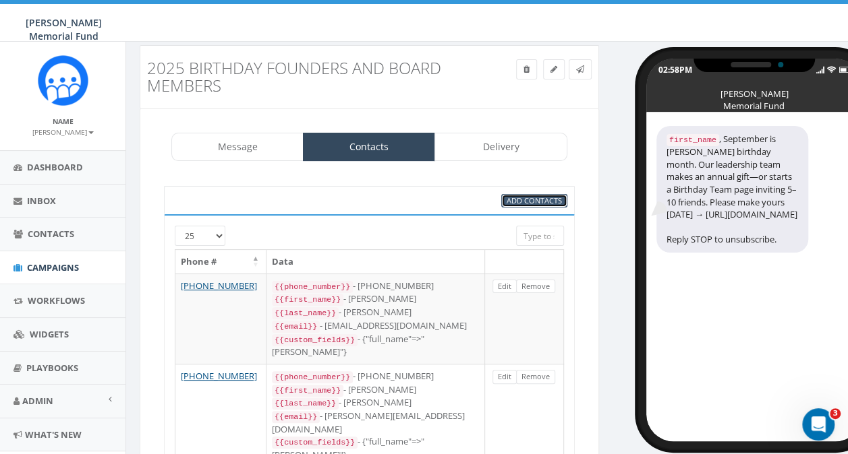
click at [515, 201] on span "Add Contacts" at bounding box center [533, 201] width 55 height 10
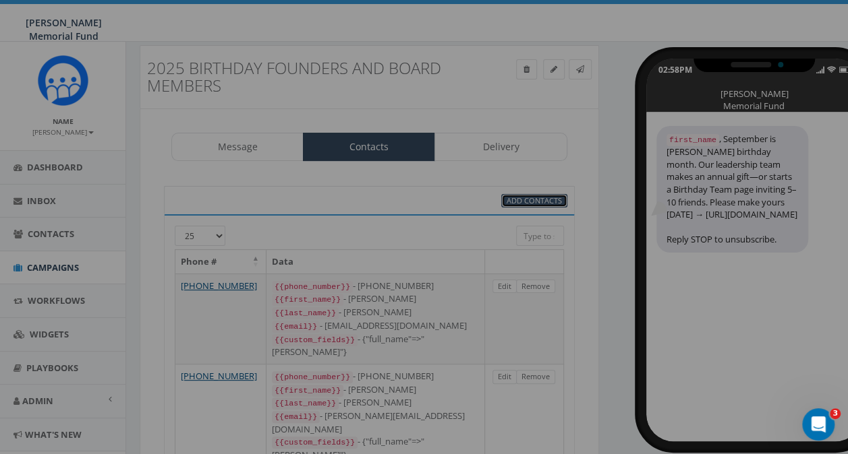
select select
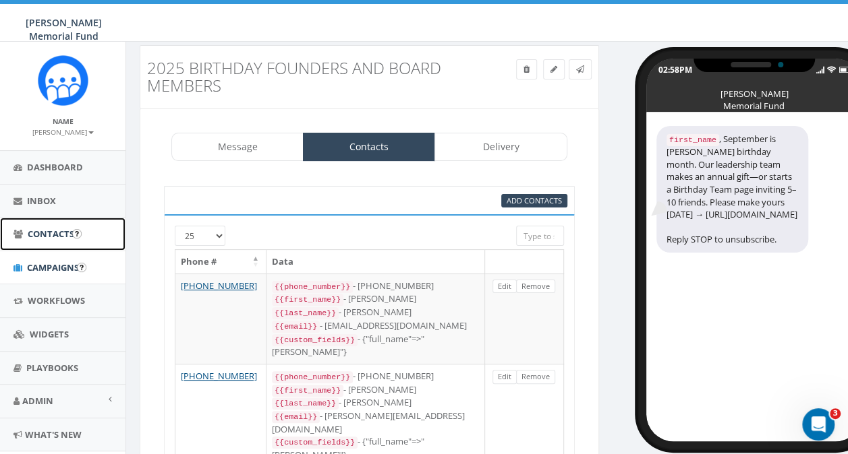
click at [31, 240] on link "Contacts" at bounding box center [62, 234] width 125 height 33
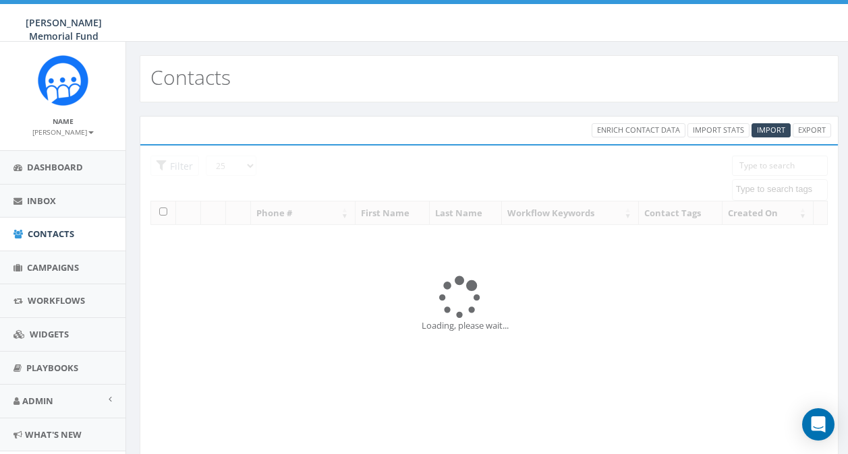
select select
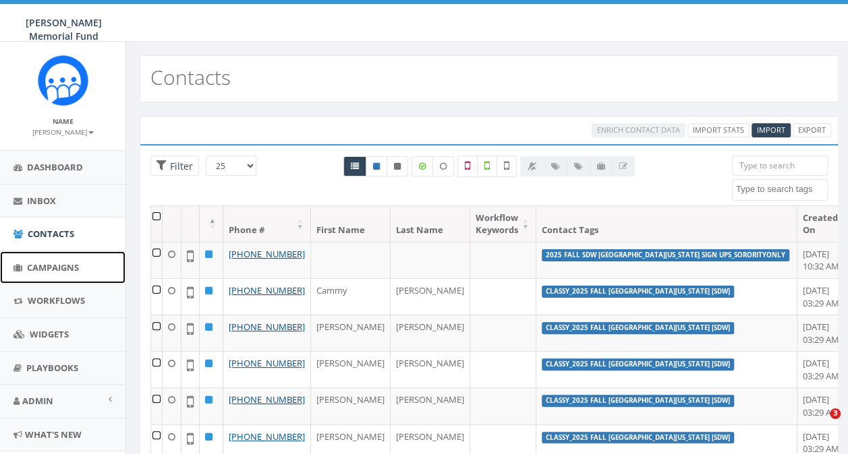
click at [45, 264] on span "Campaigns" at bounding box center [53, 268] width 52 height 12
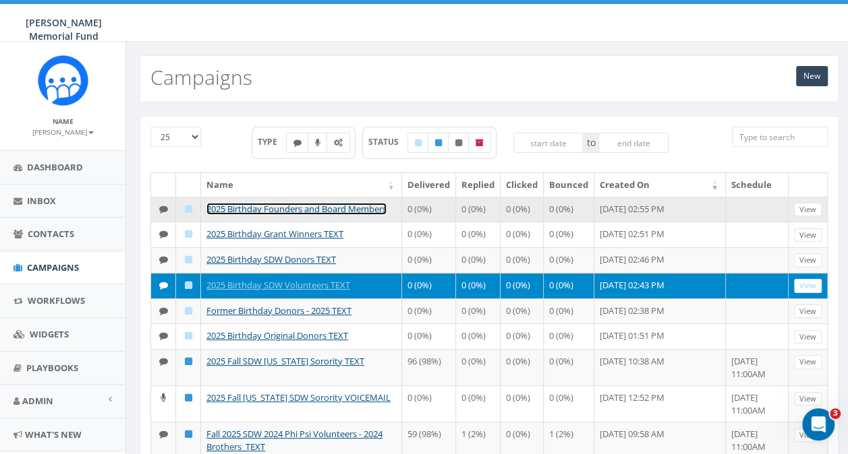
click at [263, 206] on link "2025 Birthday Founders and Board Members" at bounding box center [296, 209] width 180 height 12
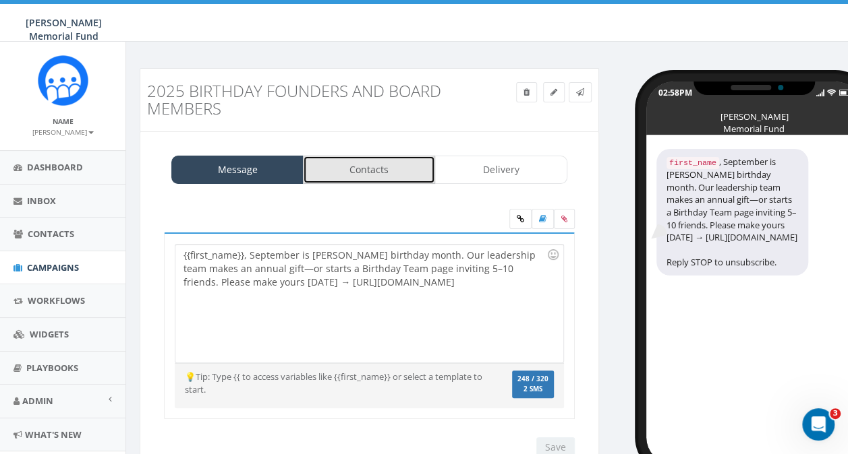
click at [382, 171] on link "Contacts" at bounding box center [369, 170] width 132 height 28
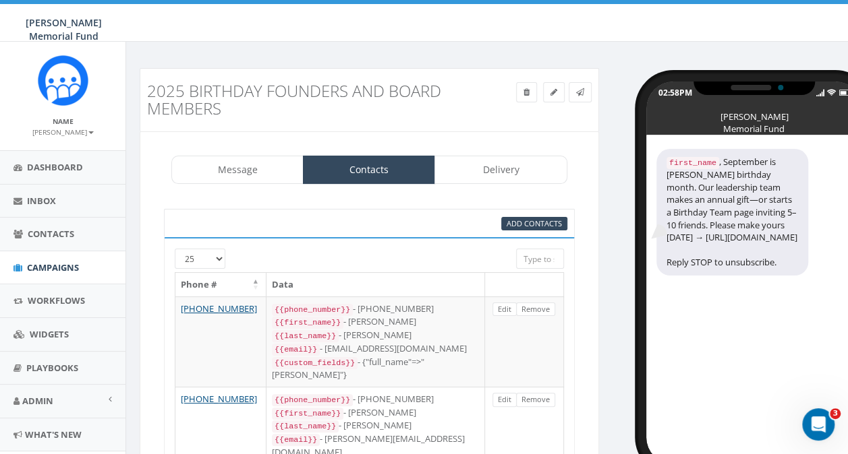
click at [533, 231] on div "Add Contacts" at bounding box center [369, 223] width 411 height 28
click at [530, 220] on span "Add Contacts" at bounding box center [533, 223] width 55 height 10
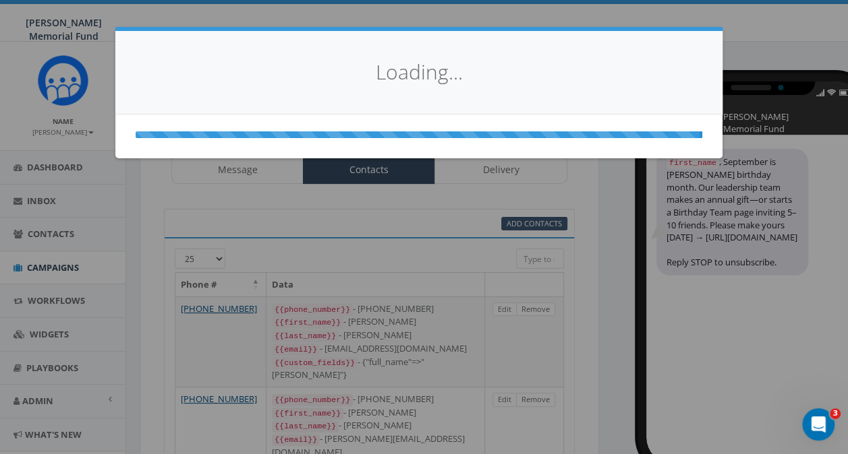
select select
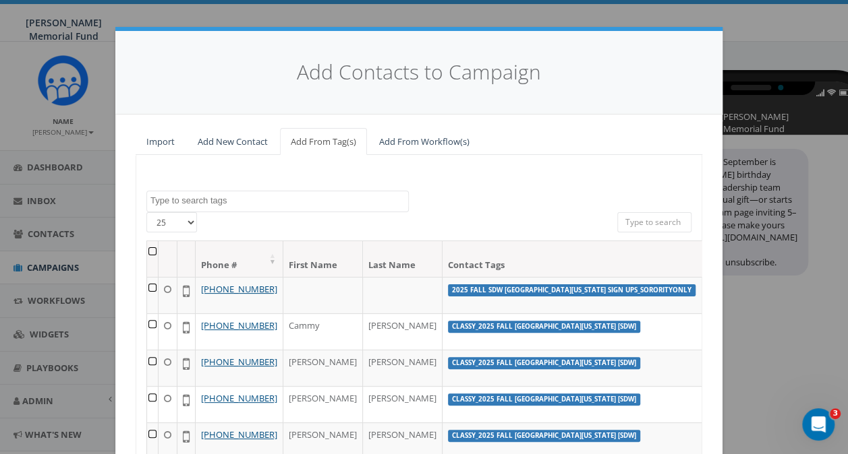
click at [204, 201] on textarea "Search" at bounding box center [279, 201] width 258 height 12
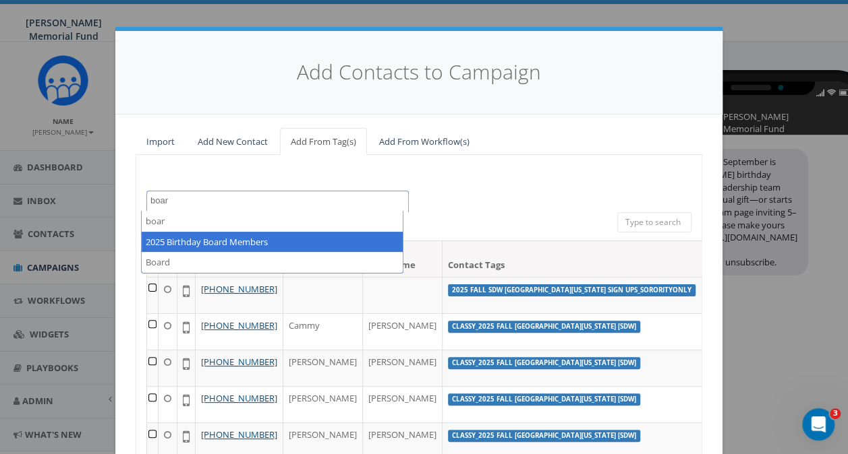
type textarea "boar"
select select "2025 Birthday Board Members"
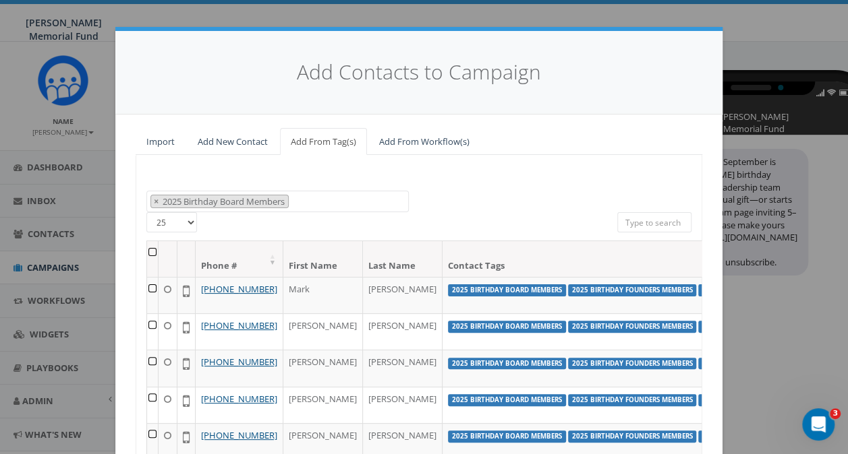
click at [147, 254] on th at bounding box center [152, 259] width 11 height 36
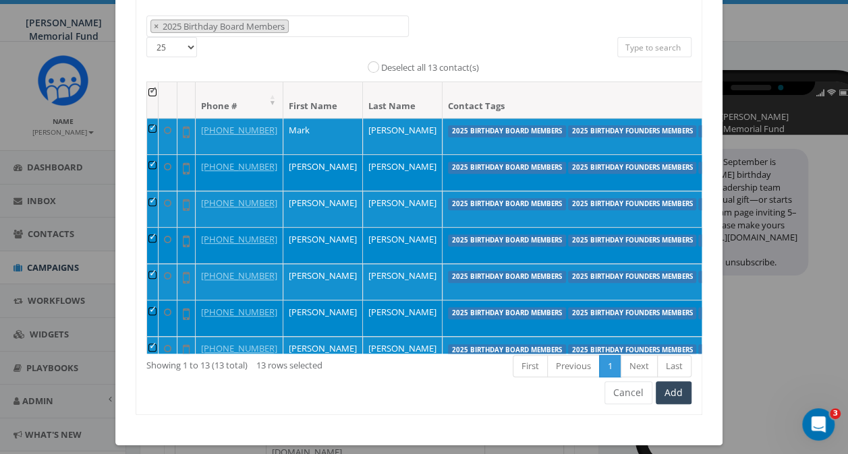
scroll to position [184, 0]
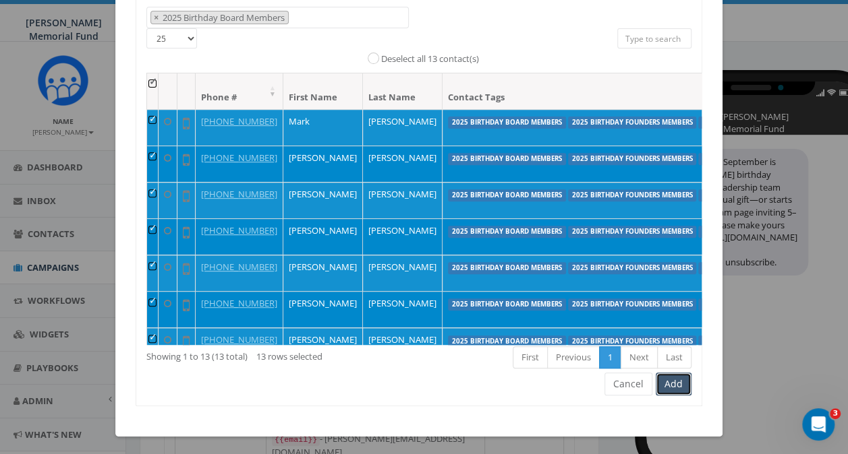
click at [670, 382] on button "Add" at bounding box center [673, 384] width 36 height 23
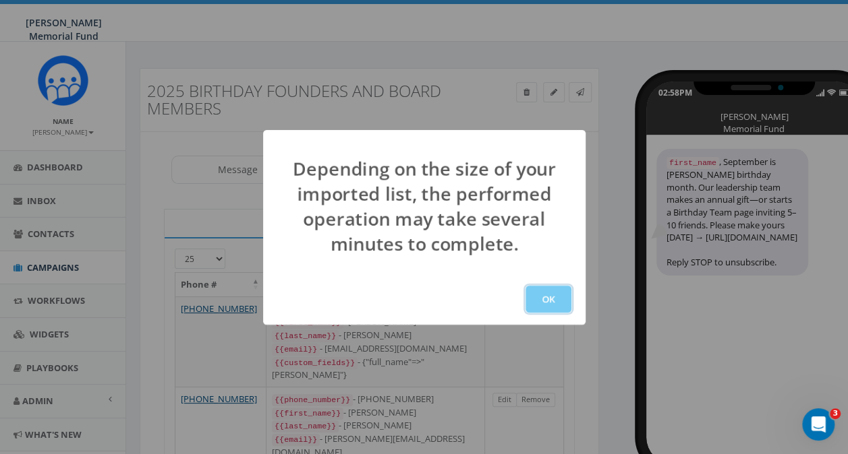
click at [552, 294] on button "OK" at bounding box center [548, 299] width 46 height 27
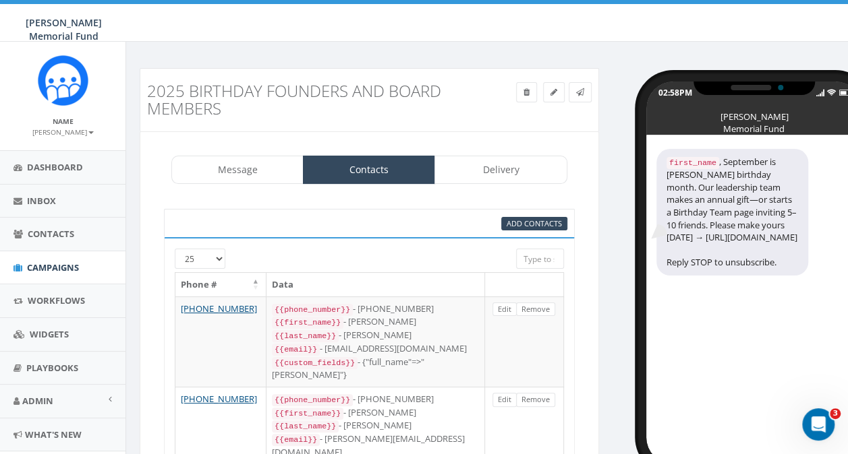
scroll to position [195, 0]
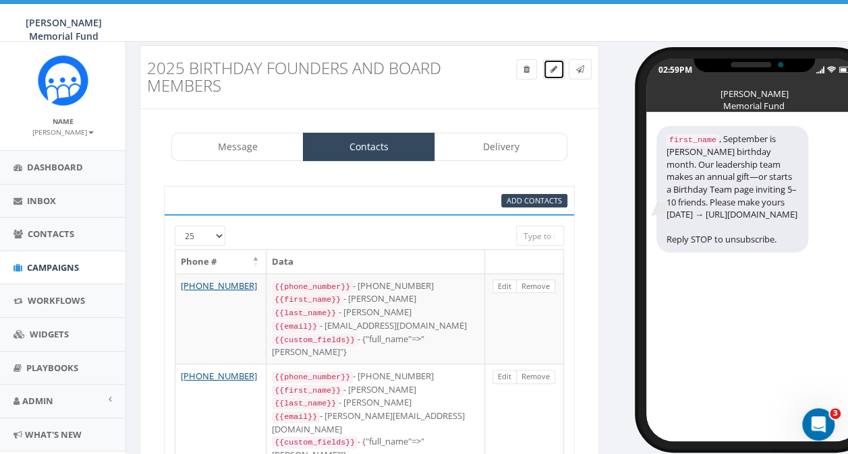
click at [556, 68] on icon at bounding box center [553, 69] width 7 height 8
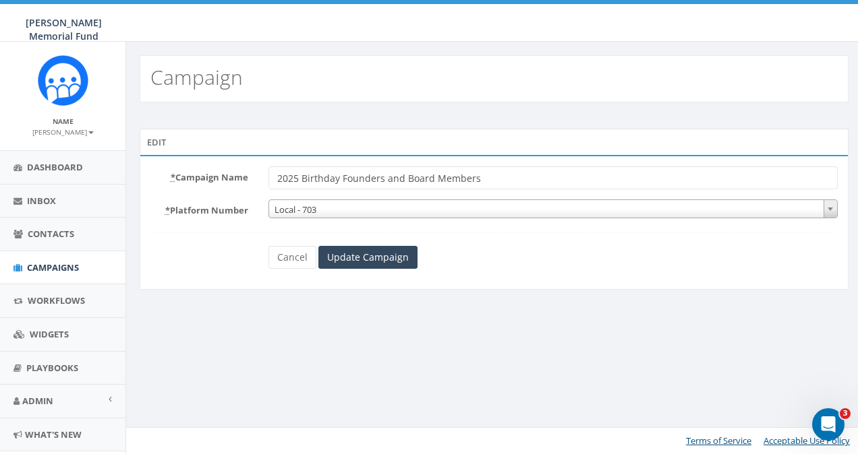
click at [517, 173] on input "2025 Birthday Founders and Board Members" at bounding box center [552, 178] width 569 height 23
type input "2025 Birthday Founders and Board Members TEXT"
click at [359, 258] on input "Update Campaign" at bounding box center [367, 257] width 99 height 23
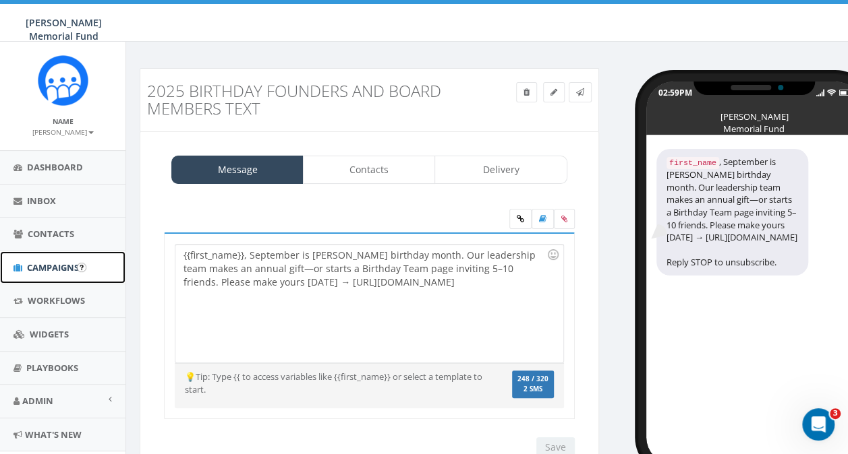
click at [48, 262] on span "Campaigns" at bounding box center [53, 268] width 52 height 12
